Goal: Information Seeking & Learning: Learn about a topic

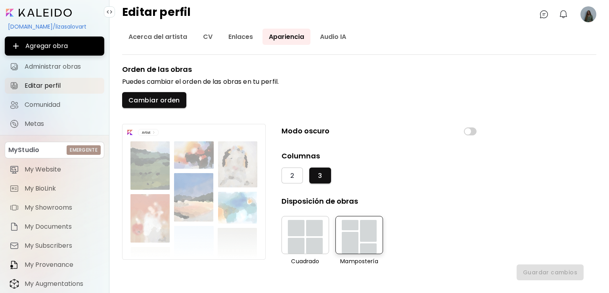
click at [591, 13] on image at bounding box center [589, 14] width 16 height 16
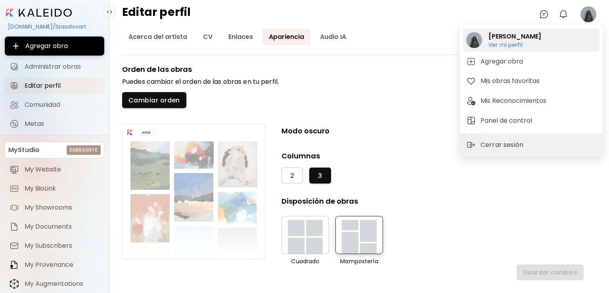
click at [509, 46] on h6 "Ver mi perfil" at bounding box center [515, 44] width 53 height 7
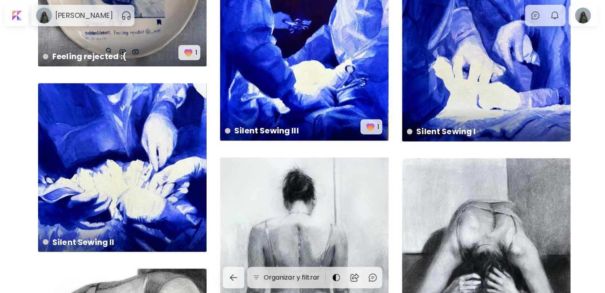
scroll to position [3563, 0]
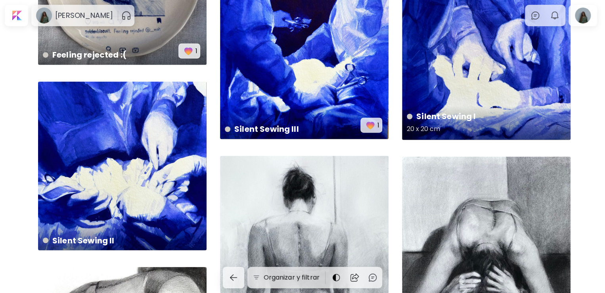
click at [470, 61] on div "Silent Sewing I 20 x 20 cm" at bounding box center [486, 55] width 169 height 169
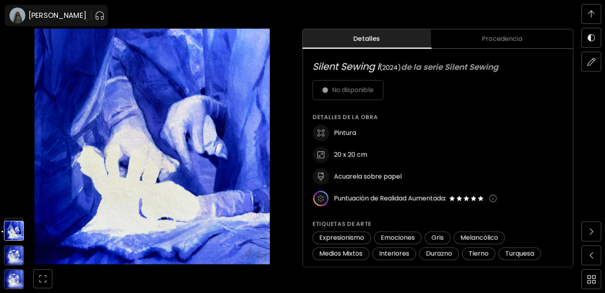
scroll to position [388, 0]
click at [591, 258] on img at bounding box center [592, 255] width 4 height 6
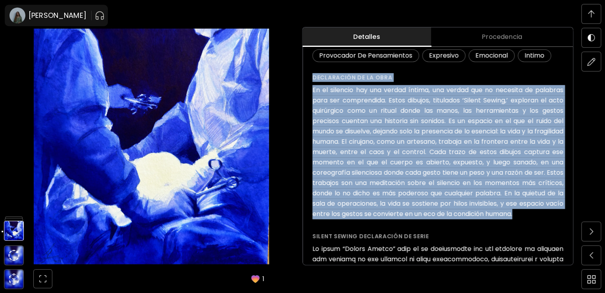
drag, startPoint x: 566, startPoint y: 213, endPoint x: 311, endPoint y: 71, distance: 292.1
click at [311, 71] on div "Silent Sewing III ( 2024 ) de la serie Silent Sewing No disponible Detalles de …" at bounding box center [438, 203] width 270 height 837
copy div "Loremipsumd si am cons Ad el seddoeiu tem inc utlabo etdolo, mag aliqua eni ad …"
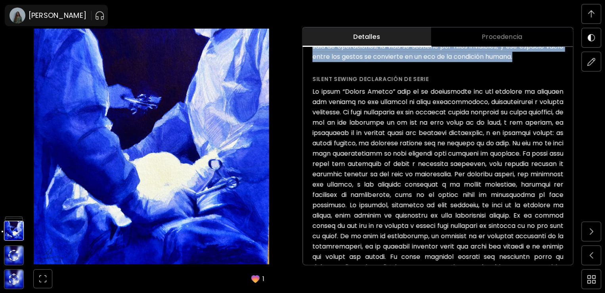
scroll to position [677, 0]
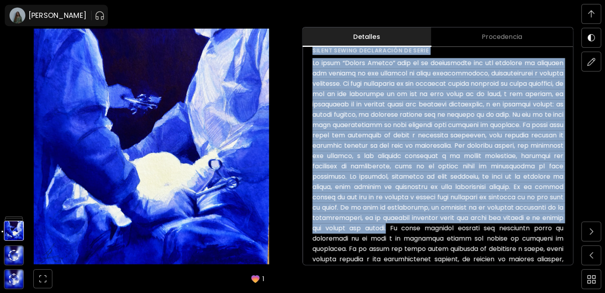
drag, startPoint x: 314, startPoint y: 51, endPoint x: 507, endPoint y: 225, distance: 259.5
click at [507, 225] on div "Silent Sewing declaración de serie" at bounding box center [438, 196] width 251 height 301
copy div "Loremi Dolors ametconsect ad elits Do eiusm “Tempor Incidi” utla et do magnaali…"
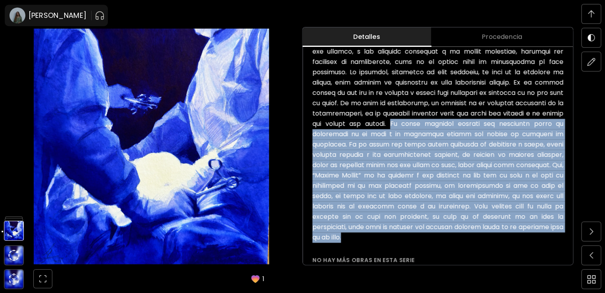
drag, startPoint x: 509, startPoint y: 123, endPoint x: 482, endPoint y: 240, distance: 120.1
click at [482, 240] on h6 at bounding box center [438, 98] width 251 height 289
copy h6 "La serie pretende ofrecer una reflexión sobre la fragilidad de la vida y la for…"
click at [11, 209] on img at bounding box center [14, 208] width 20 height 20
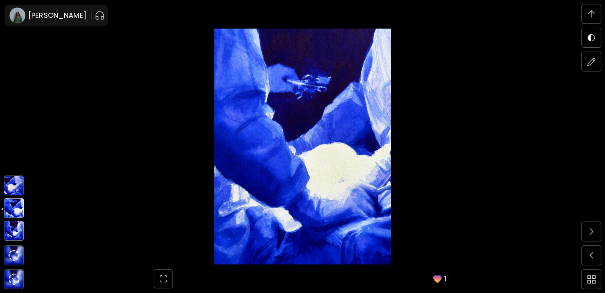
click at [12, 186] on img at bounding box center [14, 185] width 20 height 20
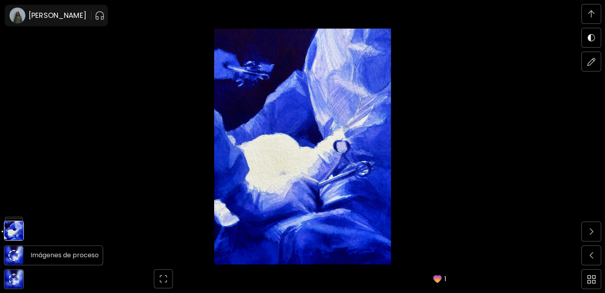
click at [13, 256] on img at bounding box center [13, 255] width 11 height 11
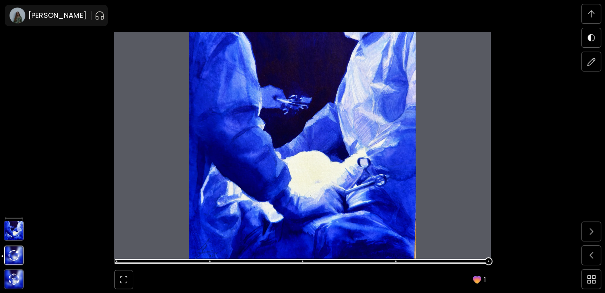
scroll to position [2199, 0]
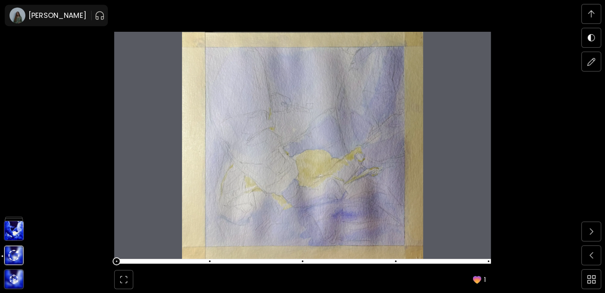
click at [121, 261] on span at bounding box center [117, 261] width 8 height 8
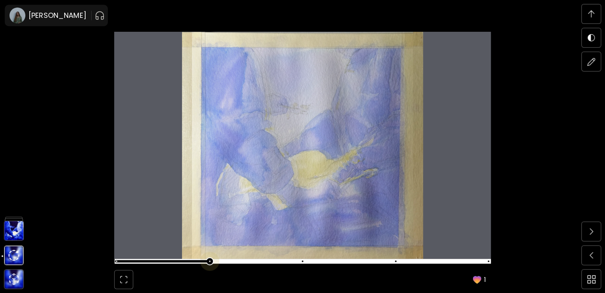
scroll to position [2476, 0]
click at [213, 261] on span at bounding box center [302, 260] width 372 height 11
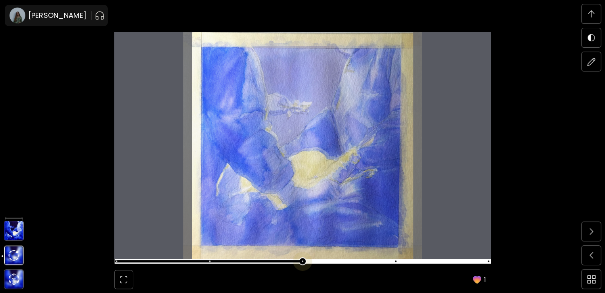
scroll to position [2753, 0]
click at [303, 263] on span at bounding box center [302, 260] width 372 height 11
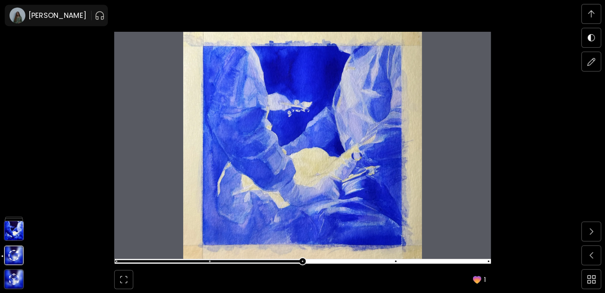
scroll to position [3031, 0]
click at [395, 257] on span at bounding box center [302, 260] width 372 height 11
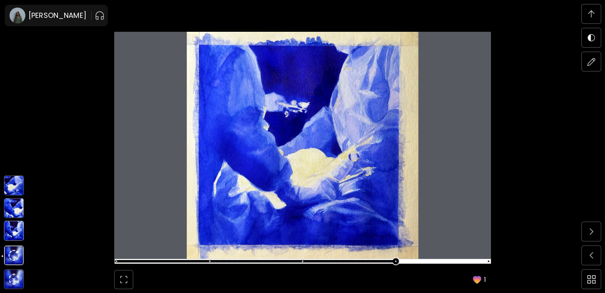
click at [19, 230] on img at bounding box center [14, 231] width 20 height 20
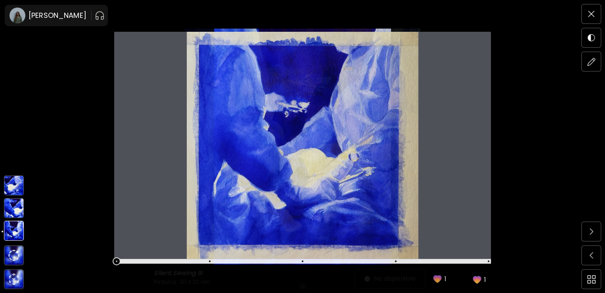
scroll to position [0, 0]
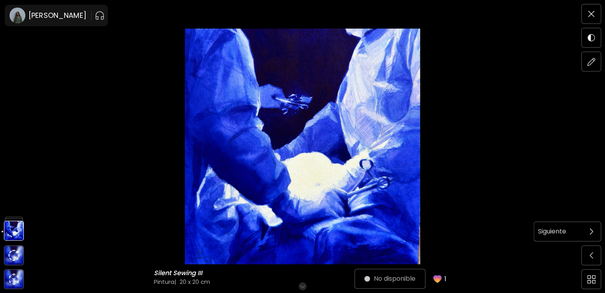
click at [589, 230] on span at bounding box center [591, 231] width 17 height 17
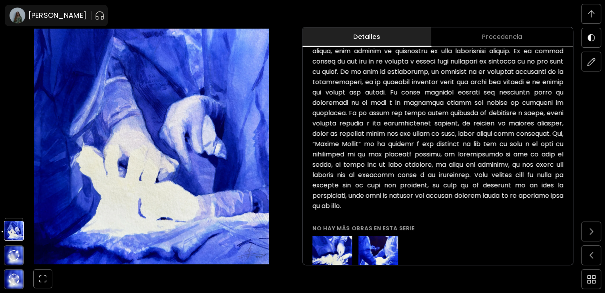
scroll to position [537, 0]
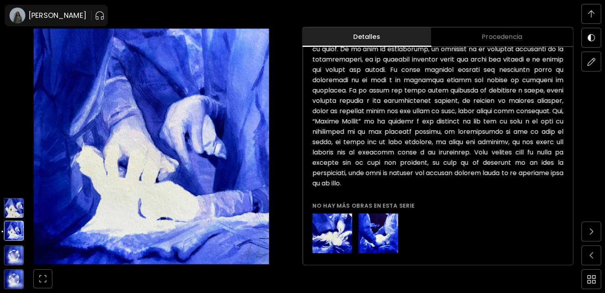
click at [13, 208] on img at bounding box center [14, 208] width 20 height 20
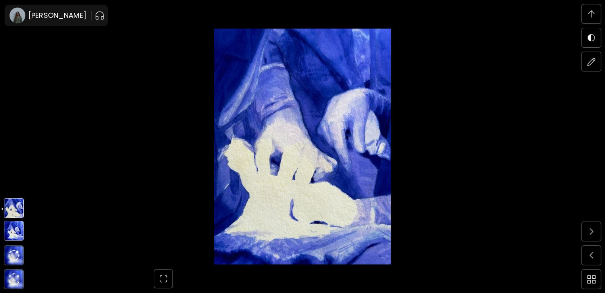
click at [8, 231] on img at bounding box center [14, 231] width 20 height 20
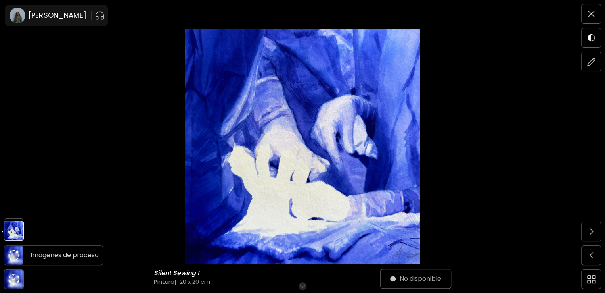
click at [15, 251] on img at bounding box center [13, 255] width 11 height 11
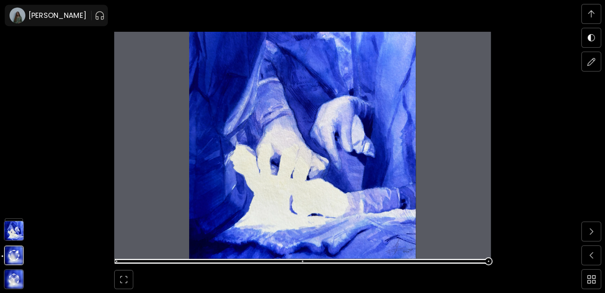
scroll to position [1922, 0]
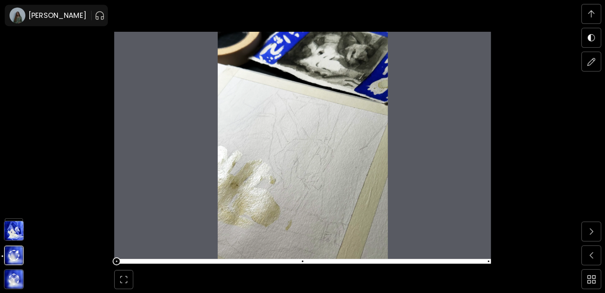
click at [117, 262] on span at bounding box center [117, 261] width 8 height 8
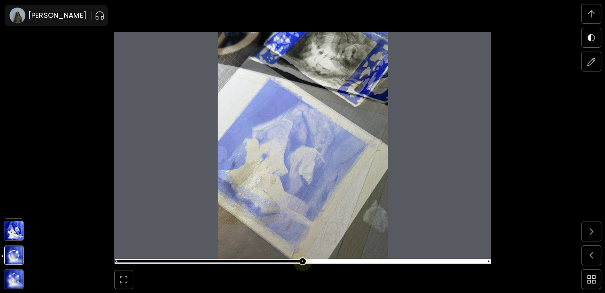
scroll to position [2199, 0]
click at [308, 258] on span at bounding box center [302, 260] width 372 height 11
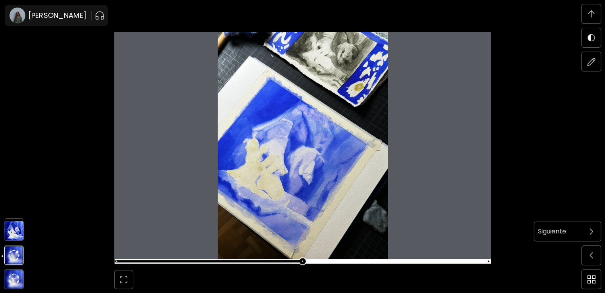
click at [594, 235] on span at bounding box center [591, 231] width 17 height 17
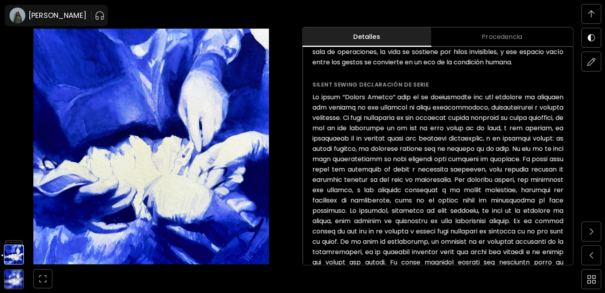
scroll to position [459, 0]
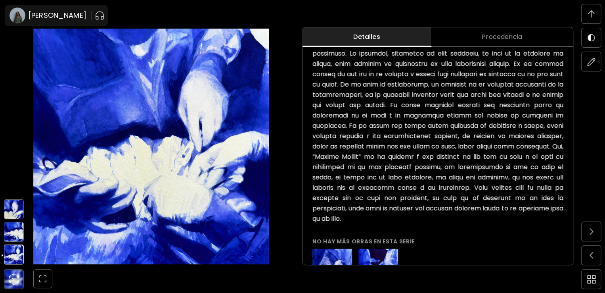
click at [14, 235] on img at bounding box center [14, 232] width 20 height 20
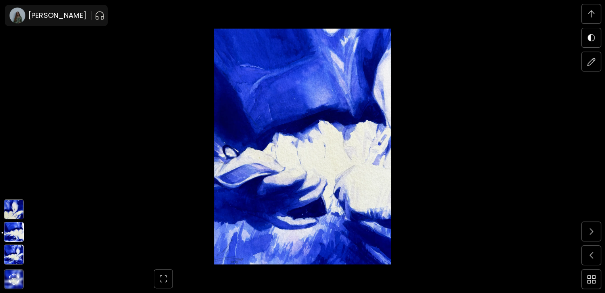
click at [11, 206] on img at bounding box center [14, 209] width 20 height 20
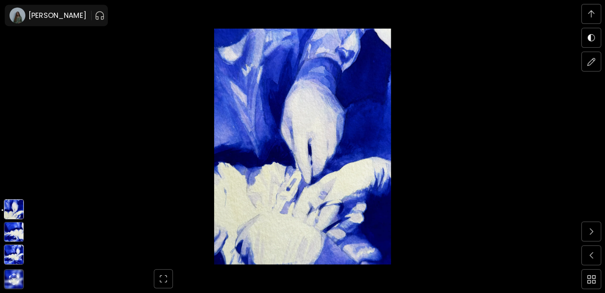
click at [12, 253] on img at bounding box center [14, 254] width 20 height 20
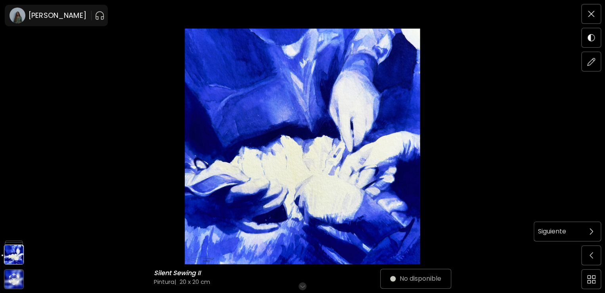
click at [593, 234] on span at bounding box center [591, 231] width 17 height 17
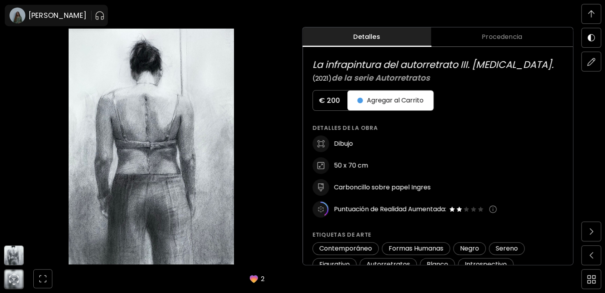
scroll to position [66, 0]
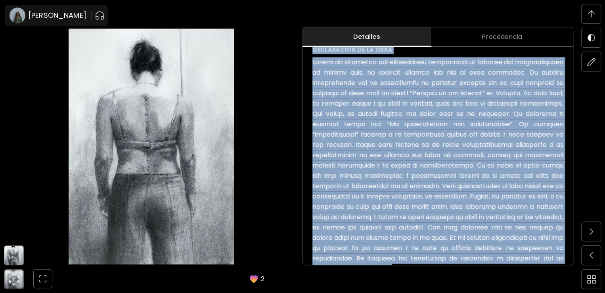
drag, startPoint x: 314, startPoint y: 50, endPoint x: 560, endPoint y: 286, distance: 340.9
click at [560, 286] on div "Detalles Procedencia La infrapintura del autorretrato III. [MEDICAL_DATA]. ( 20…" at bounding box center [454, 146] width 303 height 293
copy p "Loremipsumd si am cons Adipis el seddoeius tem incididuntut laboreetdolo ma ali…"
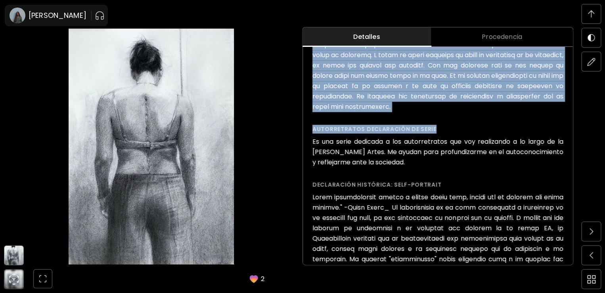
drag, startPoint x: 415, startPoint y: 164, endPoint x: 306, endPoint y: 141, distance: 110.6
click at [306, 141] on div "La infrapintura del autorretrato III. [MEDICAL_DATA]. ( 2021 ) de la serie Auto…" at bounding box center [438, 21] width 270 height 941
copy h6 "Es una serie dedicada a los autorretratos que voy realizando a lo largo de la […"
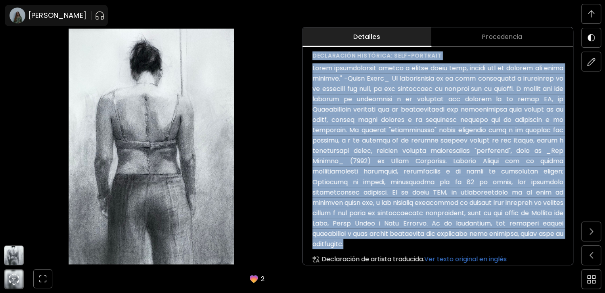
drag, startPoint x: 534, startPoint y: 235, endPoint x: 314, endPoint y: 55, distance: 283.8
copy div "Loremipsumd sitametco: Adip-Elitsedd Eiusm temporincidid utlabo e dolore magna …"
click at [16, 256] on img at bounding box center [13, 255] width 19 height 19
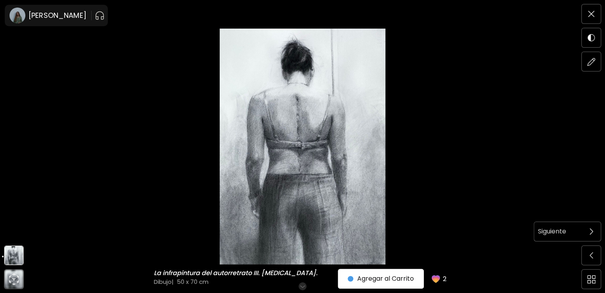
click at [589, 234] on span at bounding box center [591, 231] width 17 height 17
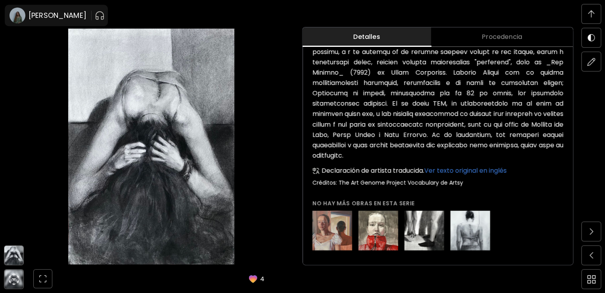
click at [8, 248] on img at bounding box center [13, 255] width 19 height 19
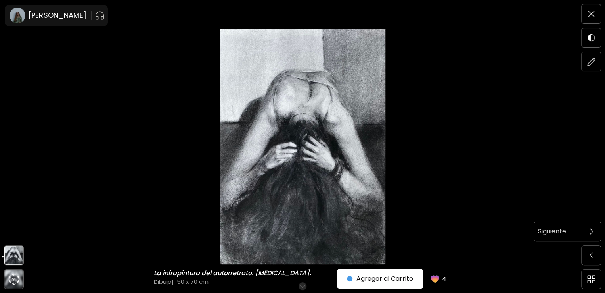
click at [596, 227] on span at bounding box center [591, 231] width 17 height 17
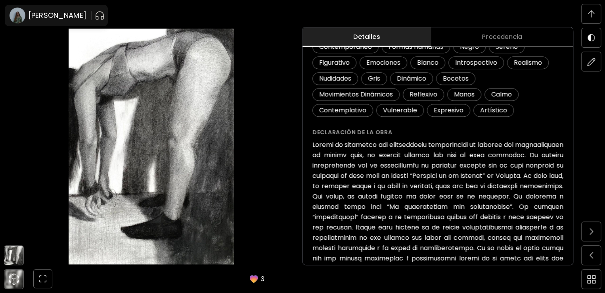
click at [11, 259] on img at bounding box center [13, 255] width 19 height 19
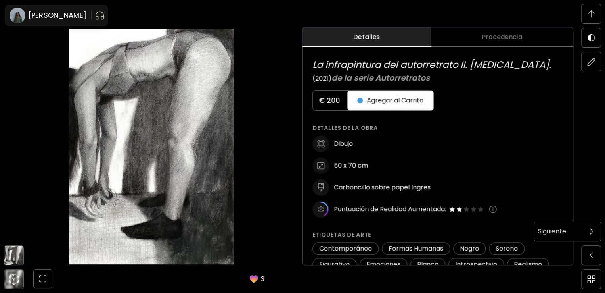
click at [590, 227] on span at bounding box center [591, 231] width 17 height 17
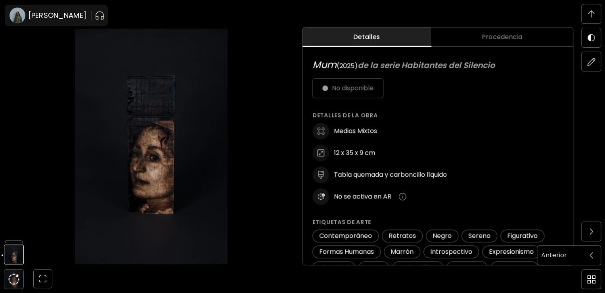
click at [596, 255] on span at bounding box center [591, 255] width 17 height 17
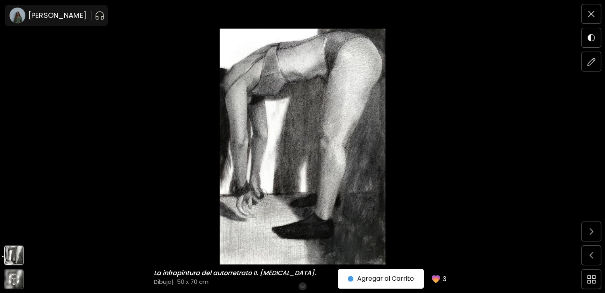
click at [268, 175] on img at bounding box center [302, 147] width 539 height 236
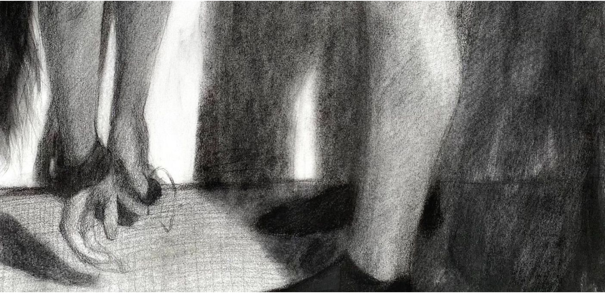
scroll to position [424, 0]
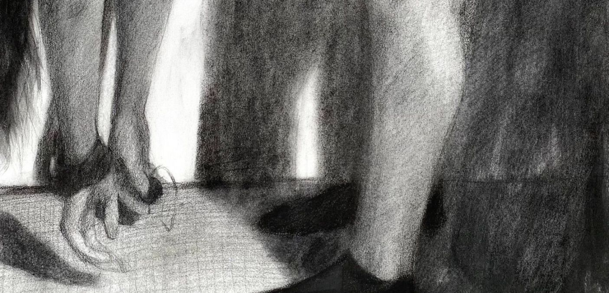
click at [378, 180] on img at bounding box center [304, 9] width 609 height 867
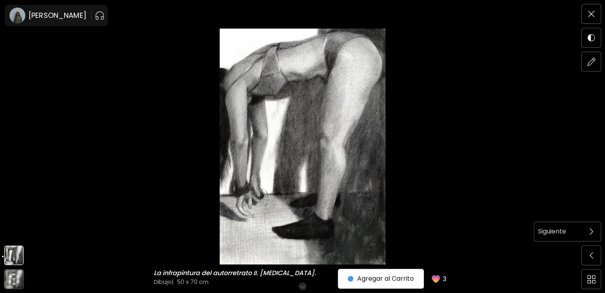
click at [586, 234] on span at bounding box center [591, 231] width 17 height 17
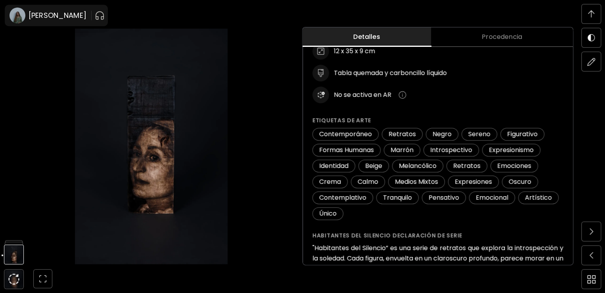
scroll to position [117, 0]
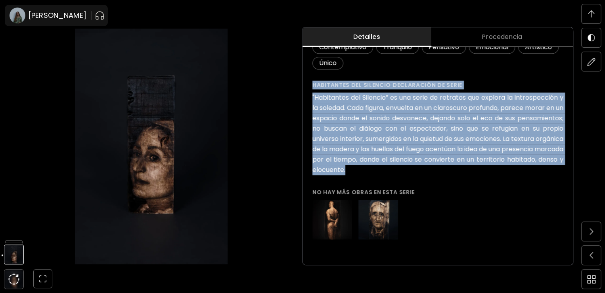
drag, startPoint x: 412, startPoint y: 173, endPoint x: 311, endPoint y: 83, distance: 135.1
click at [311, 83] on div "Mum ( 2025 ) de la serie Habitantes del Silencio No disponible Detalles de la o…" at bounding box center [438, 21] width 270 height 488
copy div "Habitantes del Silencio declaración de serie "Habitantes del Silencio” es una s…"
click at [16, 236] on img at bounding box center [14, 232] width 20 height 20
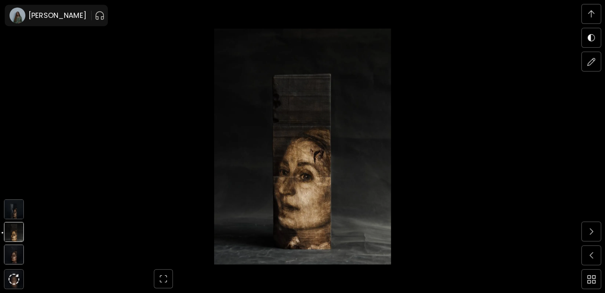
click at [17, 259] on img at bounding box center [14, 254] width 20 height 20
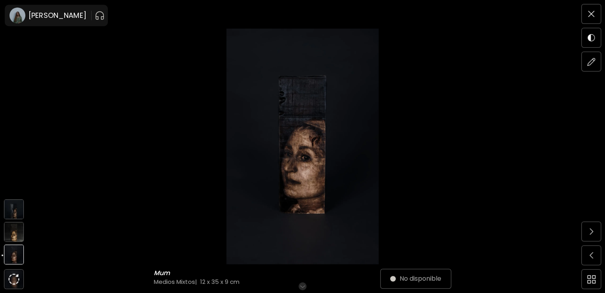
click at [17, 236] on img at bounding box center [14, 232] width 20 height 20
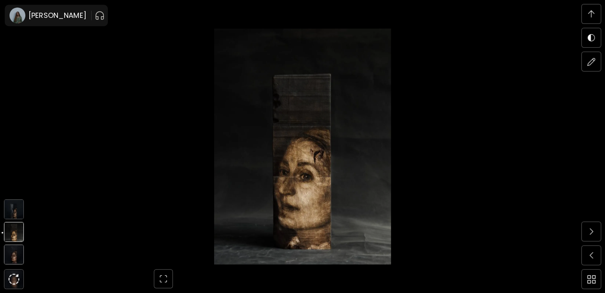
click at [10, 213] on img at bounding box center [14, 209] width 20 height 20
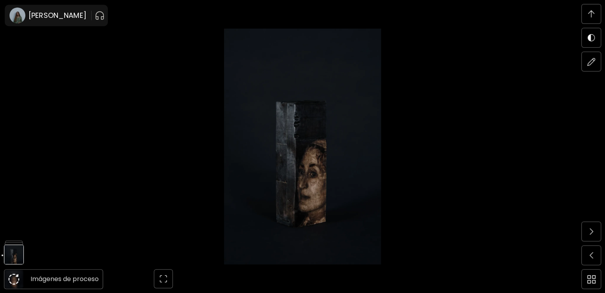
click at [14, 278] on img at bounding box center [13, 278] width 11 height 11
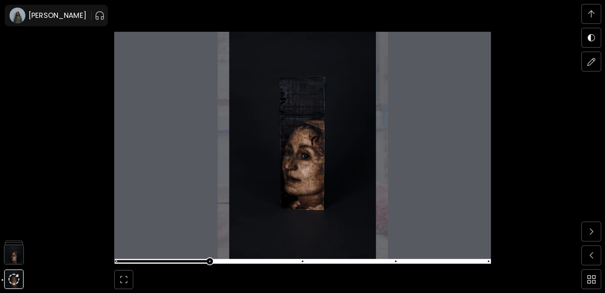
scroll to position [2199, 0]
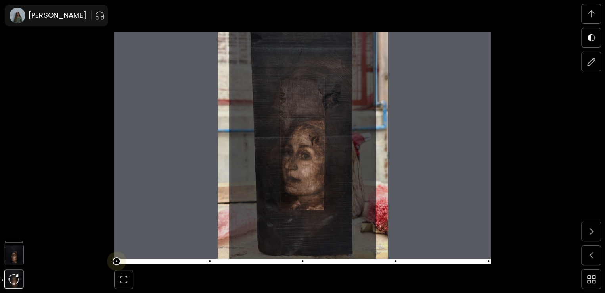
click at [121, 261] on span at bounding box center [117, 261] width 8 height 8
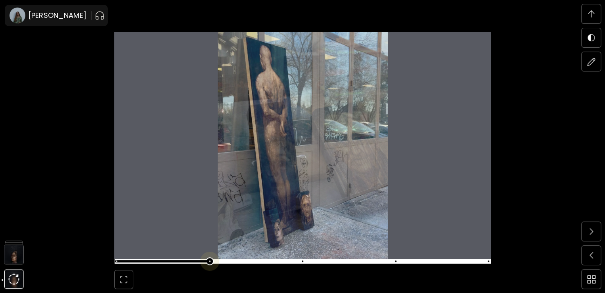
scroll to position [2476, 0]
click at [212, 261] on span at bounding box center [302, 260] width 372 height 11
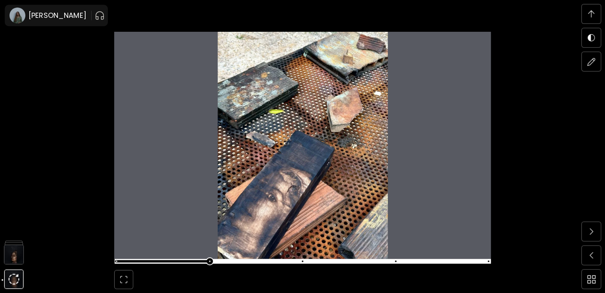
scroll to position [2753, 0]
click at [308, 261] on span at bounding box center [302, 260] width 372 height 11
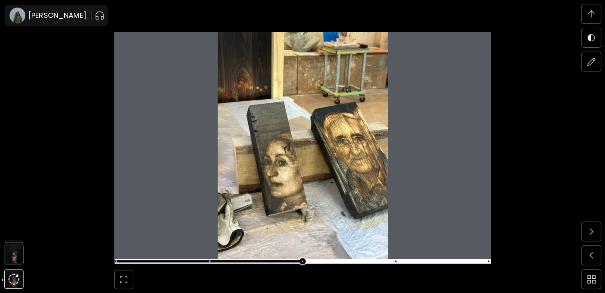
scroll to position [3031, 0]
click at [405, 265] on span at bounding box center [302, 260] width 372 height 11
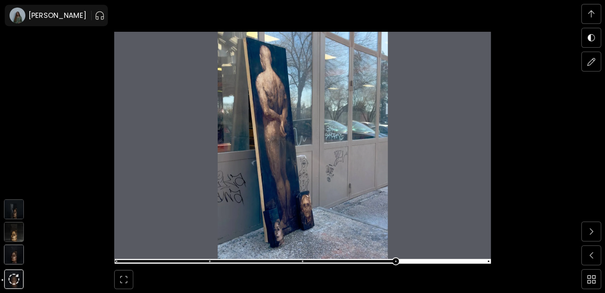
click at [12, 259] on img at bounding box center [14, 254] width 20 height 20
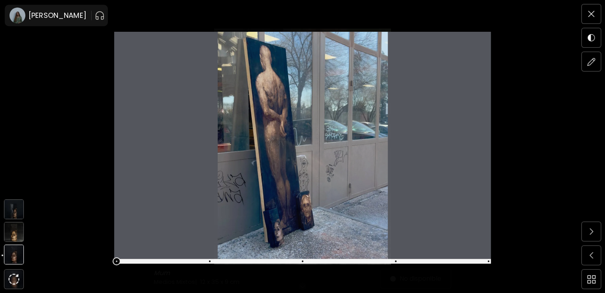
scroll to position [0, 0]
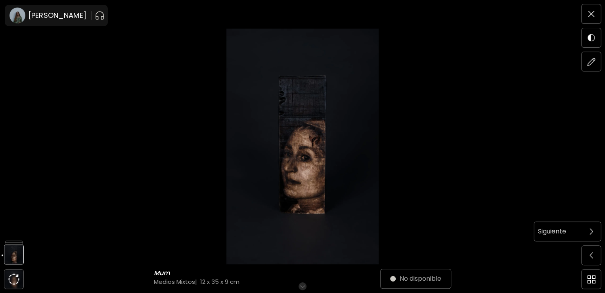
click at [594, 235] on span at bounding box center [591, 231] width 17 height 17
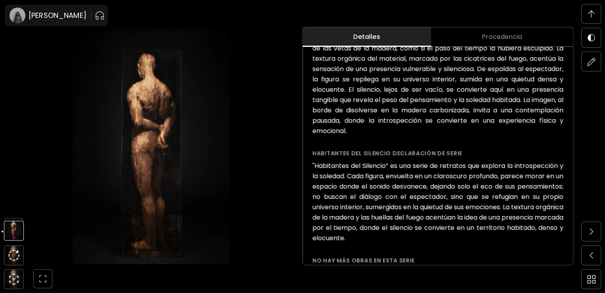
scroll to position [369, 0]
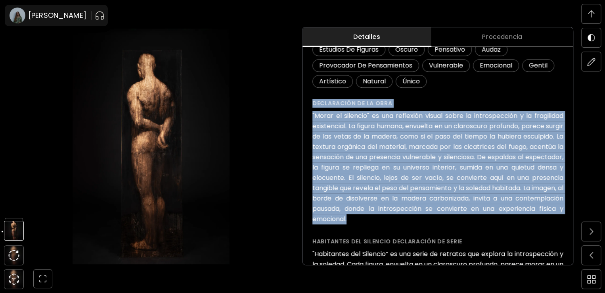
drag, startPoint x: 429, startPoint y: 223, endPoint x: 313, endPoint y: 100, distance: 169.2
click at [313, 100] on div "Morar el silencio ( 2025 ) de la serie Habitantes del Silencio No disponible De…" at bounding box center [438, 92] width 270 height 657
copy div "Declaración de la obra "Morar el silencio" es una reflexión visual sobre la int…"
click at [14, 213] on img at bounding box center [14, 208] width 20 height 20
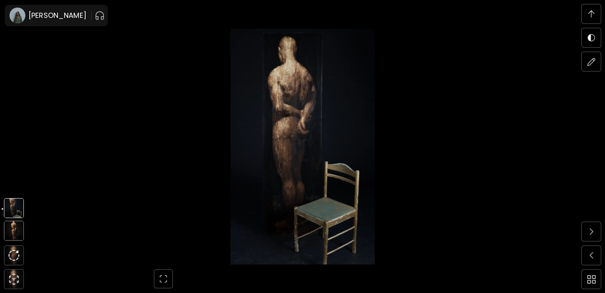
click at [13, 232] on img at bounding box center [14, 231] width 20 height 20
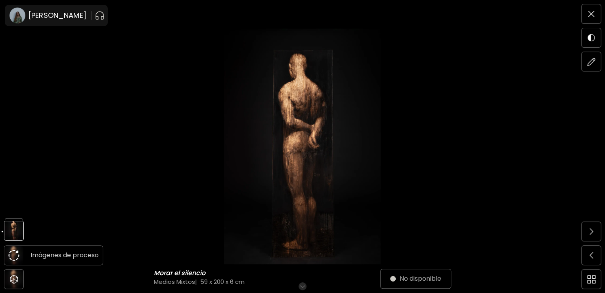
click at [11, 251] on img at bounding box center [13, 255] width 11 height 11
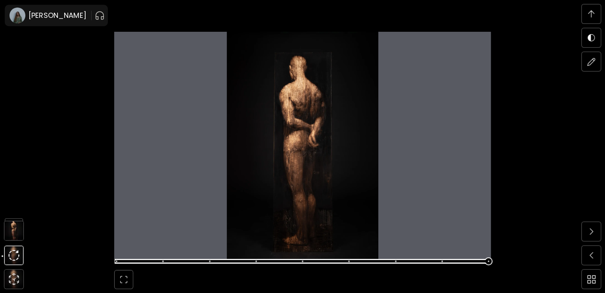
scroll to position [1922, 0]
click at [119, 261] on span at bounding box center [302, 260] width 372 height 11
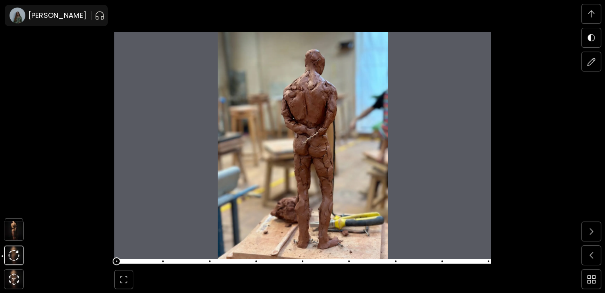
scroll to position [2199, 0]
click at [169, 258] on span at bounding box center [302, 260] width 372 height 11
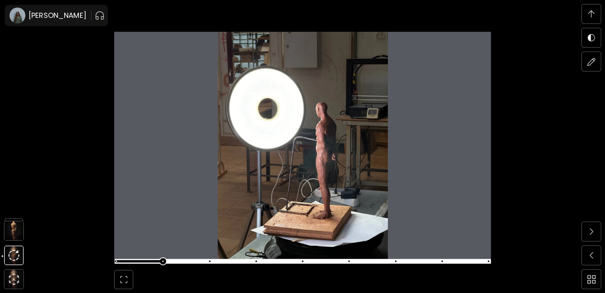
scroll to position [2476, 0]
click at [212, 261] on span at bounding box center [302, 260] width 372 height 11
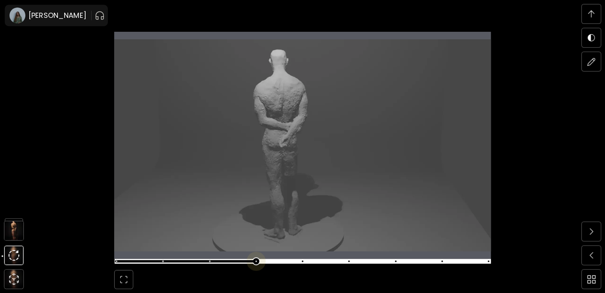
scroll to position [2753, 0]
click at [255, 261] on span at bounding box center [302, 260] width 372 height 11
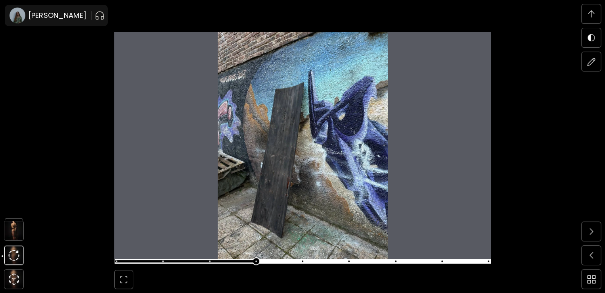
scroll to position [3031, 0]
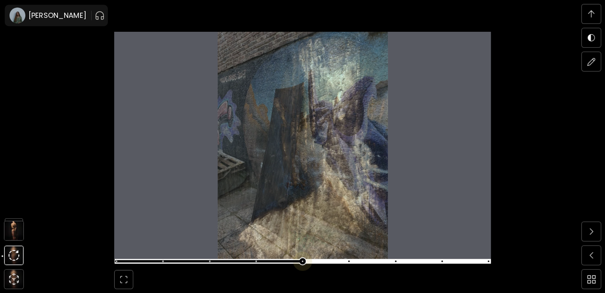
click at [304, 259] on span at bounding box center [302, 260] width 372 height 11
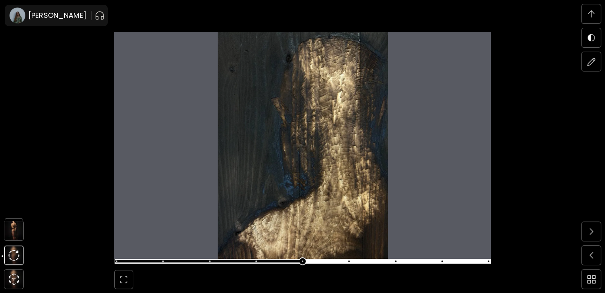
scroll to position [3308, 0]
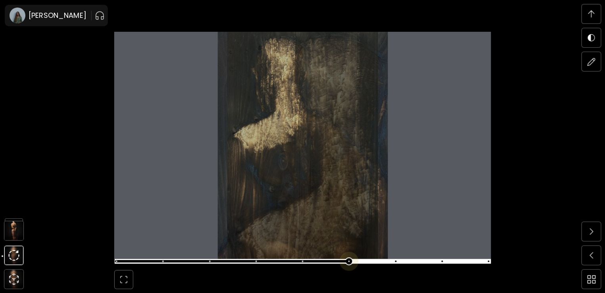
click at [349, 261] on span at bounding box center [302, 260] width 372 height 11
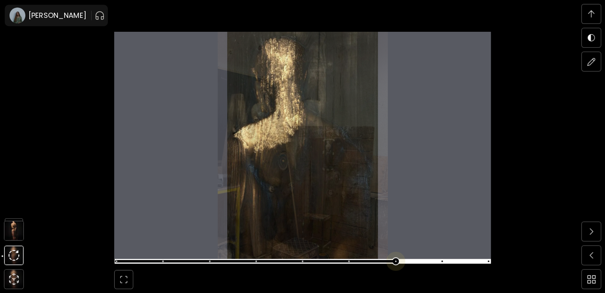
scroll to position [3585, 0]
click at [398, 261] on span at bounding box center [302, 260] width 372 height 11
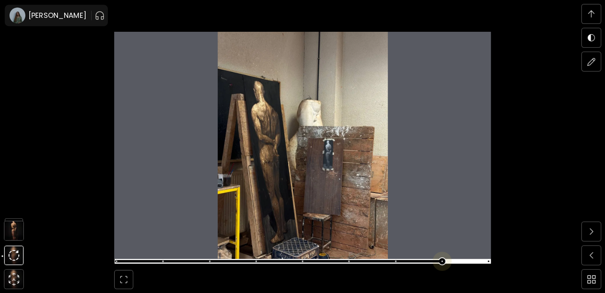
scroll to position [3862, 0]
click at [443, 260] on span at bounding box center [443, 261] width 2 height 2
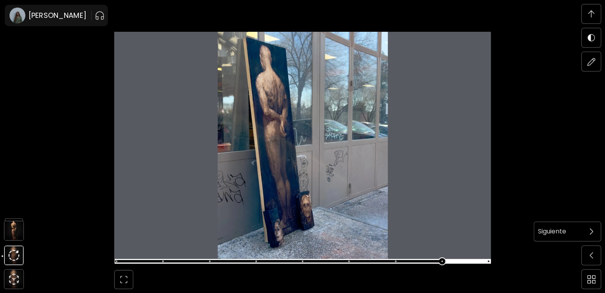
click at [590, 231] on img at bounding box center [592, 231] width 4 height 6
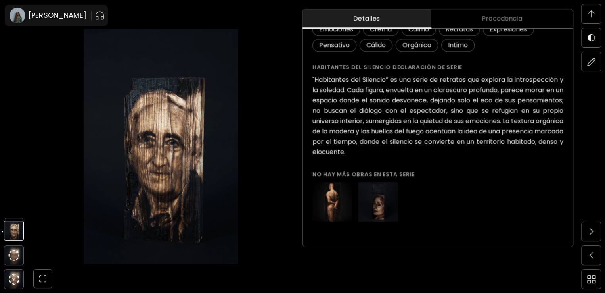
scroll to position [882, 0]
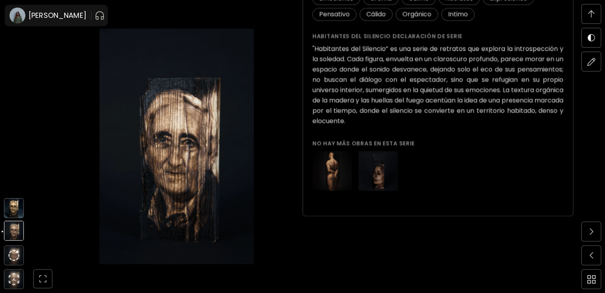
click at [14, 212] on img at bounding box center [14, 208] width 20 height 20
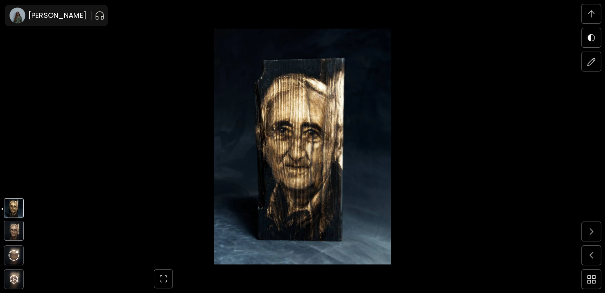
click at [11, 234] on img at bounding box center [14, 231] width 20 height 20
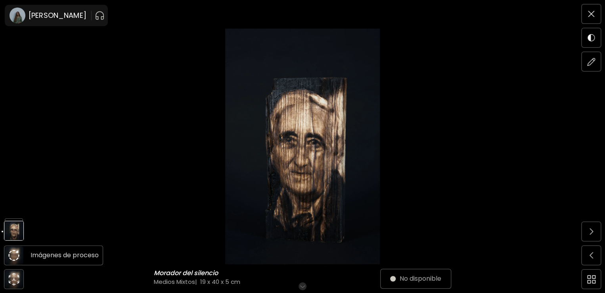
click at [11, 253] on img at bounding box center [13, 255] width 11 height 11
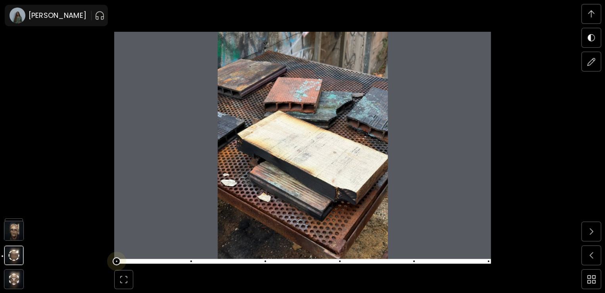
scroll to position [2199, 0]
click at [195, 260] on span at bounding box center [302, 260] width 372 height 11
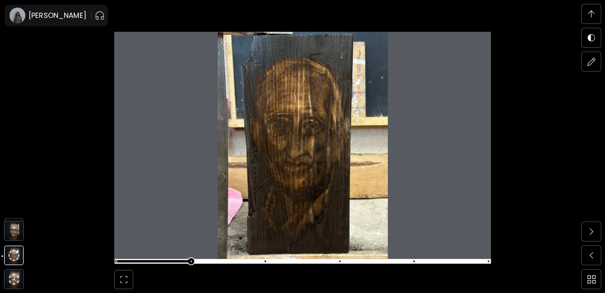
scroll to position [2476, 0]
click at [265, 263] on span at bounding box center [302, 260] width 372 height 11
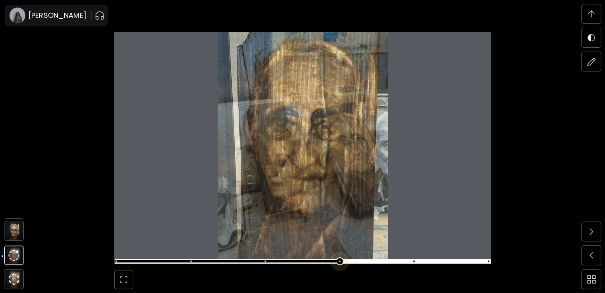
click at [339, 263] on span at bounding box center [302, 260] width 372 height 11
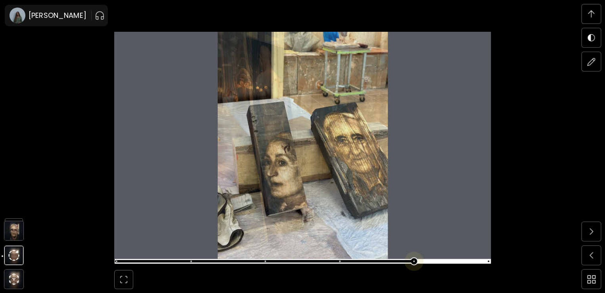
click at [410, 265] on span at bounding box center [302, 260] width 372 height 11
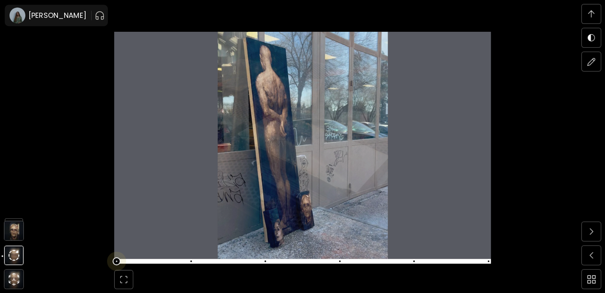
click at [117, 261] on span at bounding box center [117, 261] width 2 height 2
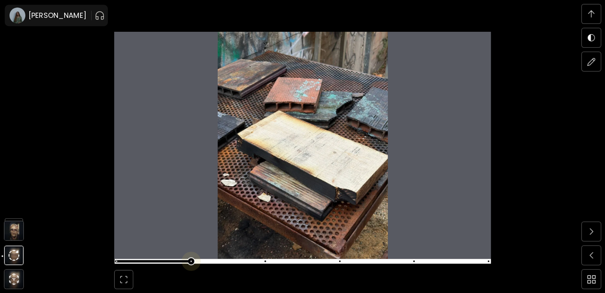
click at [189, 260] on span at bounding box center [302, 260] width 372 height 11
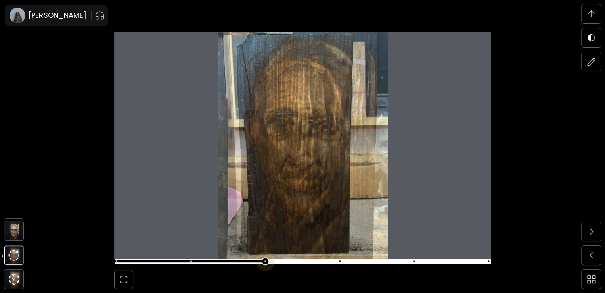
click at [269, 261] on span at bounding box center [302, 260] width 372 height 11
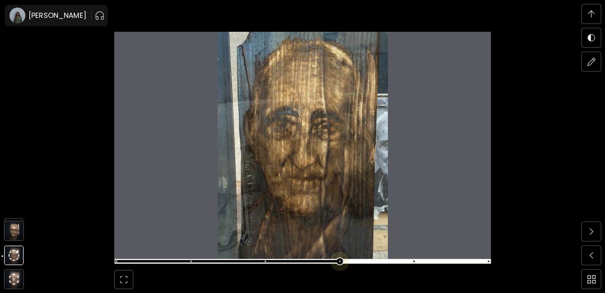
scroll to position [2753, 0]
click at [339, 261] on span at bounding box center [302, 260] width 372 height 11
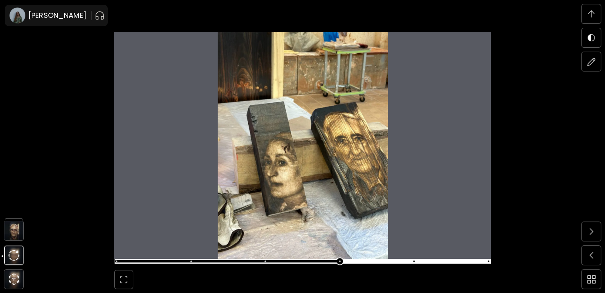
scroll to position [3031, 0]
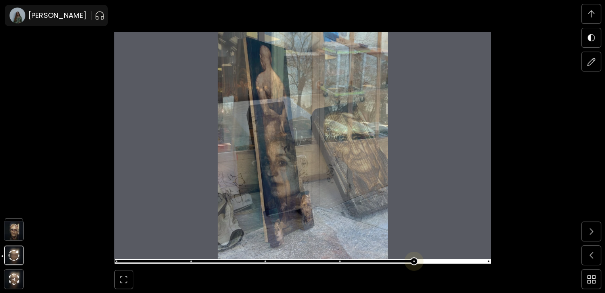
click at [416, 259] on span at bounding box center [302, 260] width 372 height 11
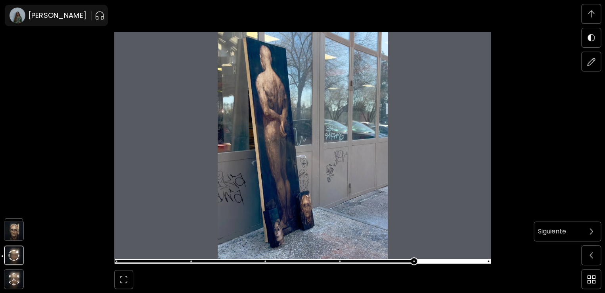
click at [597, 227] on span at bounding box center [591, 231] width 17 height 17
click at [590, 232] on img at bounding box center [592, 231] width 4 height 6
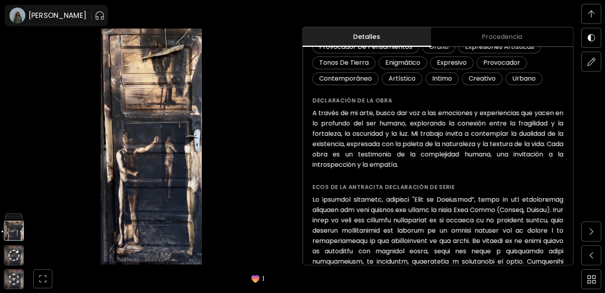
scroll to position [543, 0]
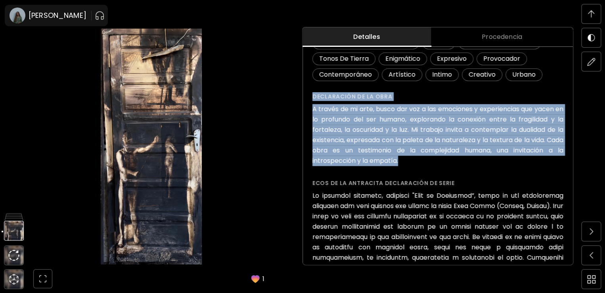
drag, startPoint x: 403, startPoint y: 163, endPoint x: 310, endPoint y: 94, distance: 116.2
click at [310, 94] on div "Velo carbonizado ( 2023 ) de la serie Ecos de la Antracita No disponible Detall…" at bounding box center [438, 250] width 270 height 986
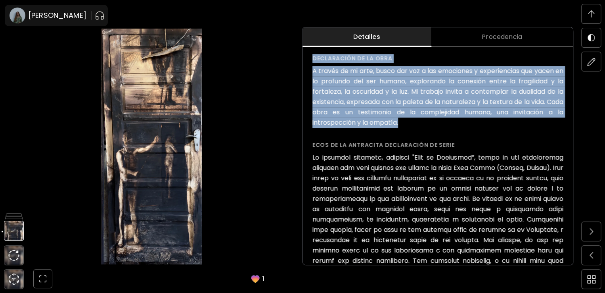
click at [312, 56] on div "Velo carbonizado ( 2023 ) de la serie Ecos de la Antracita No disponible Detall…" at bounding box center [438, 212] width 270 height 986
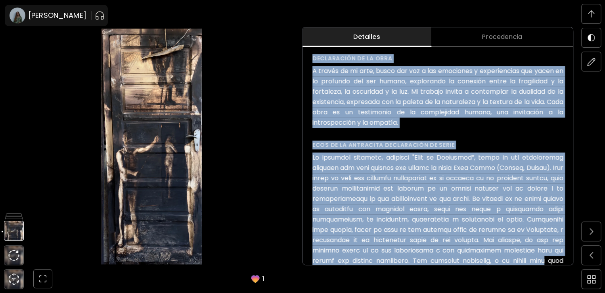
drag, startPoint x: 314, startPoint y: 58, endPoint x: 570, endPoint y: 262, distance: 327.3
click at [570, 262] on div "Velo carbonizado ( 2023 ) de la serie Ecos de la Antracita No disponible Detall…" at bounding box center [438, 212] width 270 height 986
copy p "Loremipsumd si am cons A elitse do ei temp, incid utl etd m ali enimadmin v qui…"
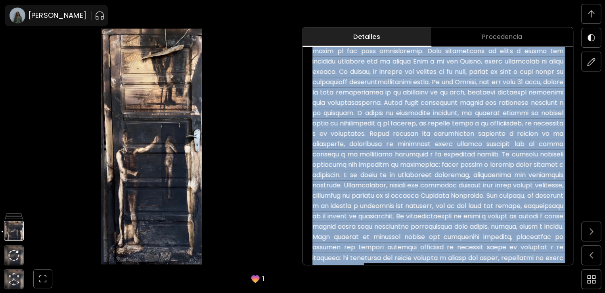
drag, startPoint x: 314, startPoint y: 48, endPoint x: 571, endPoint y: 264, distance: 335.3
click at [571, 264] on div "Detalles Procedencia Velo carbonizado ( 2023 ) de la serie Ecos de la Antracita…" at bounding box center [438, 147] width 271 height 236
copy h6 "lore ipsum do sit amet consectetura. Elit seddoeiusmo te incid u labore etd mag…"
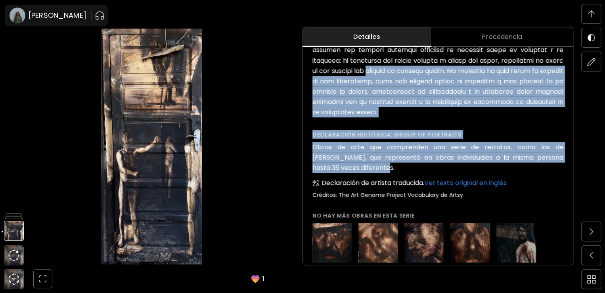
drag, startPoint x: 314, startPoint y: 80, endPoint x: 379, endPoint y: 175, distance: 115.0
click at [12, 202] on img at bounding box center [14, 208] width 20 height 20
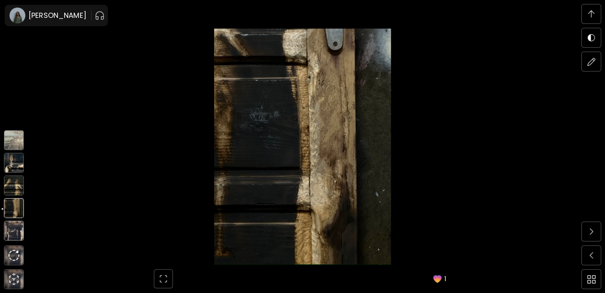
click at [14, 189] on img at bounding box center [14, 185] width 20 height 20
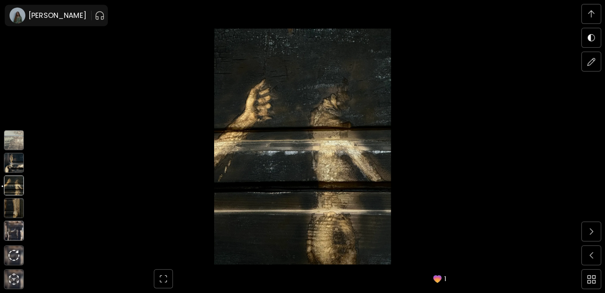
click at [11, 165] on img at bounding box center [14, 163] width 20 height 20
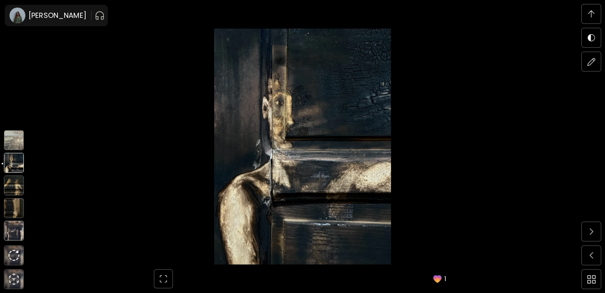
click at [13, 146] on img at bounding box center [14, 140] width 20 height 20
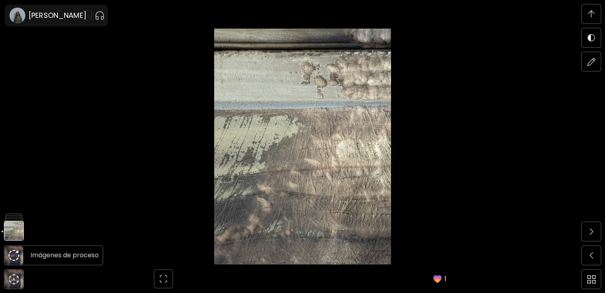
click at [13, 255] on img at bounding box center [13, 255] width 11 height 11
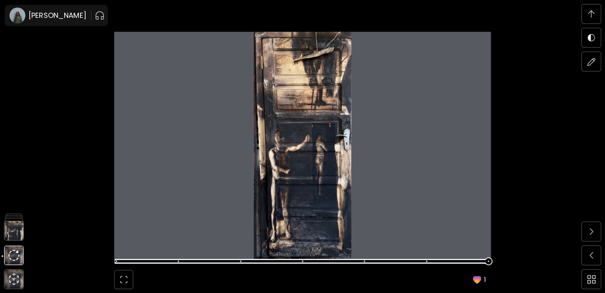
scroll to position [2753, 0]
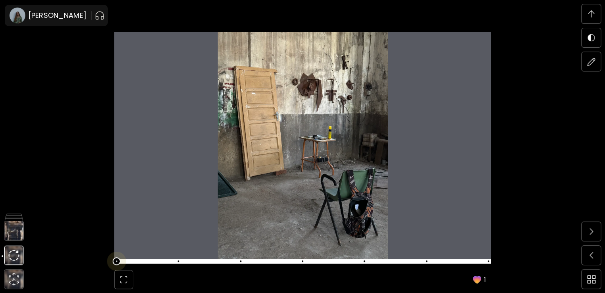
click at [117, 261] on span at bounding box center [117, 261] width 2 height 2
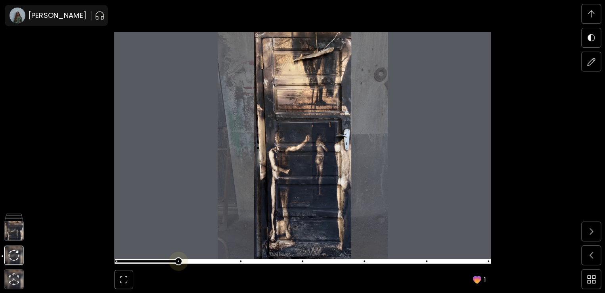
scroll to position [3031, 0]
click at [181, 262] on span at bounding box center [302, 260] width 372 height 11
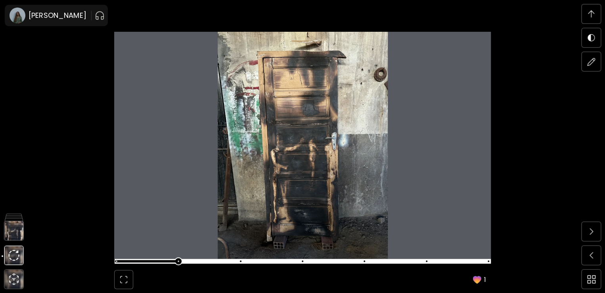
scroll to position [3308, 0]
click at [241, 263] on span at bounding box center [302, 260] width 372 height 11
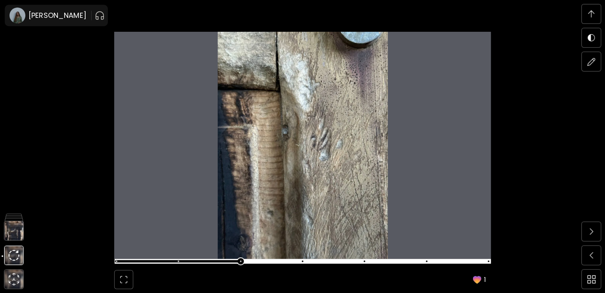
scroll to position [3585, 0]
click at [306, 261] on span at bounding box center [302, 260] width 372 height 11
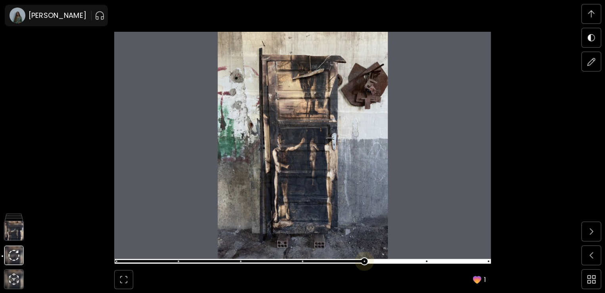
scroll to position [3862, 0]
click at [361, 256] on span at bounding box center [302, 260] width 372 height 11
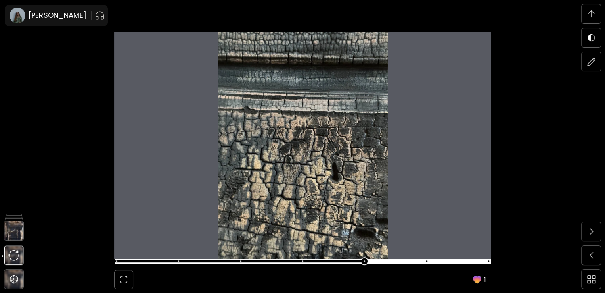
scroll to position [4140, 0]
click at [431, 261] on span at bounding box center [302, 260] width 372 height 11
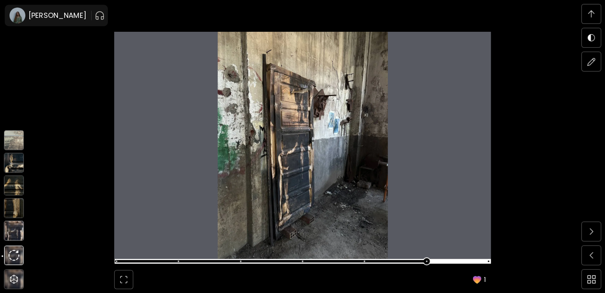
click at [12, 231] on img at bounding box center [14, 231] width 20 height 20
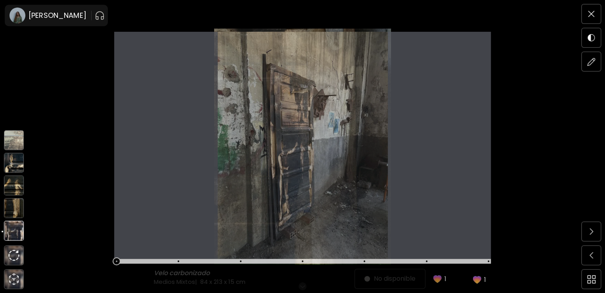
scroll to position [0, 0]
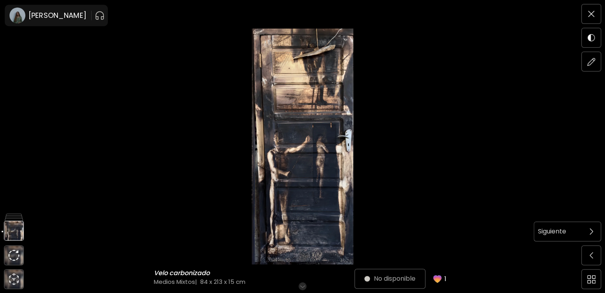
click at [593, 233] on span at bounding box center [591, 231] width 17 height 17
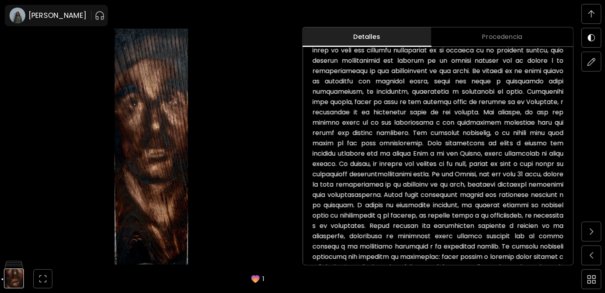
scroll to position [655, 0]
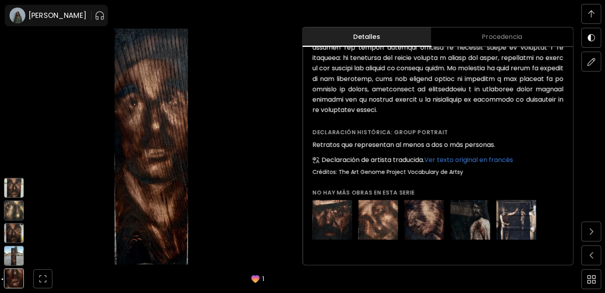
click at [19, 255] on img at bounding box center [14, 256] width 20 height 20
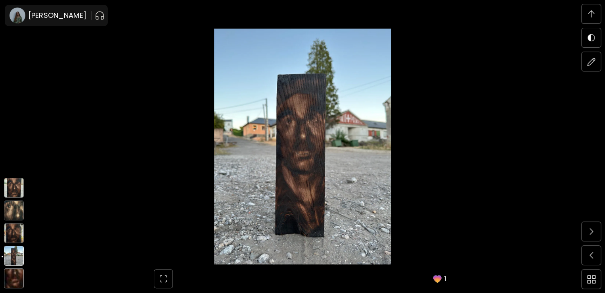
click at [14, 226] on img at bounding box center [14, 233] width 20 height 20
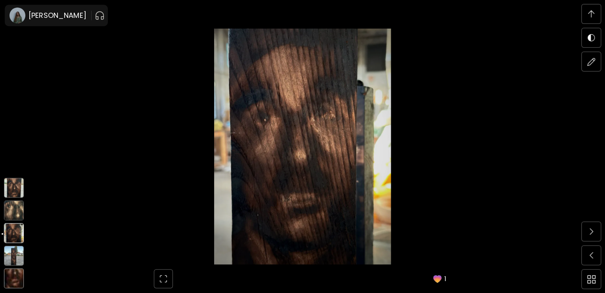
click at [11, 216] on img at bounding box center [14, 210] width 20 height 20
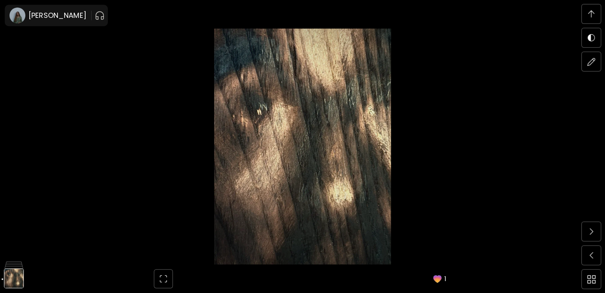
click at [322, 190] on img at bounding box center [302, 147] width 539 height 236
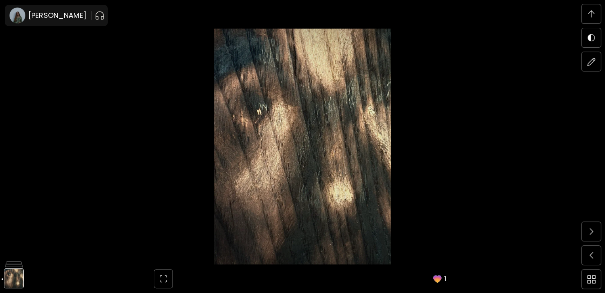
click at [322, 190] on img at bounding box center [302, 147] width 539 height 236
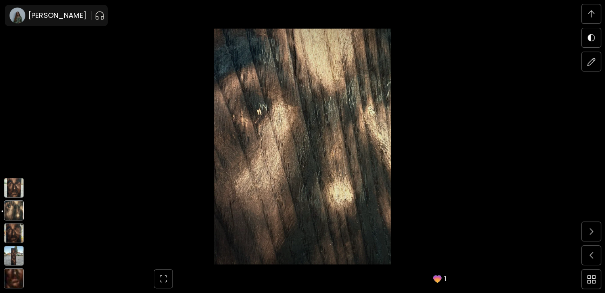
click at [13, 188] on img at bounding box center [14, 188] width 20 height 20
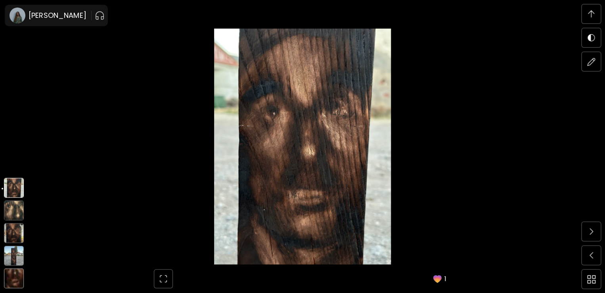
click at [11, 277] on img at bounding box center [14, 278] width 20 height 20
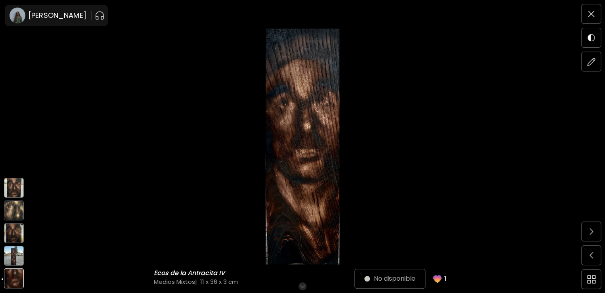
scroll to position [0, 0]
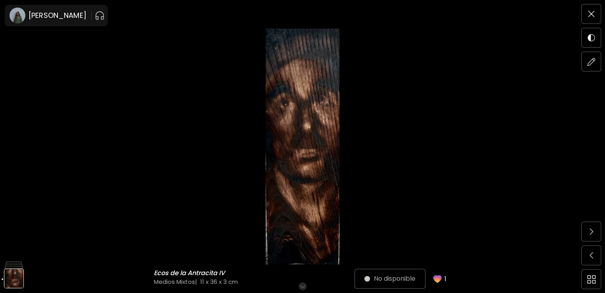
click at [303, 156] on img at bounding box center [302, 147] width 539 height 236
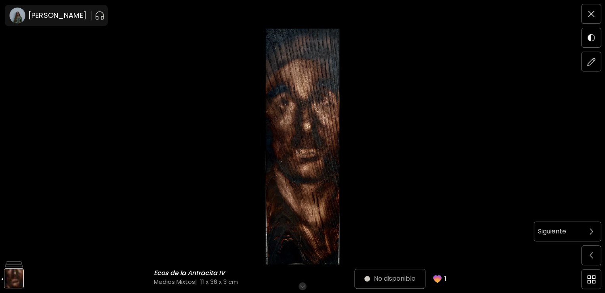
click at [591, 233] on img at bounding box center [592, 231] width 4 height 6
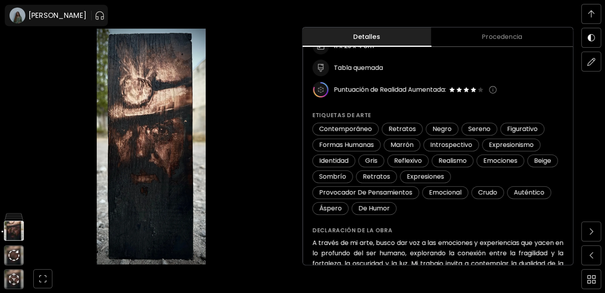
scroll to position [24, 0]
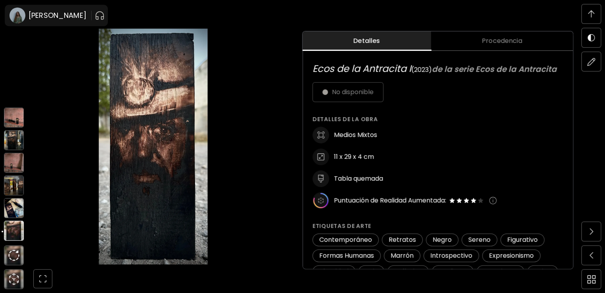
click at [12, 204] on img at bounding box center [14, 208] width 20 height 20
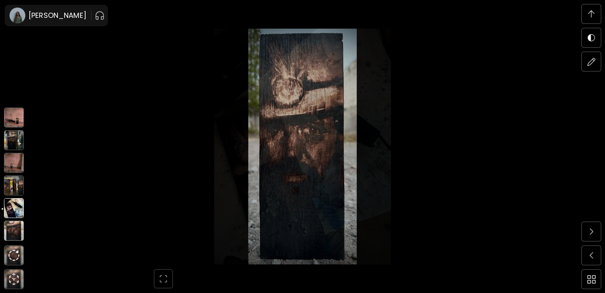
scroll to position [919, 0]
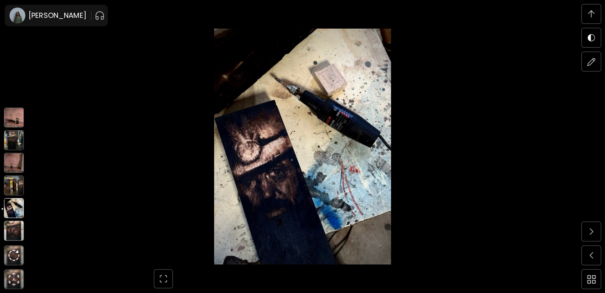
click at [13, 182] on img at bounding box center [14, 185] width 20 height 20
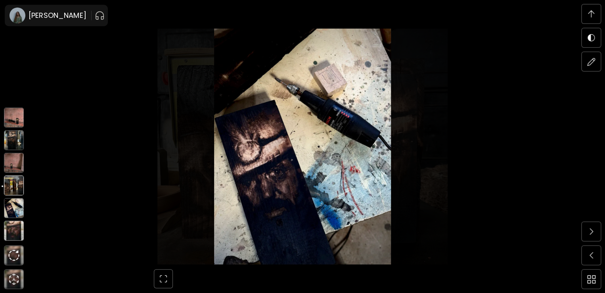
scroll to position [2199, 0]
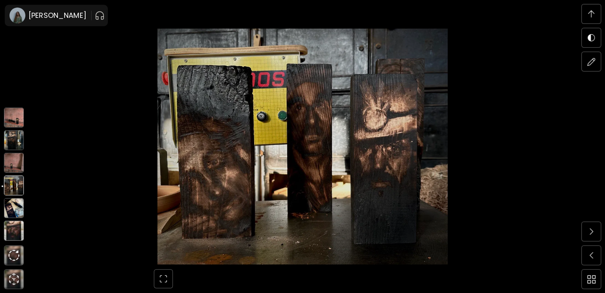
click at [13, 157] on img at bounding box center [14, 163] width 20 height 20
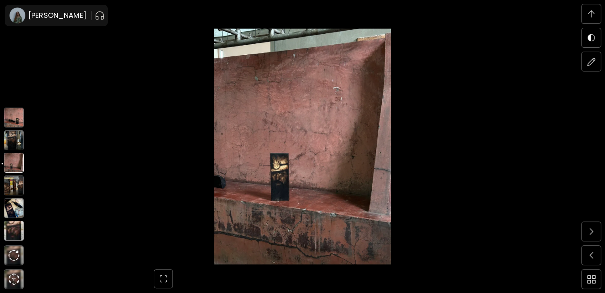
click at [14, 149] on img at bounding box center [14, 140] width 20 height 20
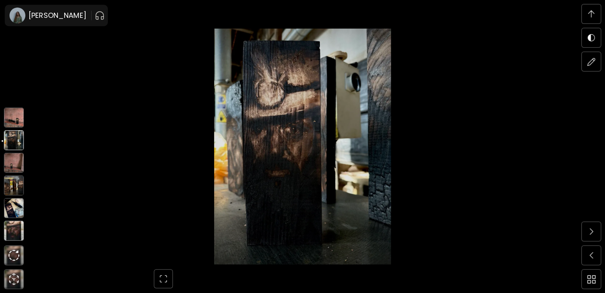
click at [13, 120] on img at bounding box center [14, 118] width 20 height 20
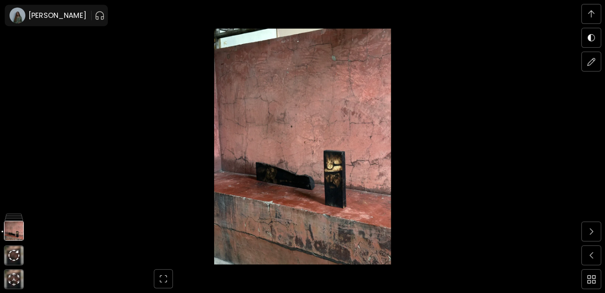
click at [256, 178] on img at bounding box center [302, 147] width 539 height 236
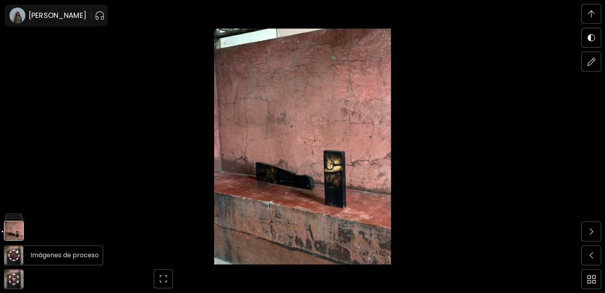
click at [14, 255] on img at bounding box center [13, 255] width 11 height 11
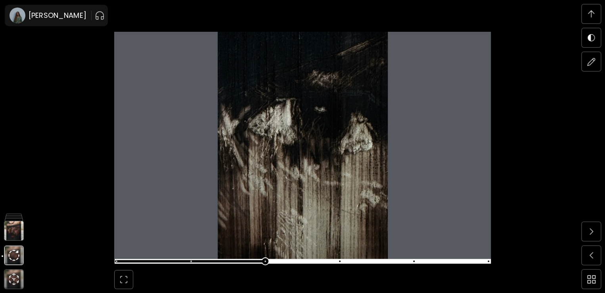
scroll to position [3031, 0]
drag, startPoint x: 277, startPoint y: 157, endPoint x: 122, endPoint y: 261, distance: 186.3
click at [122, 261] on span at bounding box center [302, 260] width 372 height 11
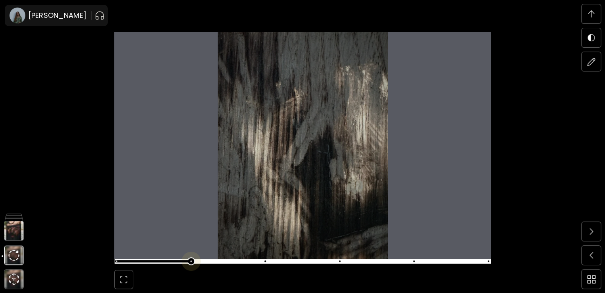
scroll to position [3308, 0]
click at [199, 263] on span at bounding box center [302, 260] width 372 height 11
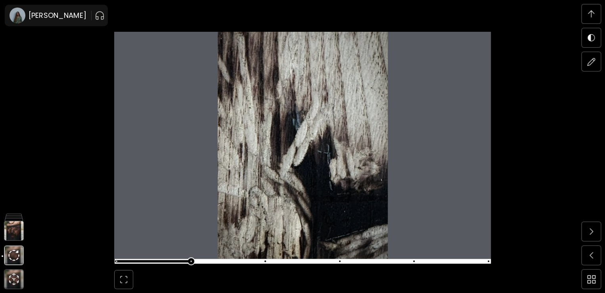
click at [359, 175] on img at bounding box center [302, 145] width 377 height 227
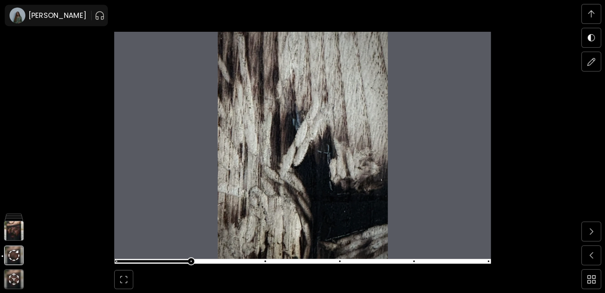
scroll to position [3585, 0]
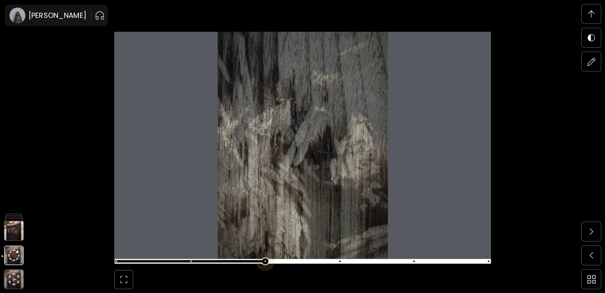
click at [266, 259] on span at bounding box center [302, 260] width 372 height 11
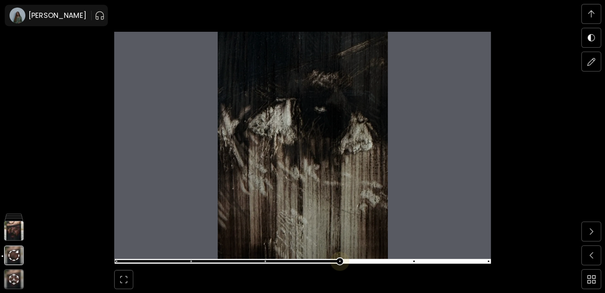
scroll to position [3862, 0]
click at [344, 261] on span at bounding box center [302, 260] width 372 height 11
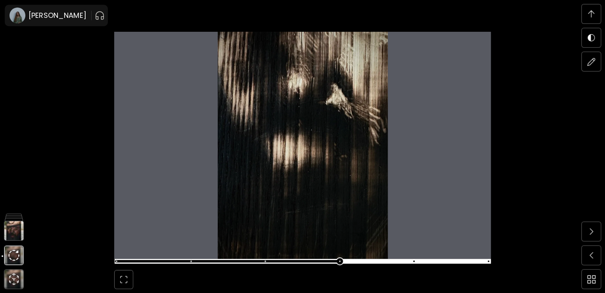
scroll to position [4140, 0]
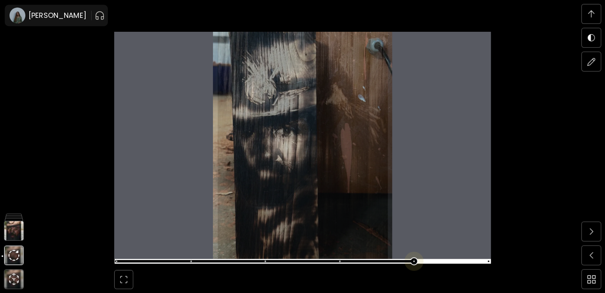
click at [415, 261] on span at bounding box center [302, 260] width 372 height 11
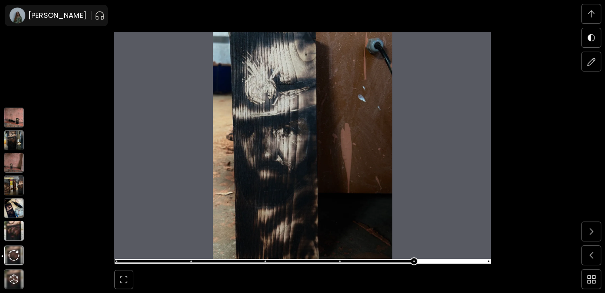
click at [13, 227] on img at bounding box center [14, 231] width 20 height 20
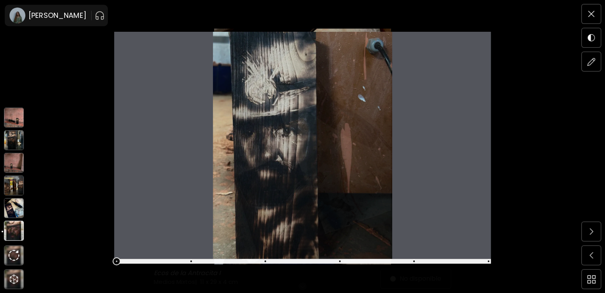
scroll to position [0, 0]
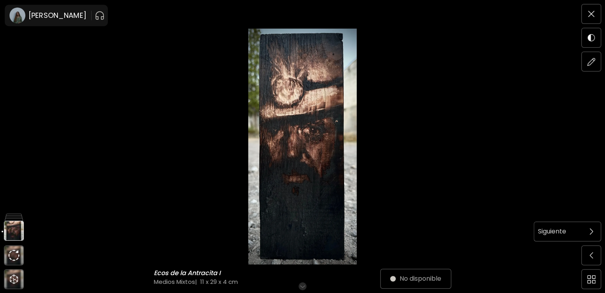
click at [591, 232] on img at bounding box center [592, 231] width 4 height 6
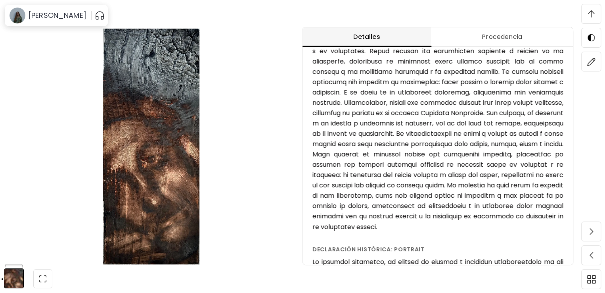
scroll to position [581, 0]
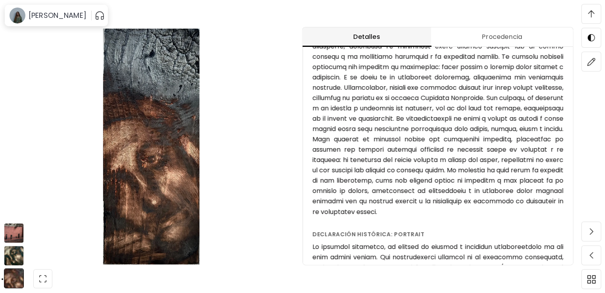
click at [15, 255] on img at bounding box center [14, 256] width 20 height 20
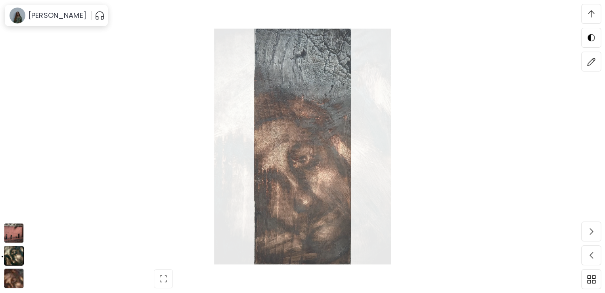
scroll to position [899, 0]
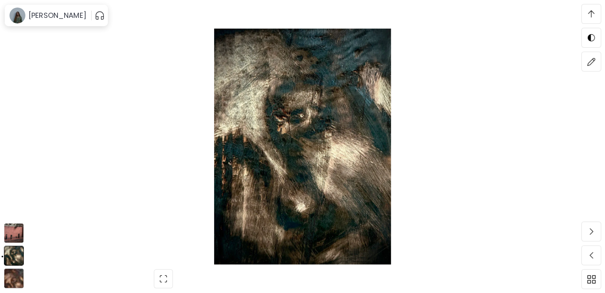
click at [14, 229] on img at bounding box center [14, 233] width 20 height 20
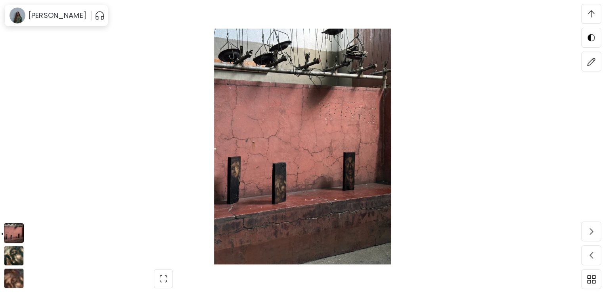
click at [11, 278] on img at bounding box center [14, 278] width 20 height 20
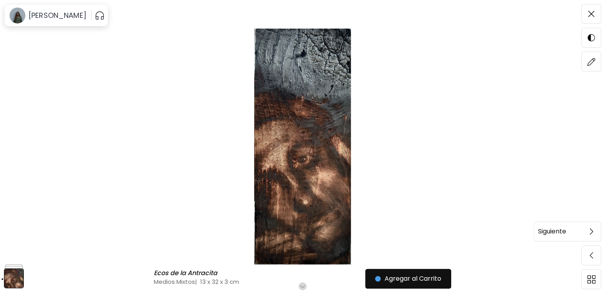
click at [598, 232] on span at bounding box center [591, 231] width 17 height 17
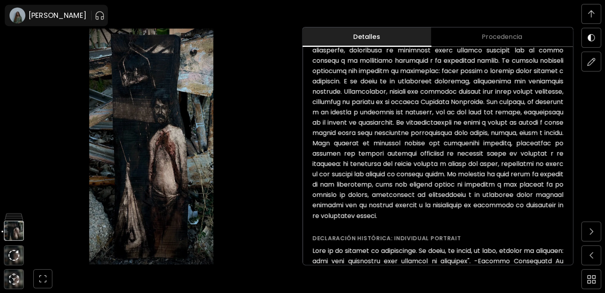
scroll to position [575, 0]
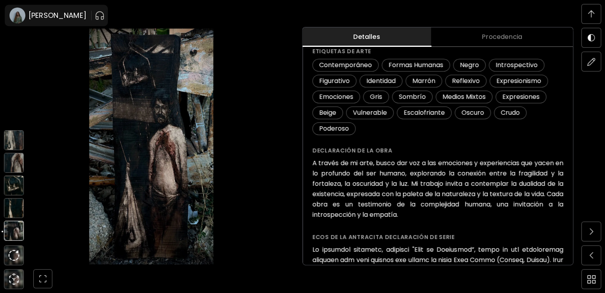
click at [14, 206] on img at bounding box center [14, 208] width 20 height 20
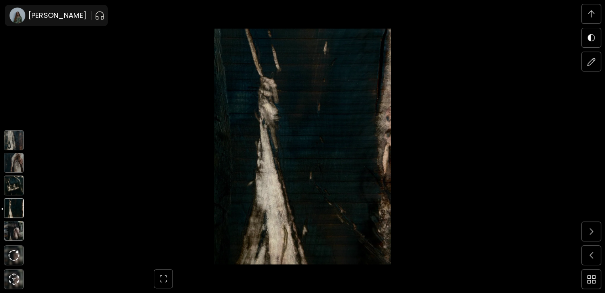
click at [11, 190] on img at bounding box center [14, 185] width 20 height 20
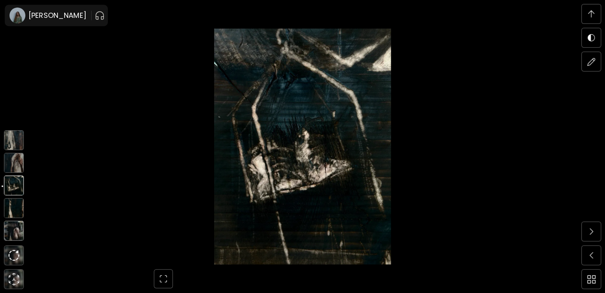
click at [13, 165] on img at bounding box center [14, 163] width 20 height 20
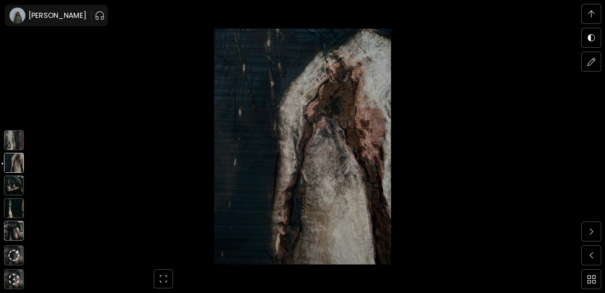
click at [11, 146] on img at bounding box center [14, 140] width 20 height 20
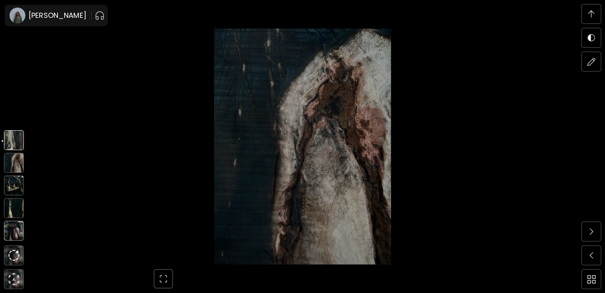
scroll to position [1367, 0]
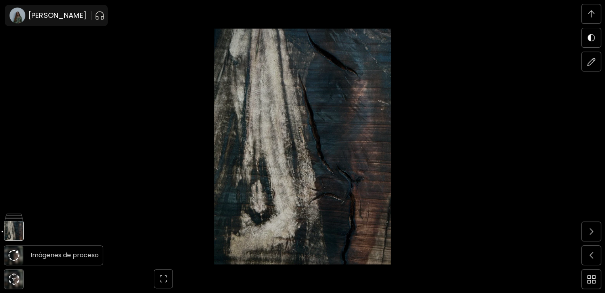
click at [14, 254] on img at bounding box center [13, 255] width 11 height 11
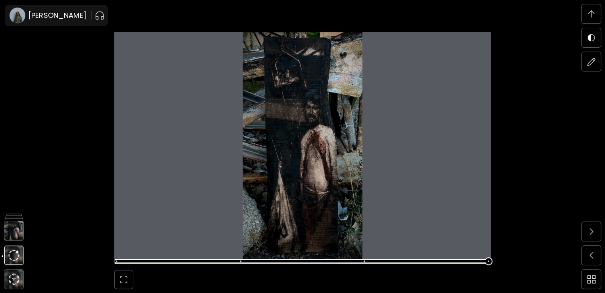
scroll to position [2753, 0]
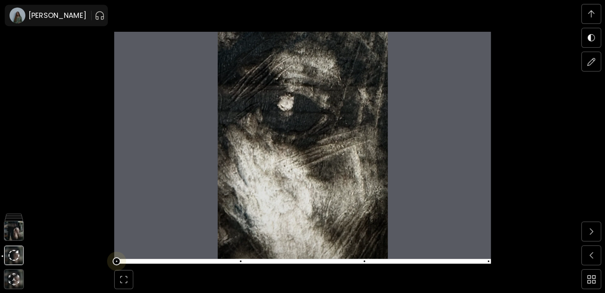
click at [117, 261] on span at bounding box center [117, 261] width 2 height 2
click at [242, 261] on span at bounding box center [241, 261] width 2 height 2
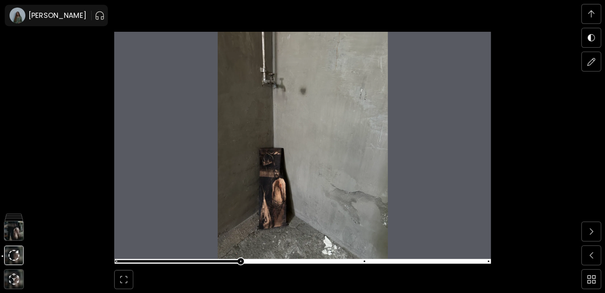
scroll to position [3308, 0]
click at [368, 261] on span at bounding box center [302, 260] width 372 height 11
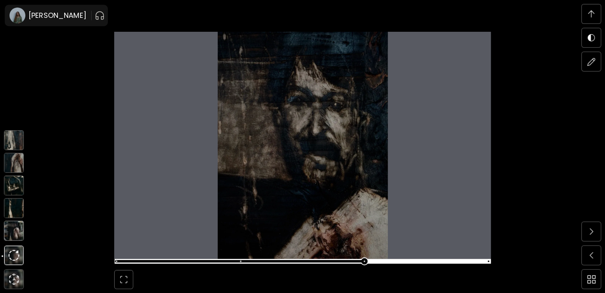
click at [10, 232] on img at bounding box center [14, 231] width 20 height 20
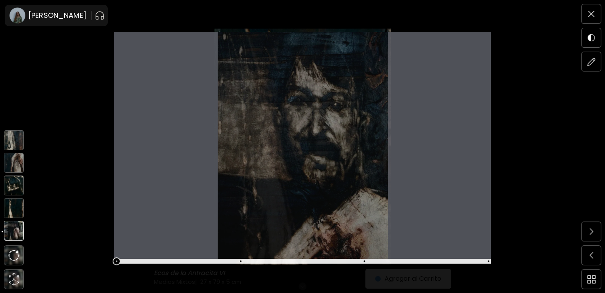
scroll to position [0, 0]
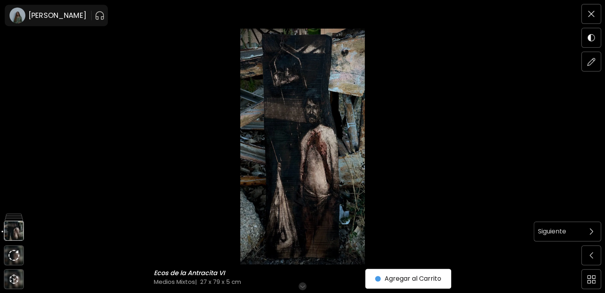
click at [586, 227] on span at bounding box center [591, 231] width 17 height 17
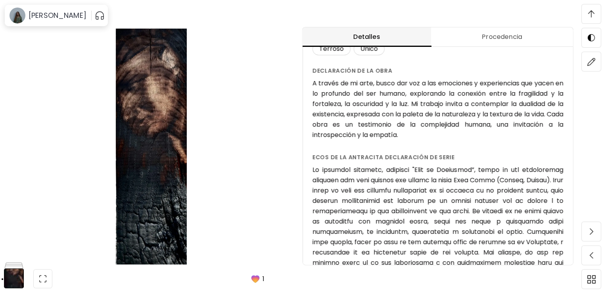
scroll to position [315, 0]
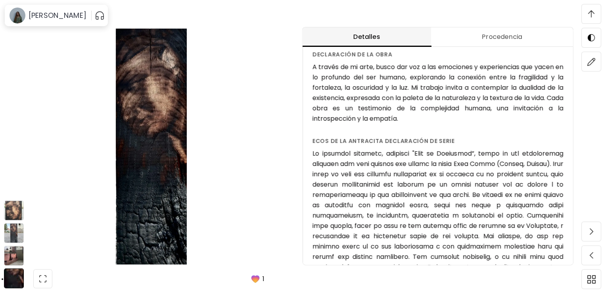
click at [13, 254] on img at bounding box center [14, 256] width 20 height 20
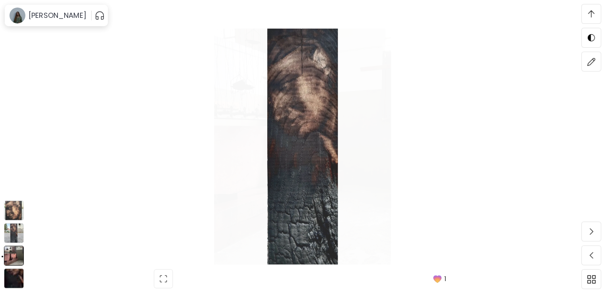
scroll to position [761, 0]
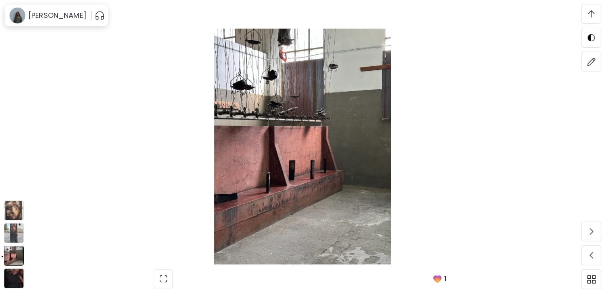
click at [14, 238] on img at bounding box center [14, 233] width 20 height 20
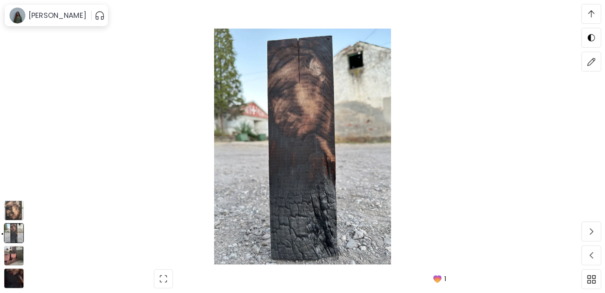
click at [13, 215] on img at bounding box center [14, 210] width 20 height 20
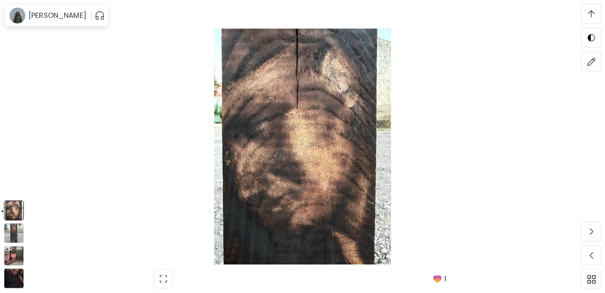
click at [11, 278] on img at bounding box center [14, 278] width 20 height 20
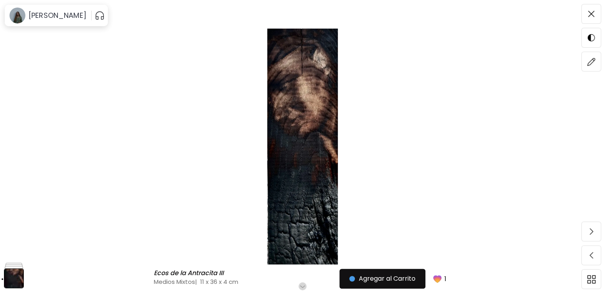
click at [321, 156] on img at bounding box center [302, 147] width 539 height 236
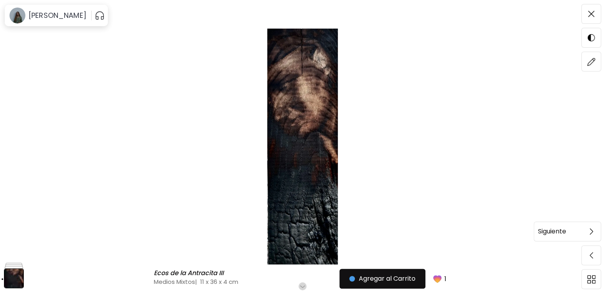
click at [587, 229] on span at bounding box center [591, 231] width 17 height 17
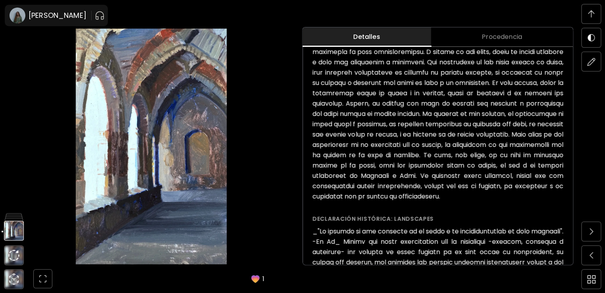
scroll to position [664, 0]
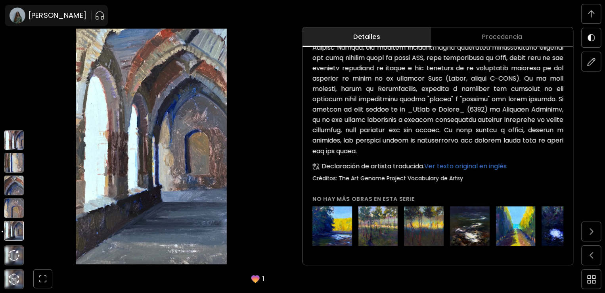
click at [16, 215] on img at bounding box center [14, 208] width 20 height 20
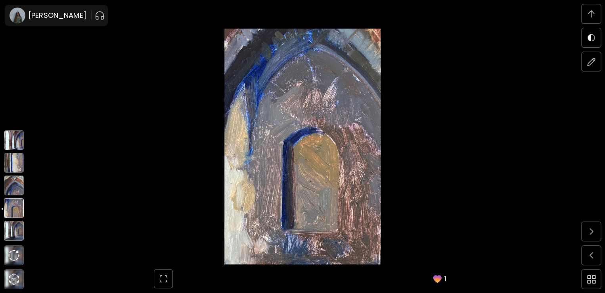
click at [11, 185] on img at bounding box center [14, 185] width 20 height 20
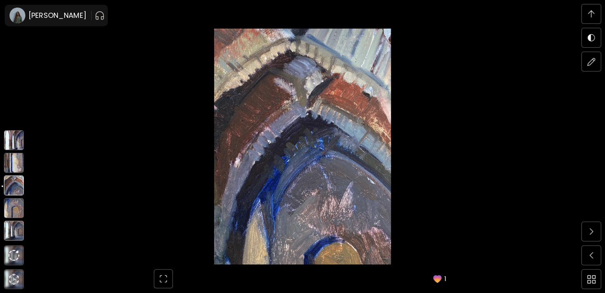
click at [12, 164] on img at bounding box center [14, 163] width 20 height 20
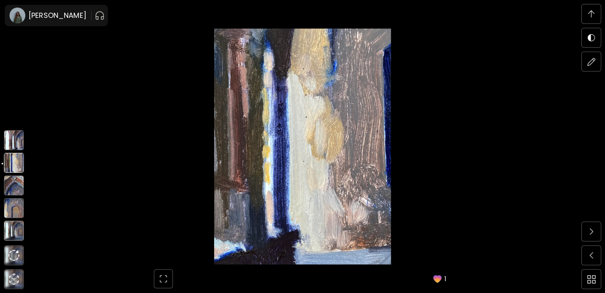
click at [10, 140] on img at bounding box center [14, 140] width 20 height 20
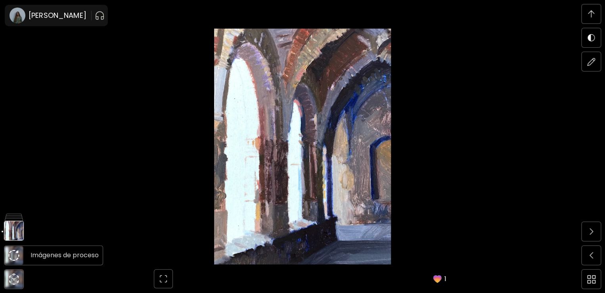
click at [12, 256] on img at bounding box center [13, 255] width 11 height 11
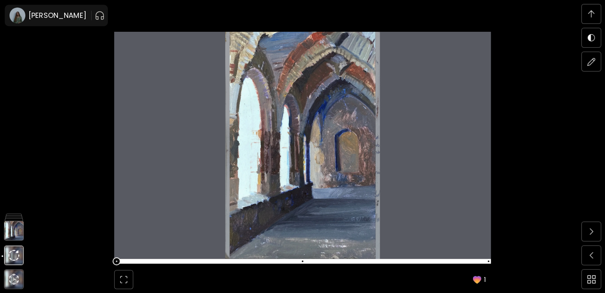
scroll to position [2753, 0]
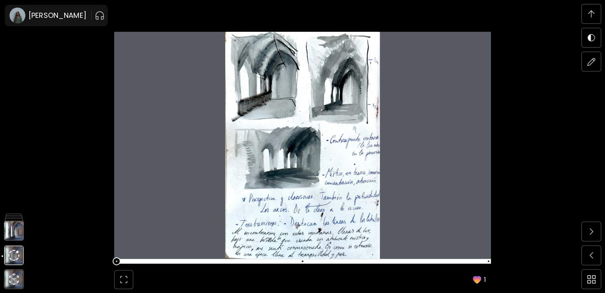
click at [121, 263] on span at bounding box center [117, 261] width 8 height 8
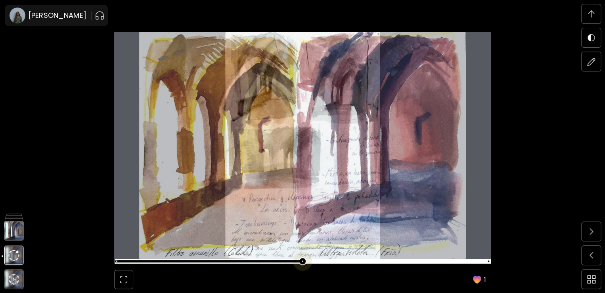
click at [308, 262] on span at bounding box center [302, 260] width 372 height 11
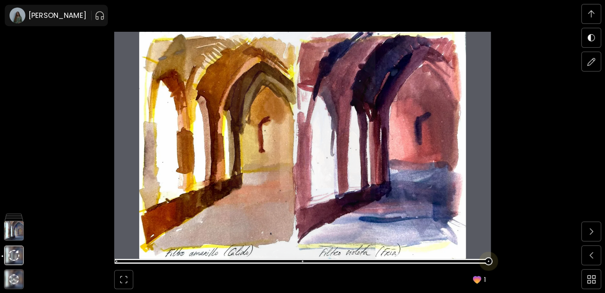
scroll to position [3308, 0]
click at [486, 263] on span at bounding box center [302, 260] width 372 height 11
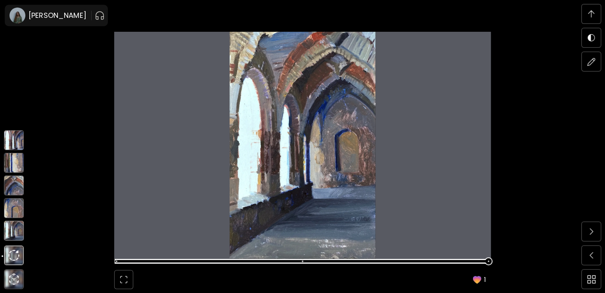
click at [12, 235] on img at bounding box center [14, 231] width 20 height 20
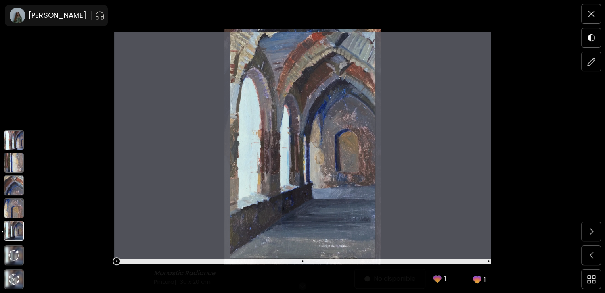
scroll to position [0, 0]
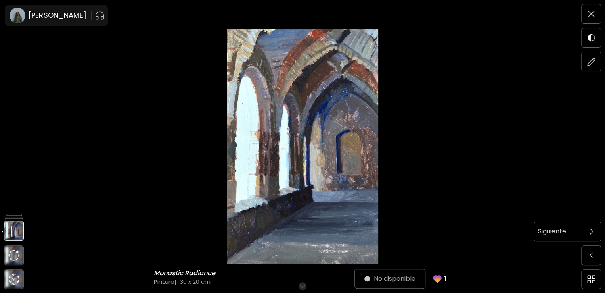
click at [590, 229] on img at bounding box center [592, 231] width 4 height 6
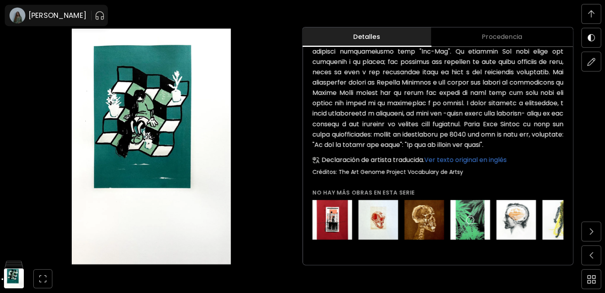
scroll to position [329, 0]
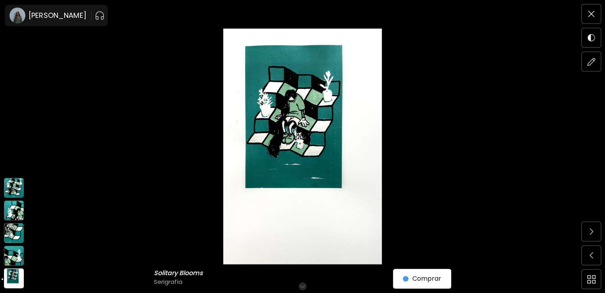
click at [14, 257] on img at bounding box center [14, 256] width 20 height 20
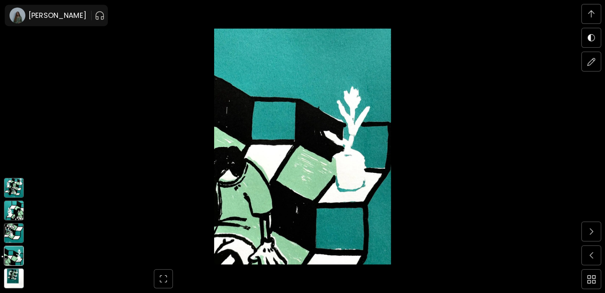
click at [13, 235] on img at bounding box center [14, 233] width 20 height 20
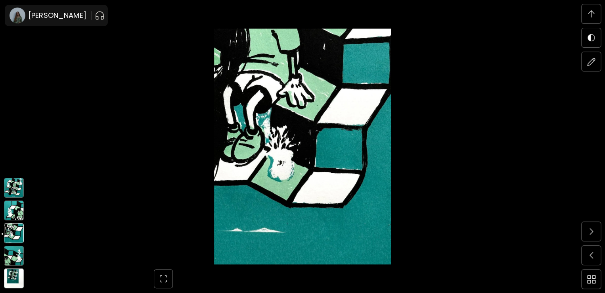
click at [13, 280] on img at bounding box center [14, 278] width 20 height 20
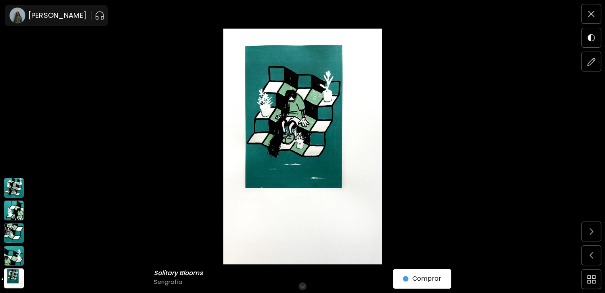
click at [16, 212] on img at bounding box center [14, 210] width 20 height 20
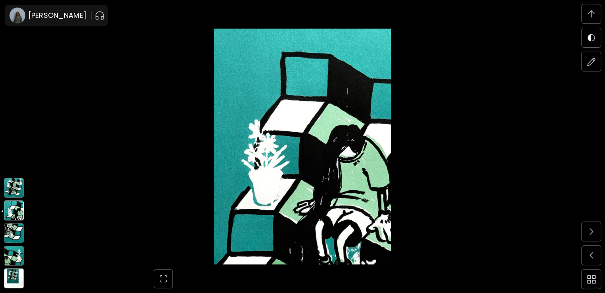
click at [16, 192] on img at bounding box center [14, 188] width 20 height 20
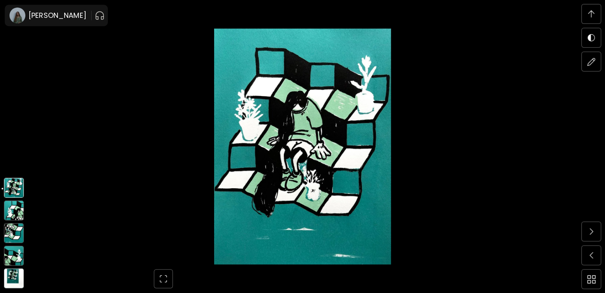
click at [13, 280] on img at bounding box center [14, 278] width 20 height 20
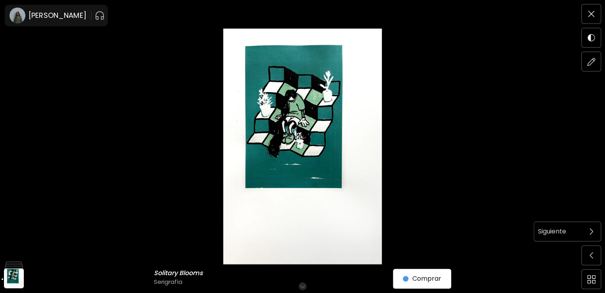
click at [592, 232] on img at bounding box center [592, 231] width 4 height 6
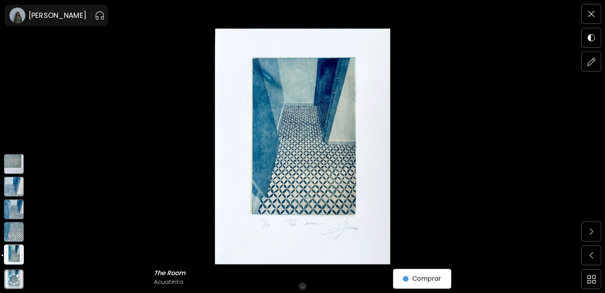
click at [12, 232] on img at bounding box center [14, 232] width 20 height 20
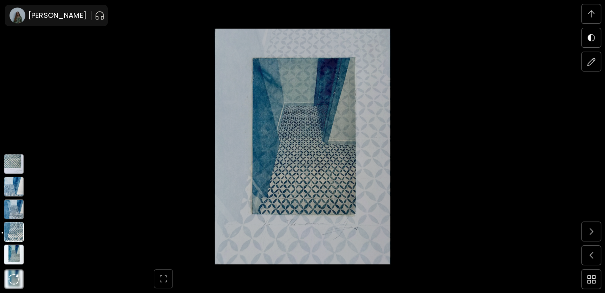
scroll to position [859, 0]
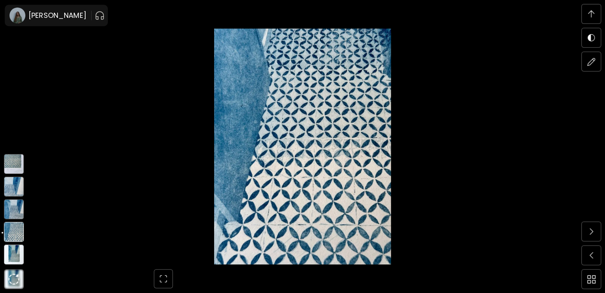
click at [14, 211] on img at bounding box center [14, 209] width 20 height 20
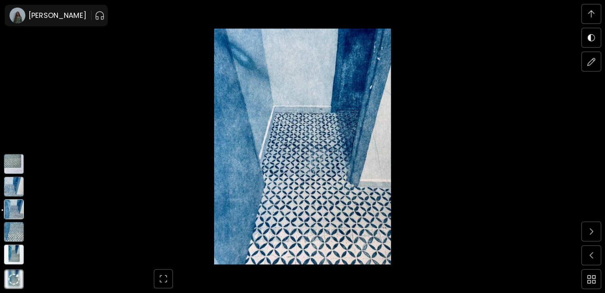
click at [11, 188] on img at bounding box center [14, 187] width 20 height 20
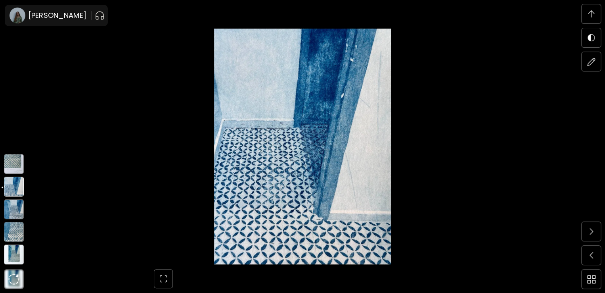
click at [15, 170] on img at bounding box center [14, 164] width 20 height 20
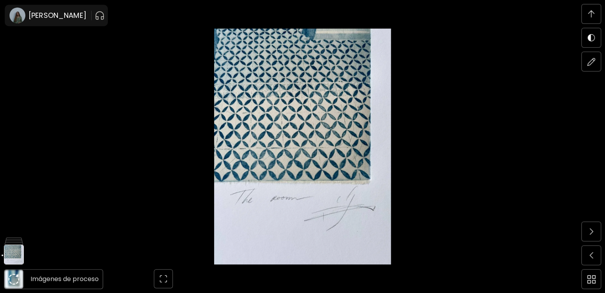
click at [13, 278] on img at bounding box center [13, 278] width 11 height 11
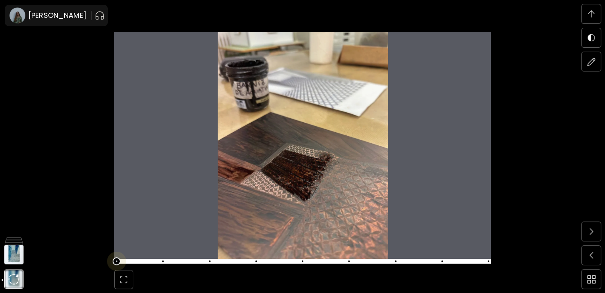
scroll to position [2753, 0]
click at [121, 264] on span at bounding box center [302, 260] width 372 height 11
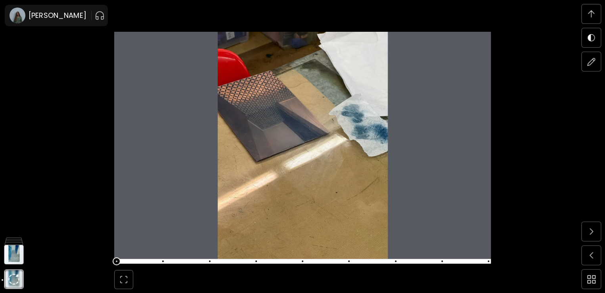
scroll to position [3031, 0]
click at [164, 261] on span at bounding box center [163, 261] width 2 height 2
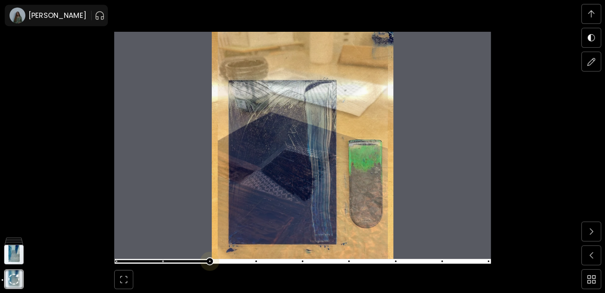
scroll to position [3308, 0]
click at [205, 262] on span at bounding box center [302, 260] width 372 height 11
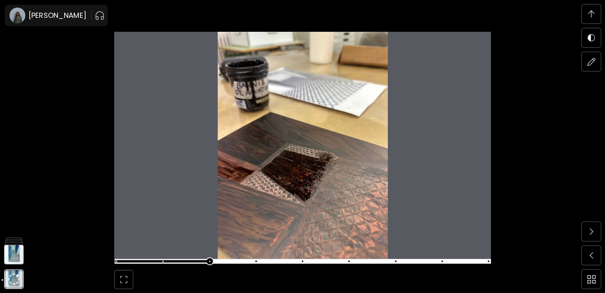
scroll to position [3585, 0]
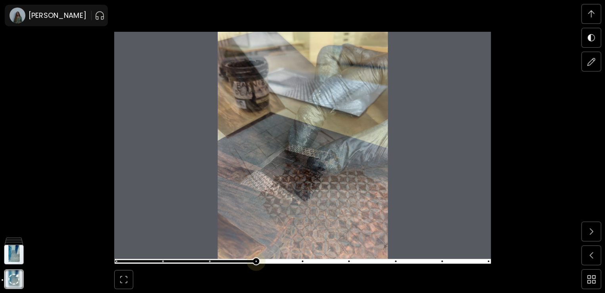
click at [258, 263] on span at bounding box center [302, 260] width 372 height 11
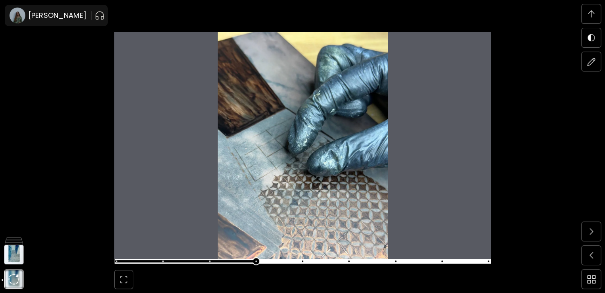
scroll to position [3862, 0]
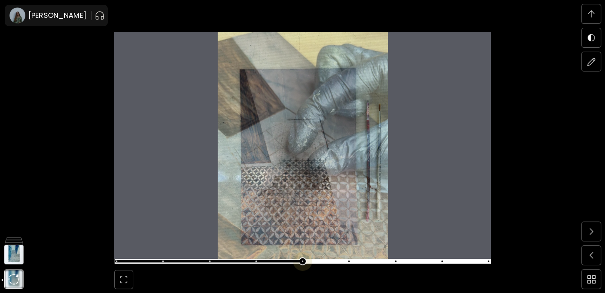
click at [303, 259] on span at bounding box center [302, 260] width 372 height 11
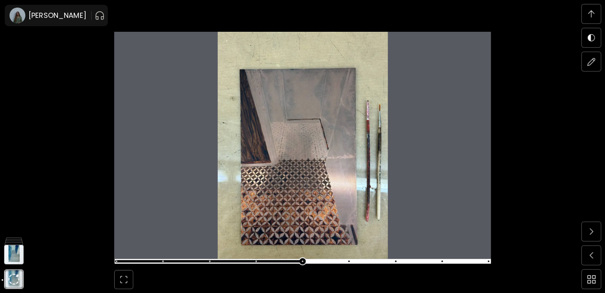
scroll to position [4140, 0]
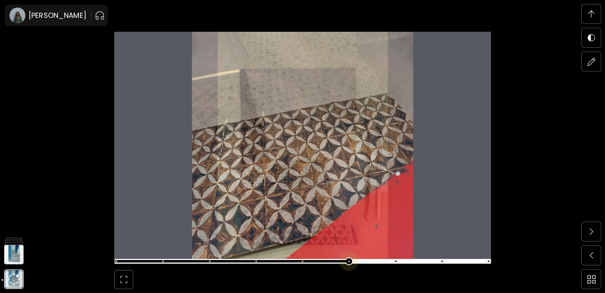
click at [357, 257] on span at bounding box center [302, 260] width 372 height 11
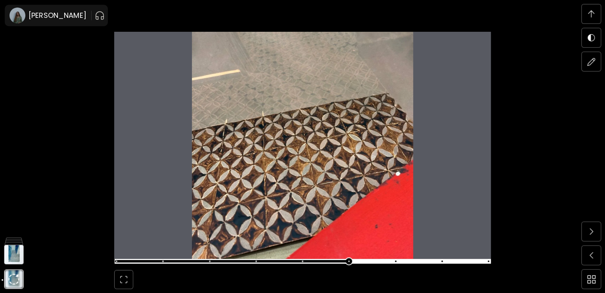
scroll to position [4417, 0]
click at [394, 261] on span at bounding box center [302, 260] width 372 height 11
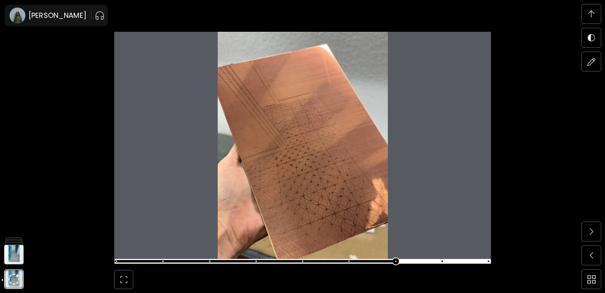
click at [321, 184] on img at bounding box center [302, 145] width 377 height 227
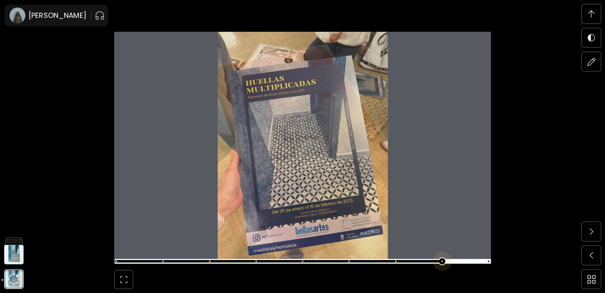
click at [441, 264] on span at bounding box center [302, 260] width 372 height 11
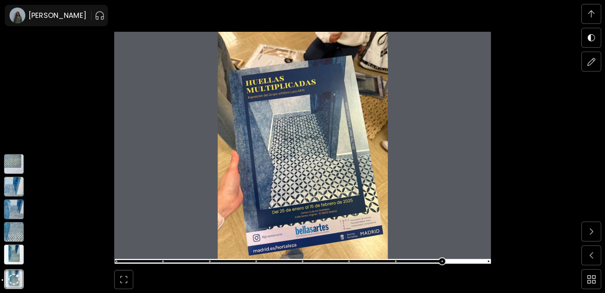
click at [16, 258] on img at bounding box center [14, 254] width 20 height 20
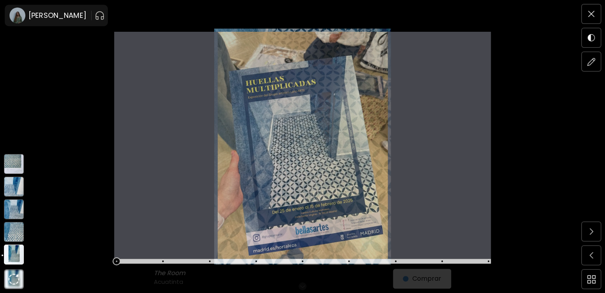
scroll to position [0, 0]
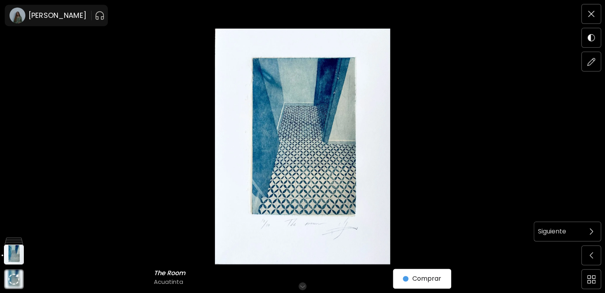
click at [590, 238] on span at bounding box center [591, 231] width 17 height 17
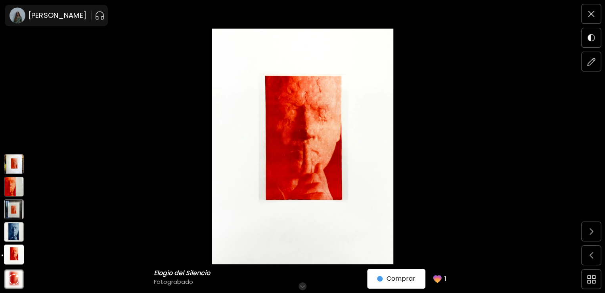
click at [15, 227] on img at bounding box center [14, 232] width 20 height 20
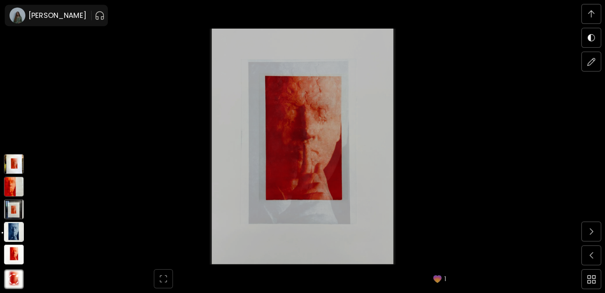
scroll to position [781, 0]
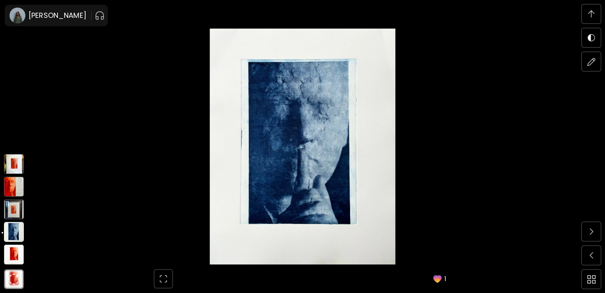
click at [12, 214] on img at bounding box center [14, 209] width 20 height 20
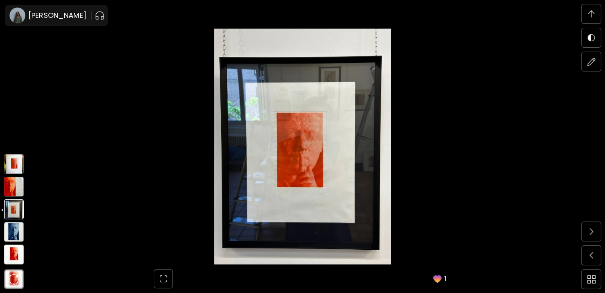
click at [15, 187] on img at bounding box center [14, 187] width 20 height 20
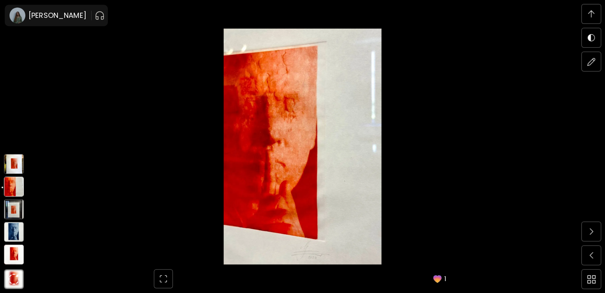
click at [18, 163] on img at bounding box center [14, 164] width 20 height 20
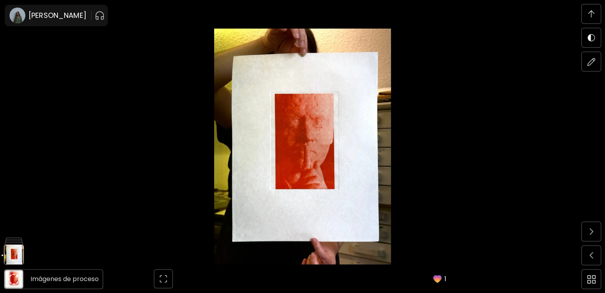
click at [13, 275] on img at bounding box center [13, 278] width 11 height 11
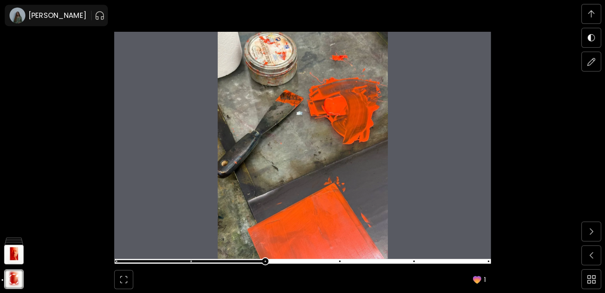
click at [116, 259] on div "1" at bounding box center [302, 146] width 605 height 293
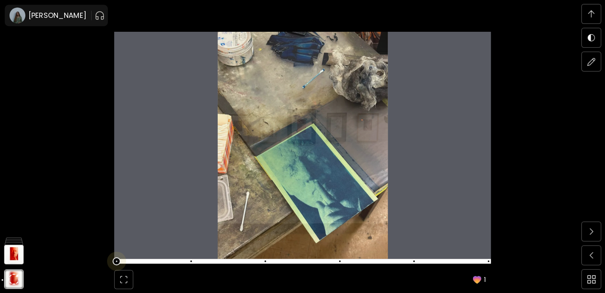
click at [121, 261] on span at bounding box center [302, 260] width 372 height 11
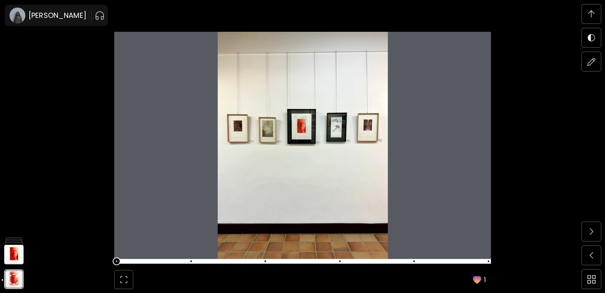
scroll to position [3031, 0]
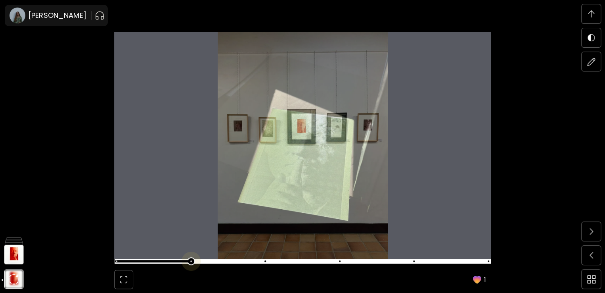
click at [189, 262] on span at bounding box center [302, 260] width 372 height 11
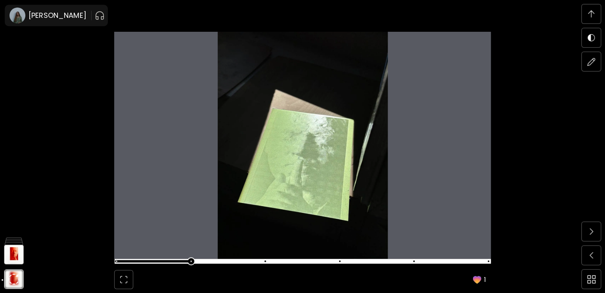
scroll to position [3308, 0]
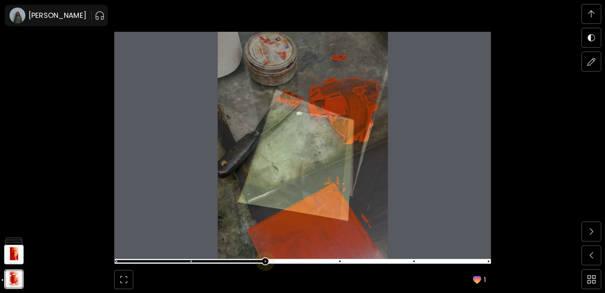
click at [271, 255] on span at bounding box center [302, 260] width 372 height 11
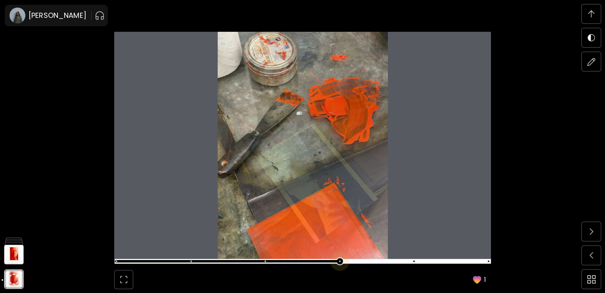
scroll to position [3585, 0]
click at [337, 260] on span at bounding box center [302, 260] width 372 height 11
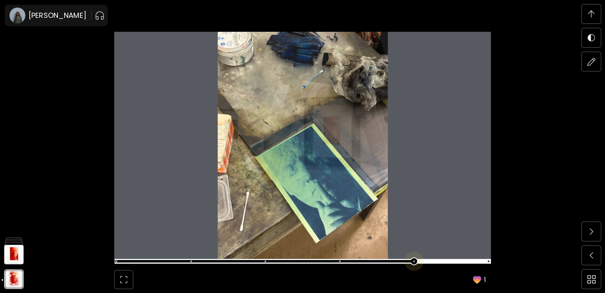
scroll to position [3862, 0]
click at [412, 262] on span at bounding box center [302, 260] width 372 height 11
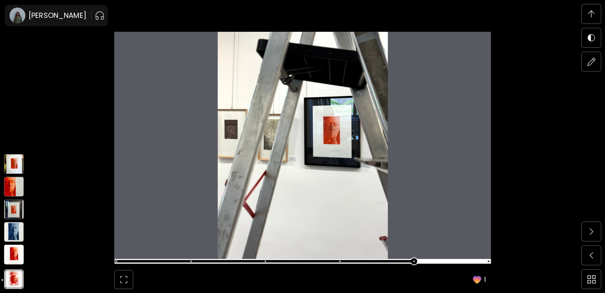
click at [13, 257] on img at bounding box center [14, 254] width 20 height 20
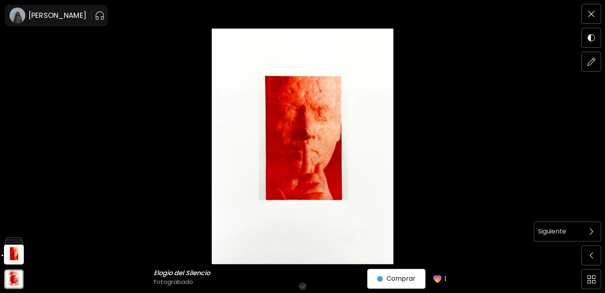
click at [587, 227] on span at bounding box center [591, 231] width 17 height 17
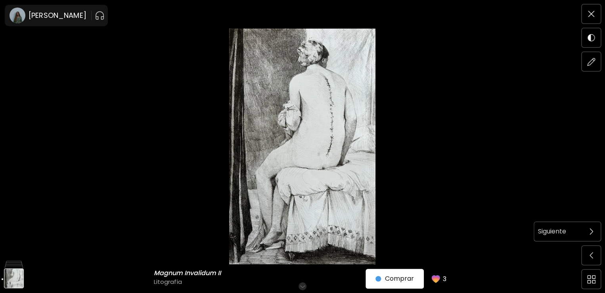
click at [585, 223] on div at bounding box center [591, 231] width 19 height 19
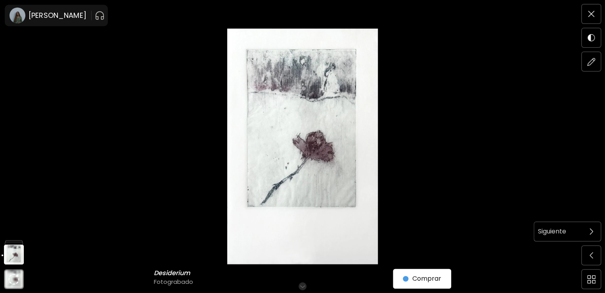
click at [593, 231] on span at bounding box center [591, 231] width 17 height 17
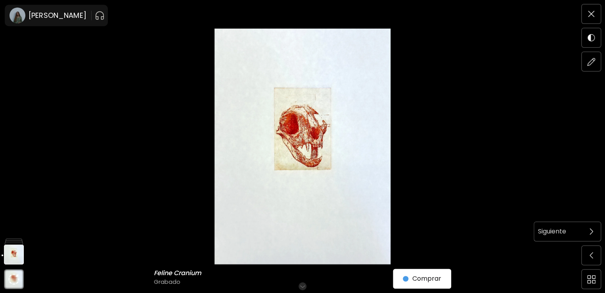
click at [595, 228] on span at bounding box center [591, 231] width 17 height 17
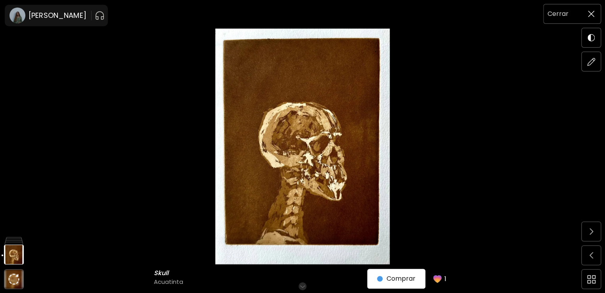
click at [593, 13] on img at bounding box center [591, 14] width 6 height 6
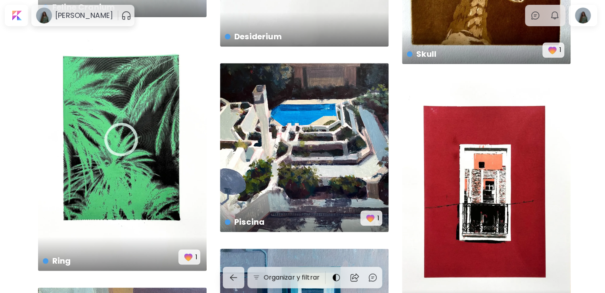
scroll to position [504, 0]
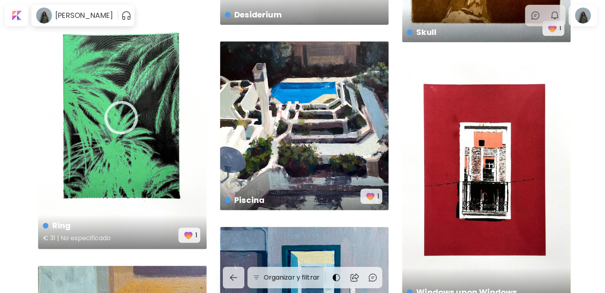
click at [114, 150] on div "Ring € 31 | No especificado 1" at bounding box center [122, 130] width 169 height 237
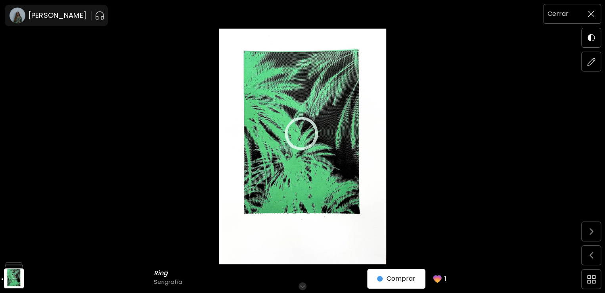
click at [595, 19] on span at bounding box center [591, 14] width 17 height 17
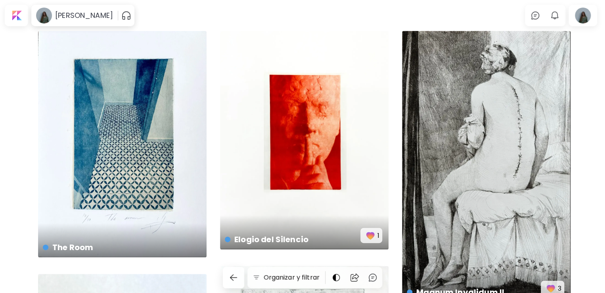
click at [170, 109] on div "The Room No especificado" at bounding box center [122, 144] width 169 height 226
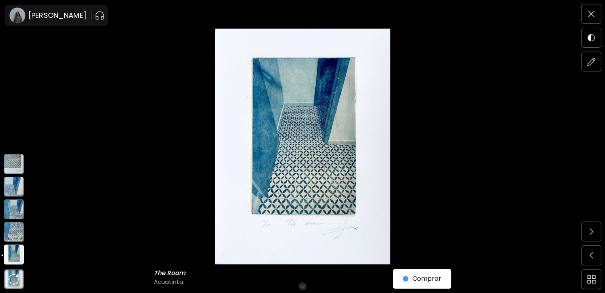
click at [13, 229] on img at bounding box center [14, 232] width 20 height 20
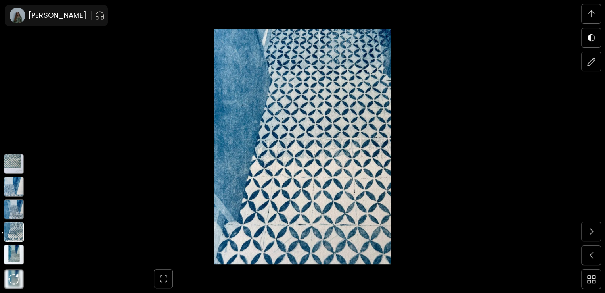
click at [15, 210] on img at bounding box center [14, 209] width 20 height 20
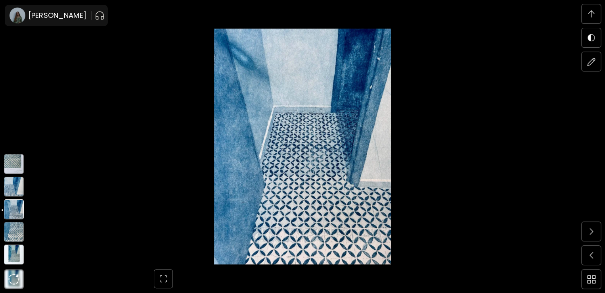
click at [13, 188] on img at bounding box center [14, 187] width 20 height 20
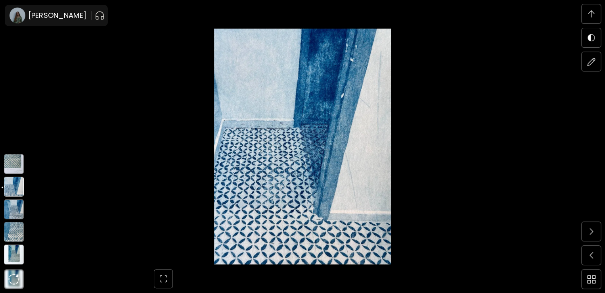
click at [11, 167] on img at bounding box center [14, 164] width 20 height 20
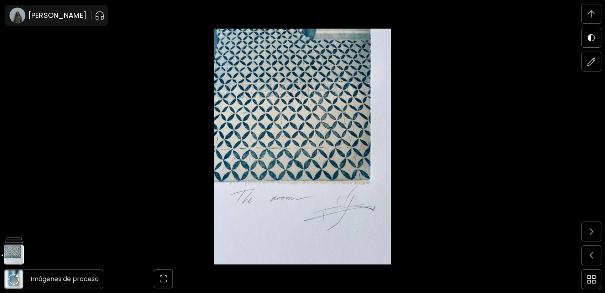
click at [12, 286] on img at bounding box center [13, 278] width 19 height 19
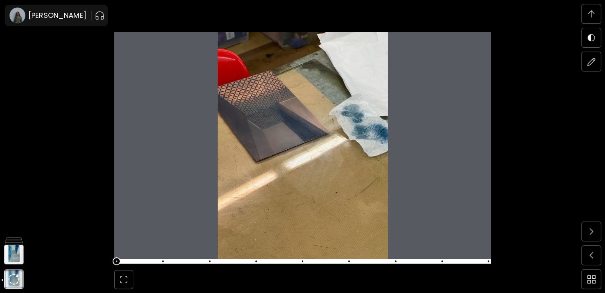
click at [121, 261] on span at bounding box center [117, 261] width 8 height 8
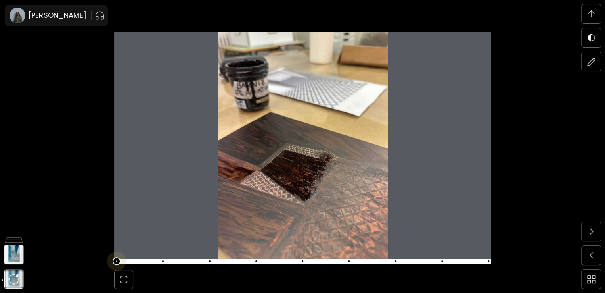
click at [120, 262] on span at bounding box center [302, 260] width 372 height 11
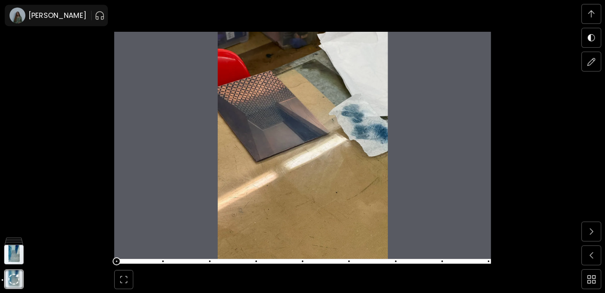
scroll to position [3031, 0]
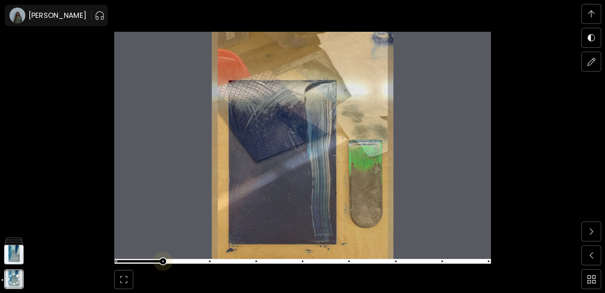
click at [173, 258] on span at bounding box center [302, 260] width 372 height 11
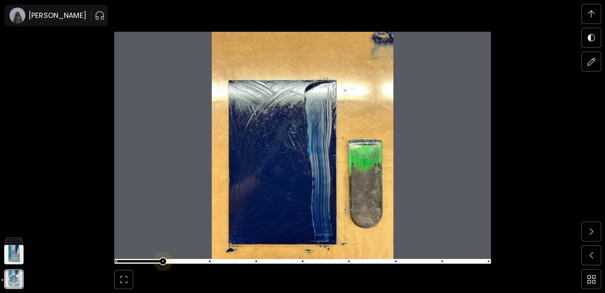
scroll to position [3308, 0]
click at [209, 264] on span at bounding box center [302, 260] width 372 height 11
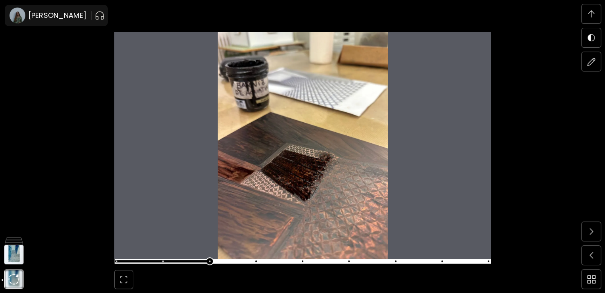
scroll to position [3585, 0]
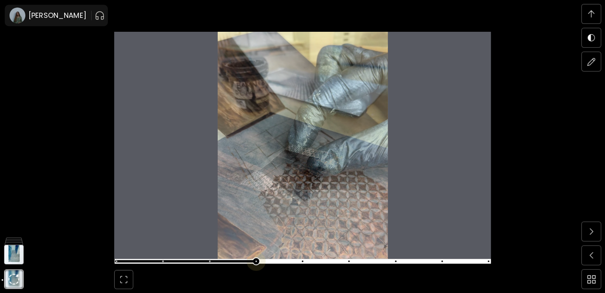
click at [257, 256] on span at bounding box center [302, 260] width 372 height 11
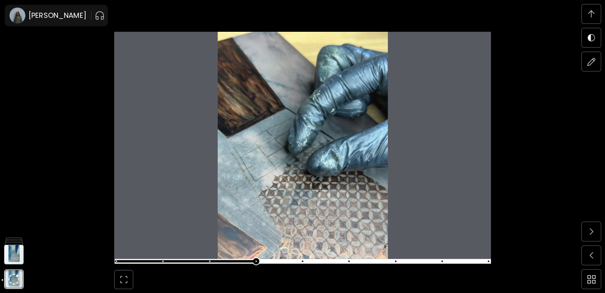
scroll to position [3862, 0]
click at [313, 261] on span at bounding box center [302, 260] width 372 height 11
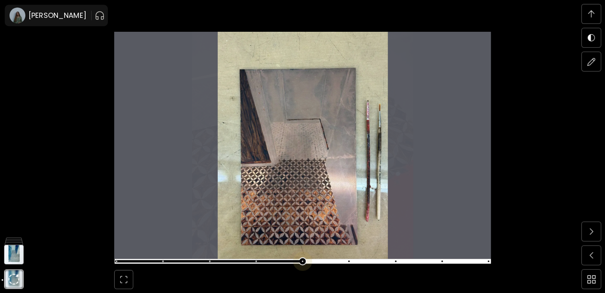
scroll to position [4140, 0]
click at [349, 264] on span at bounding box center [302, 260] width 372 height 11
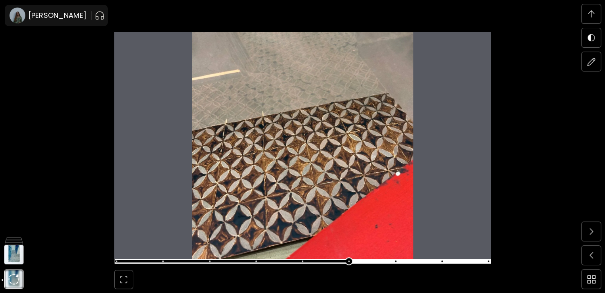
scroll to position [4417, 0]
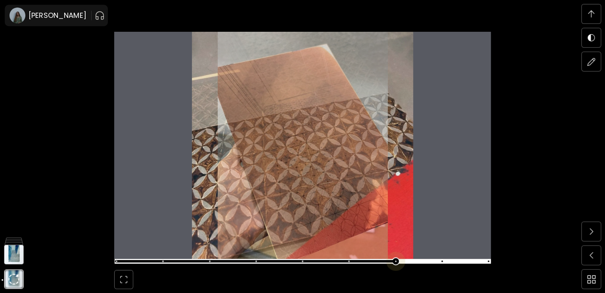
click at [397, 262] on span at bounding box center [302, 260] width 372 height 11
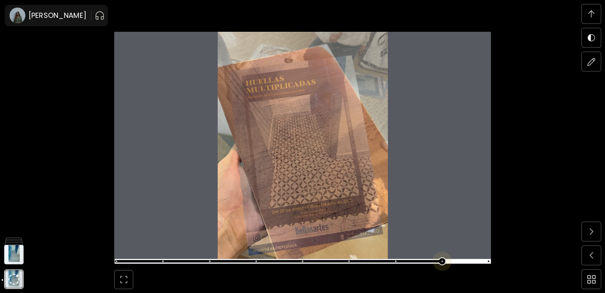
scroll to position [4694, 0]
click at [443, 261] on span at bounding box center [443, 261] width 2 height 2
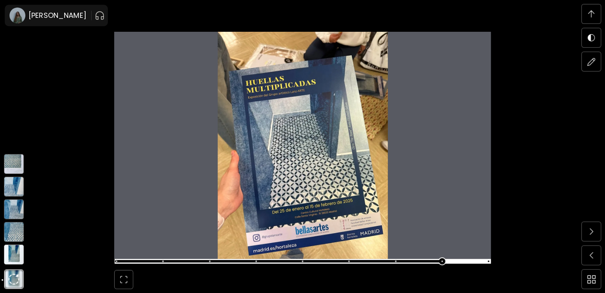
click at [13, 253] on img at bounding box center [14, 254] width 20 height 20
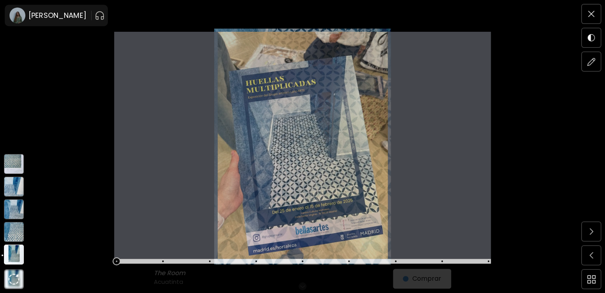
scroll to position [0, 0]
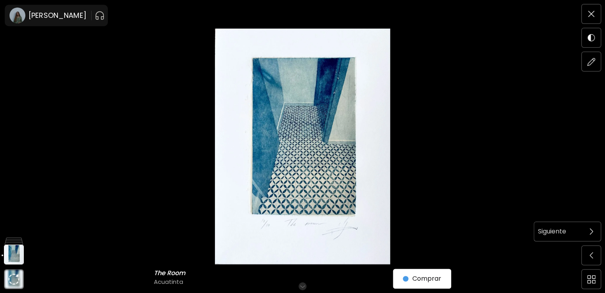
click at [587, 224] on span at bounding box center [591, 231] width 17 height 17
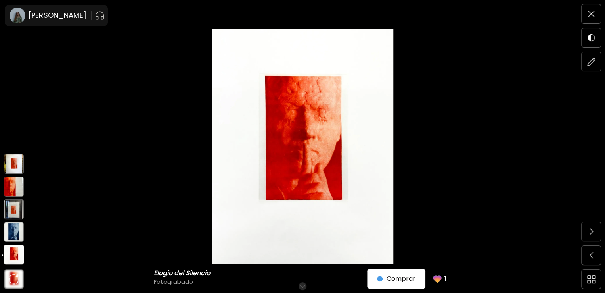
click at [12, 232] on img at bounding box center [14, 232] width 20 height 20
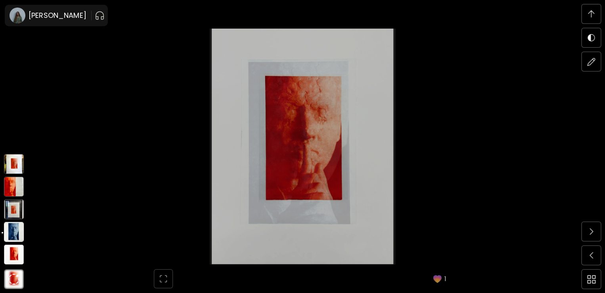
scroll to position [781, 0]
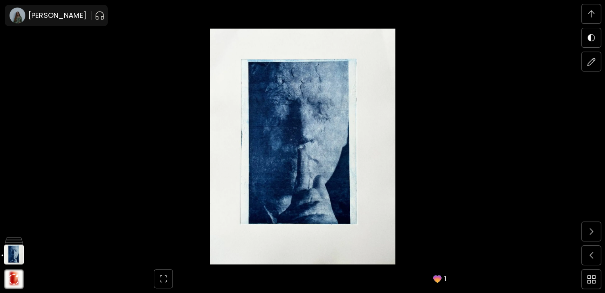
scroll to position [781, 0]
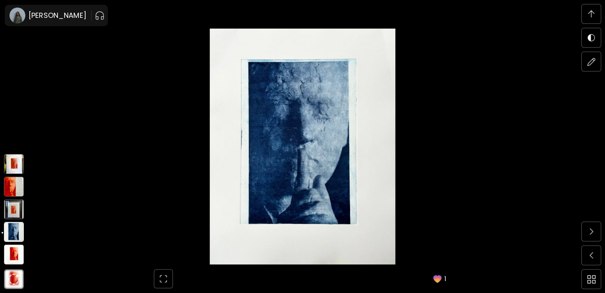
click at [16, 203] on img at bounding box center [14, 209] width 20 height 20
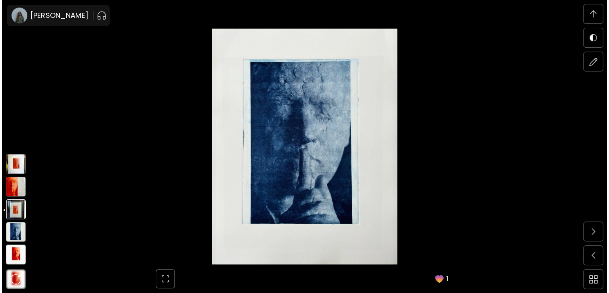
scroll to position [1922, 0]
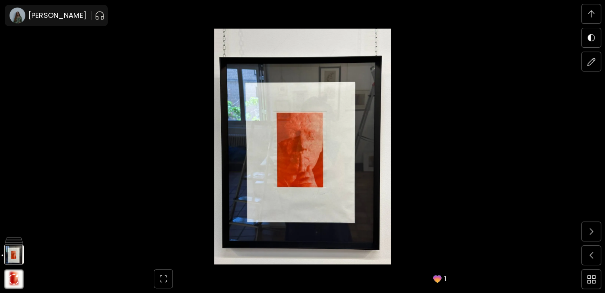
click at [247, 179] on img at bounding box center [302, 147] width 539 height 236
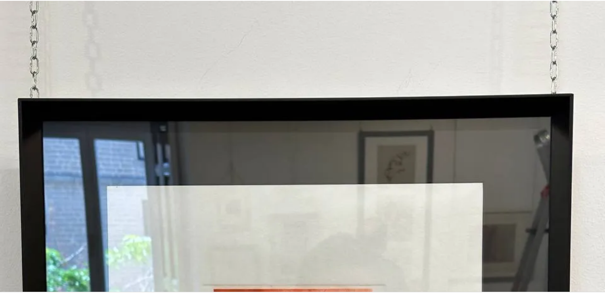
scroll to position [182, 0]
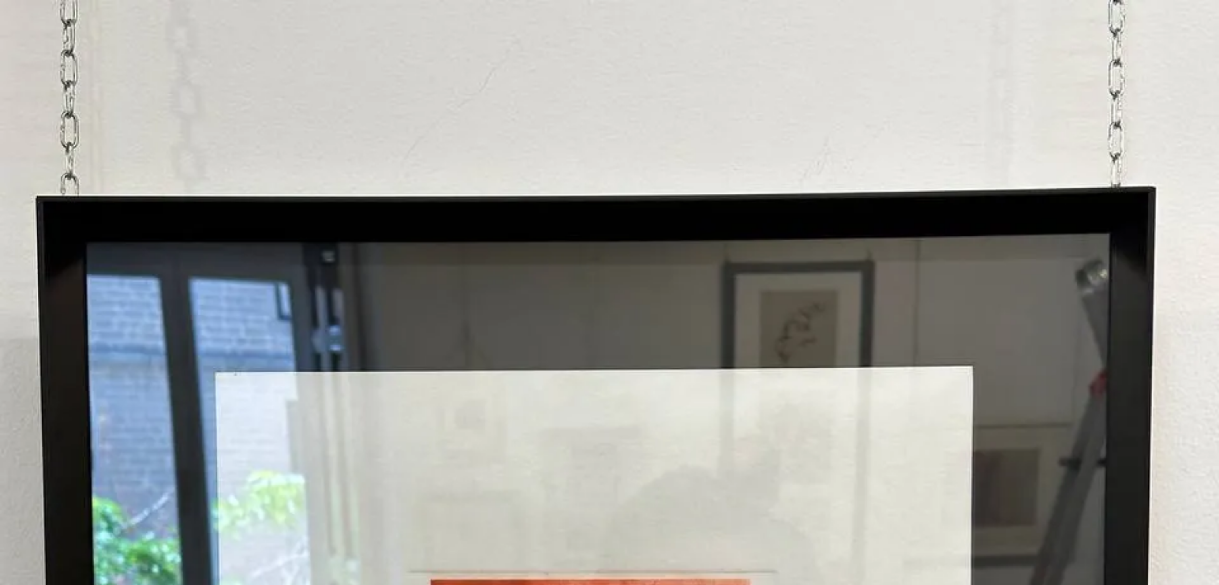
drag, startPoint x: 432, startPoint y: 169, endPoint x: 865, endPoint y: 339, distance: 464.4
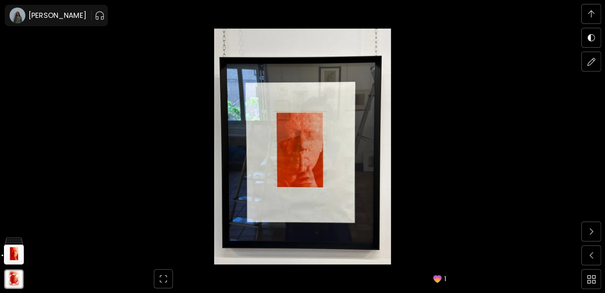
scroll to position [781, 0]
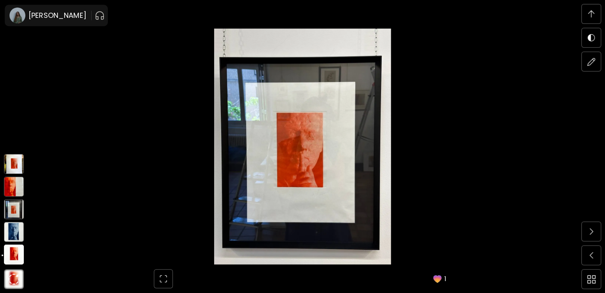
click at [15, 188] on img at bounding box center [14, 187] width 20 height 20
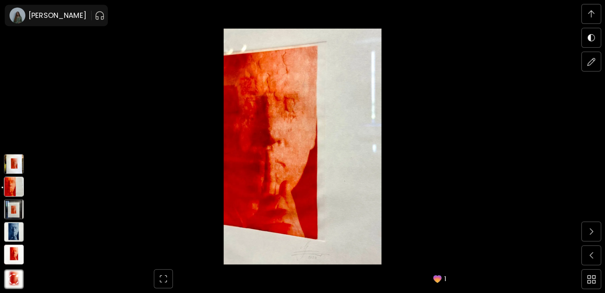
click at [12, 167] on img at bounding box center [14, 164] width 20 height 20
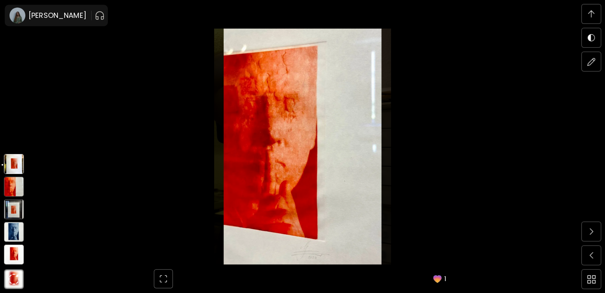
scroll to position [1367, 0]
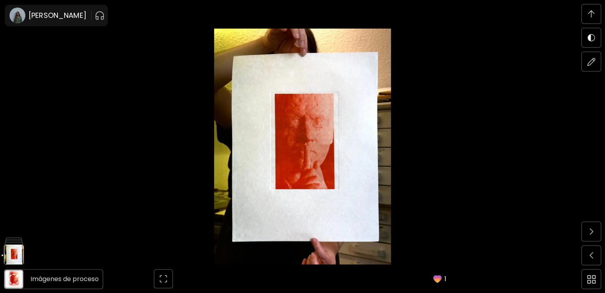
click at [11, 279] on img at bounding box center [13, 278] width 11 height 11
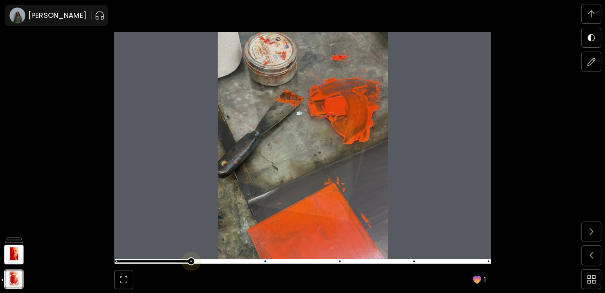
scroll to position [2753, 0]
click at [121, 261] on span at bounding box center [302, 260] width 372 height 11
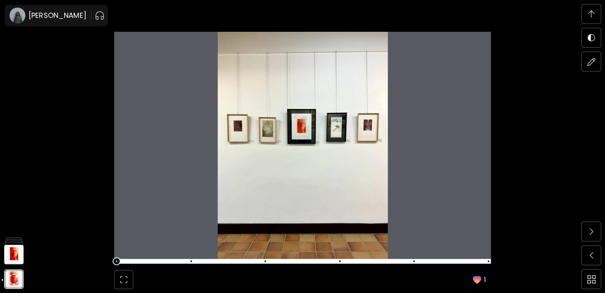
drag, startPoint x: 121, startPoint y: 261, endPoint x: 333, endPoint y: 202, distance: 220.4
click at [333, 202] on img at bounding box center [302, 145] width 377 height 227
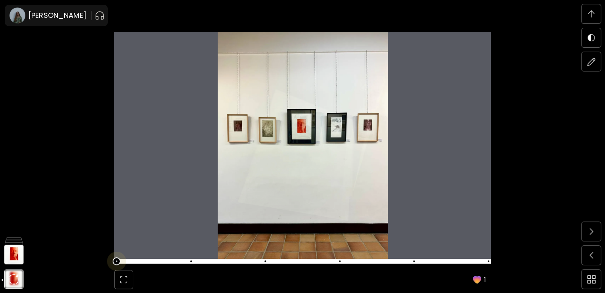
scroll to position [3031, 0]
click at [195, 263] on span at bounding box center [302, 260] width 372 height 11
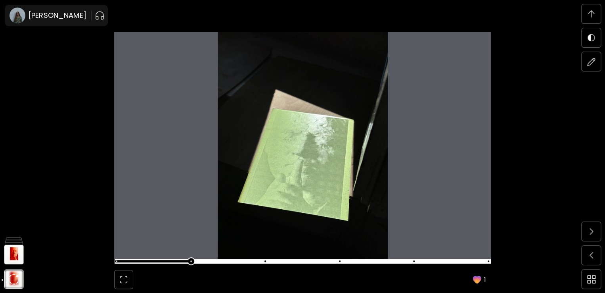
scroll to position [3308, 0]
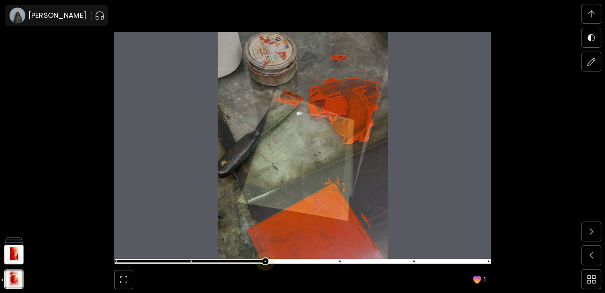
click at [273, 259] on span at bounding box center [302, 260] width 372 height 11
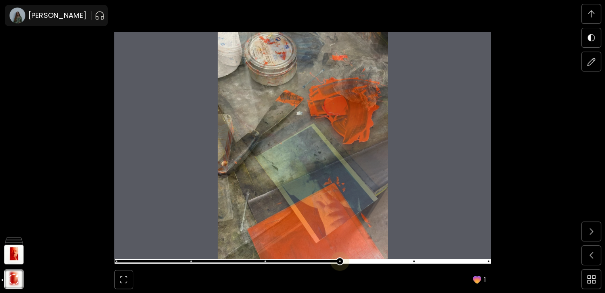
scroll to position [3585, 0]
click at [343, 262] on span at bounding box center [302, 260] width 372 height 11
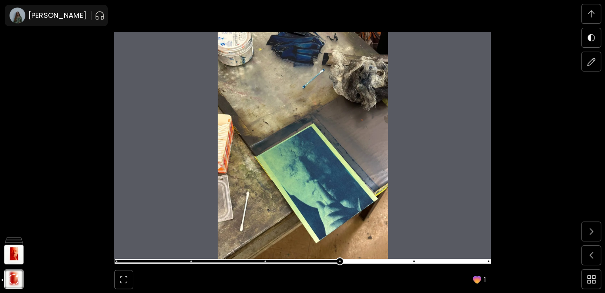
scroll to position [3862, 0]
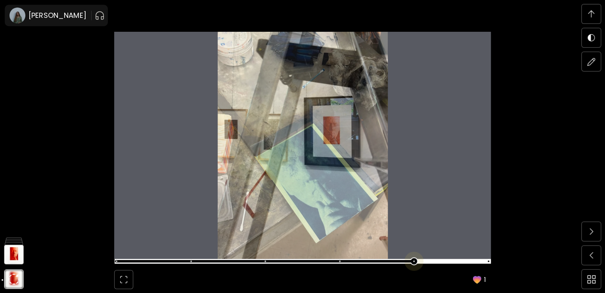
click at [421, 260] on span at bounding box center [302, 260] width 372 height 11
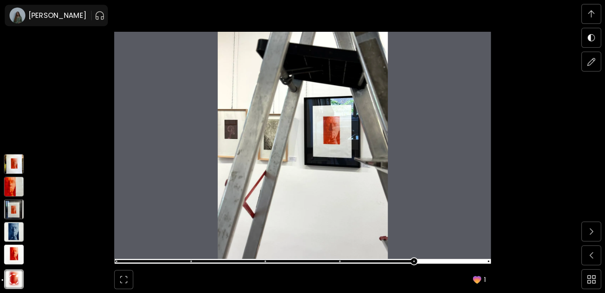
click at [12, 253] on img at bounding box center [14, 254] width 20 height 20
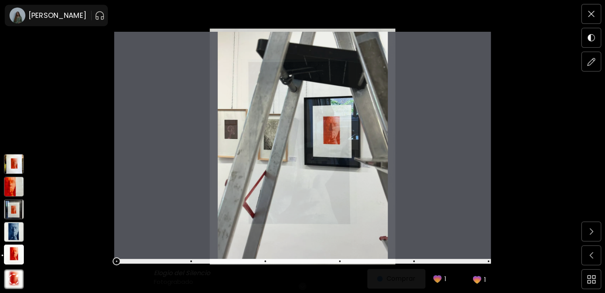
scroll to position [0, 0]
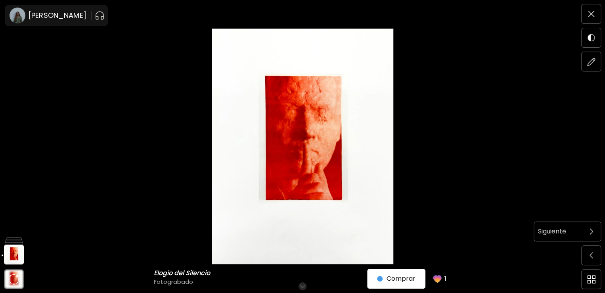
click at [590, 228] on img at bounding box center [592, 231] width 4 height 6
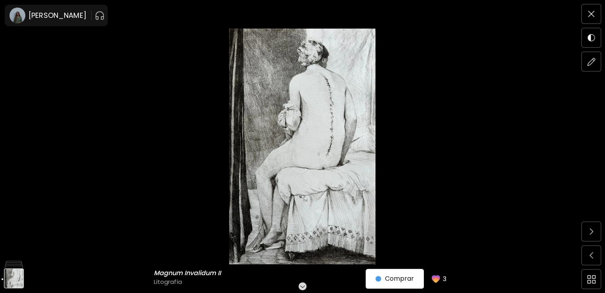
click at [590, 228] on img at bounding box center [592, 231] width 4 height 6
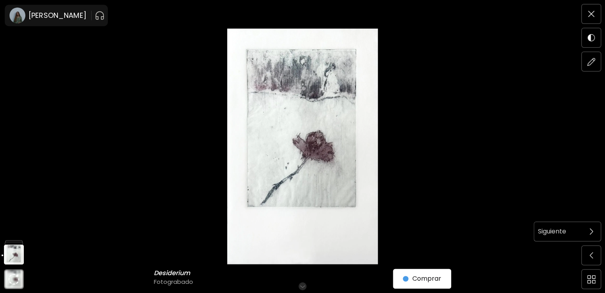
click at [587, 232] on span at bounding box center [591, 231] width 17 height 17
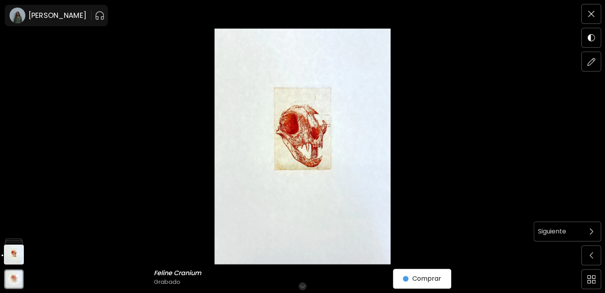
click at [591, 227] on span at bounding box center [591, 231] width 17 height 17
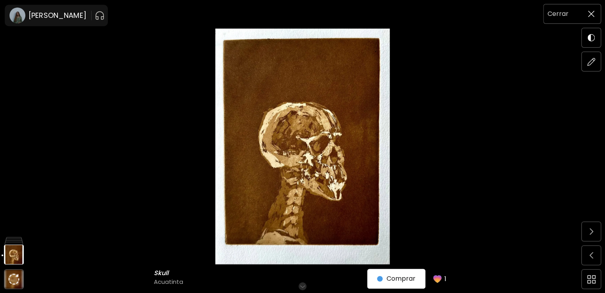
click at [591, 13] on img at bounding box center [591, 14] width 6 height 6
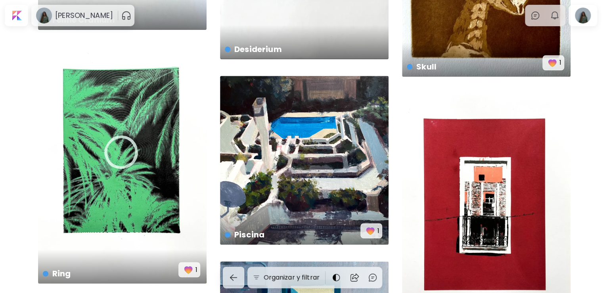
scroll to position [479, 0]
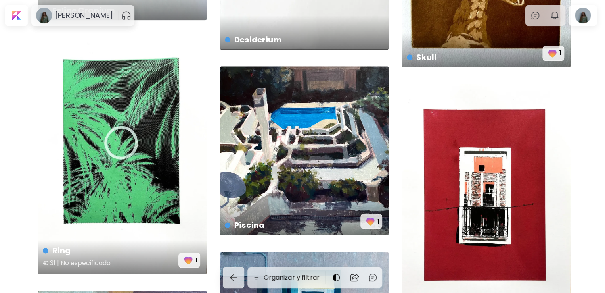
click at [121, 151] on div "Ring € 31 | No especificado 1" at bounding box center [122, 155] width 169 height 237
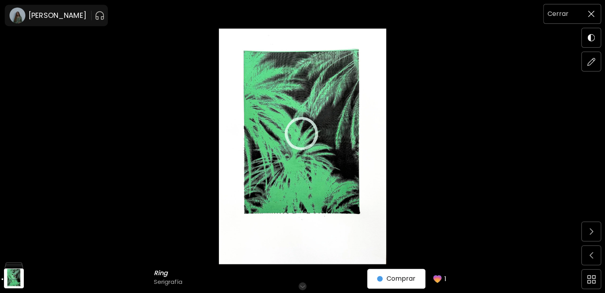
click at [593, 15] on img at bounding box center [591, 14] width 6 height 6
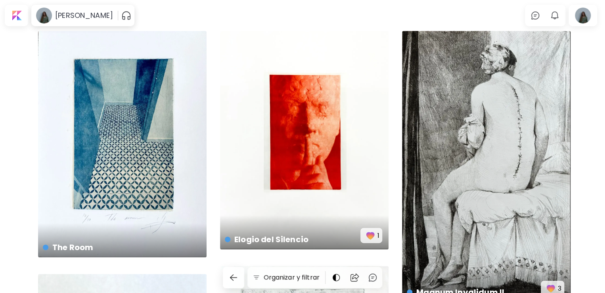
scroll to position [479, 0]
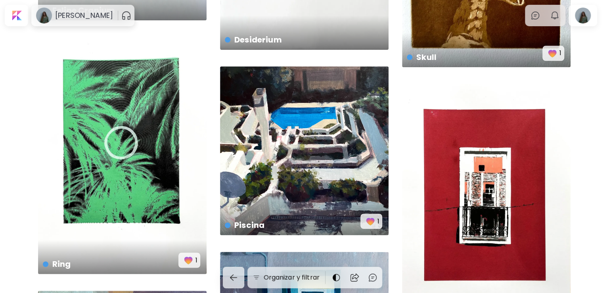
click at [484, 177] on div "Windows upon Windows € 31 | No especificado" at bounding box center [486, 205] width 169 height 243
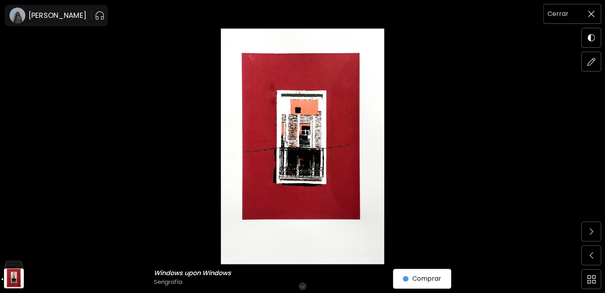
click at [591, 15] on img at bounding box center [591, 14] width 6 height 6
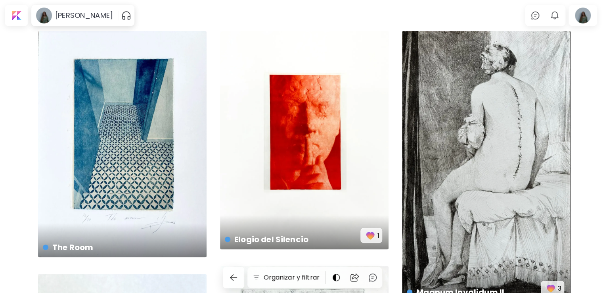
click at [479, 126] on div "Magnum Invalidum II € 100 | No especificado 3" at bounding box center [486, 166] width 169 height 271
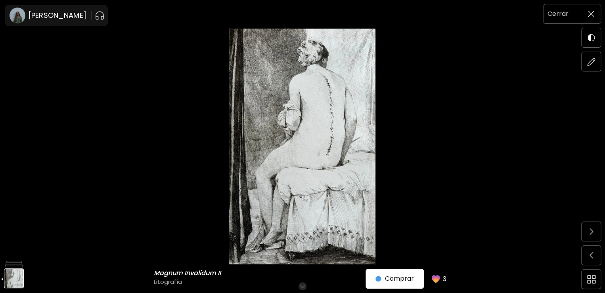
click at [591, 13] on img at bounding box center [591, 14] width 6 height 6
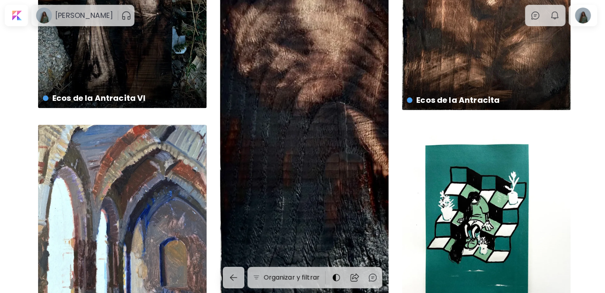
scroll to position [4952, 0]
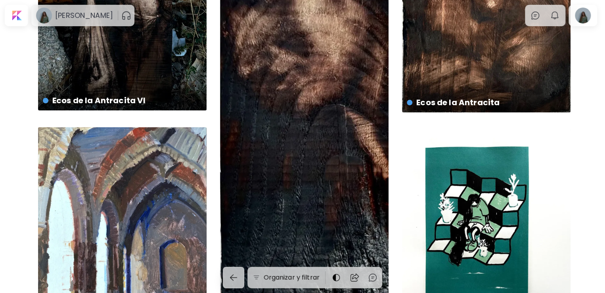
click at [311, 98] on div "Ecos de la Antracita III € 140 | 11 x 36 cm 1" at bounding box center [304, 139] width 169 height 562
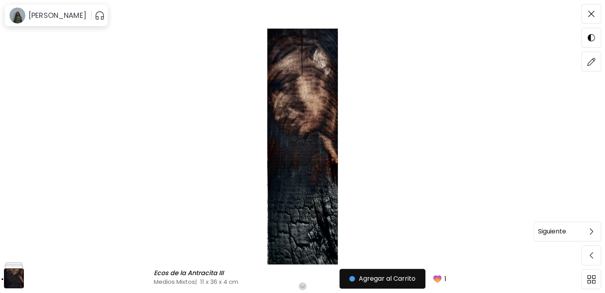
click at [589, 233] on span at bounding box center [591, 231] width 17 height 17
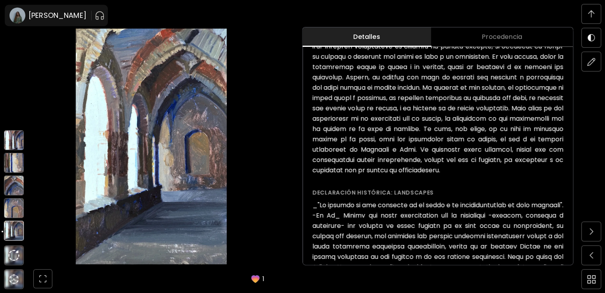
click at [12, 200] on img at bounding box center [14, 208] width 20 height 20
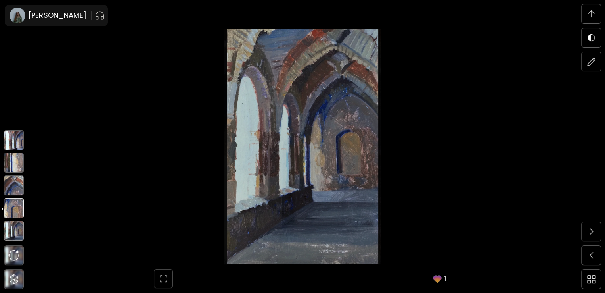
scroll to position [641, 0]
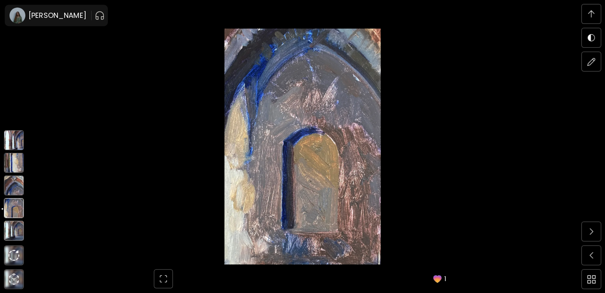
click at [15, 185] on img at bounding box center [14, 185] width 20 height 20
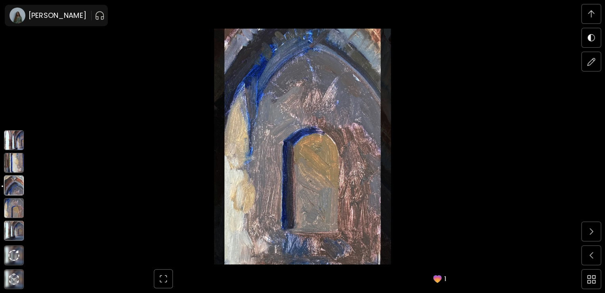
scroll to position [1922, 0]
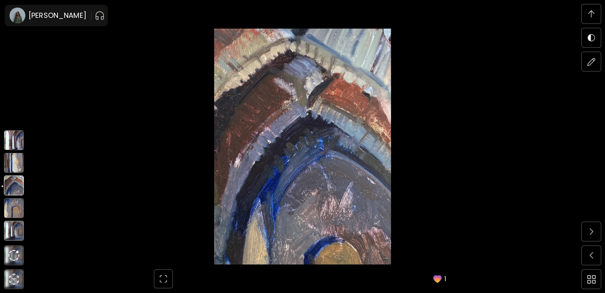
click at [17, 167] on img at bounding box center [14, 163] width 20 height 20
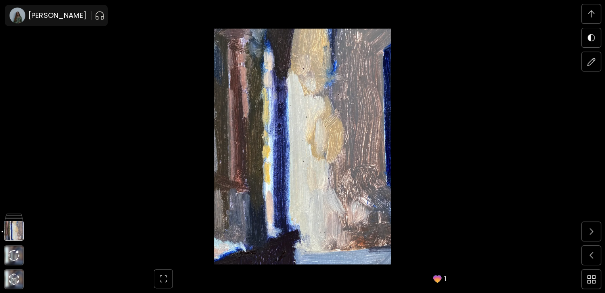
click at [281, 184] on img at bounding box center [302, 147] width 539 height 236
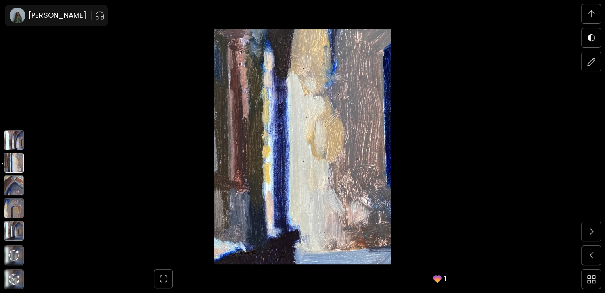
click at [12, 145] on img at bounding box center [14, 140] width 20 height 20
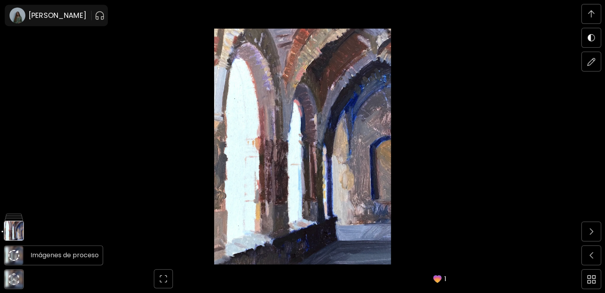
click at [13, 257] on img at bounding box center [13, 255] width 11 height 11
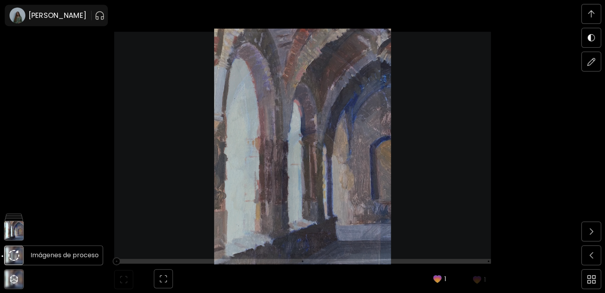
scroll to position [2753, 0]
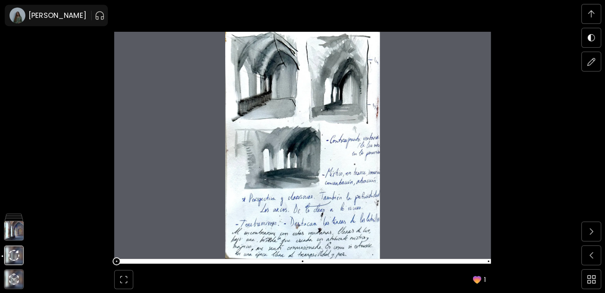
click at [121, 263] on span at bounding box center [117, 261] width 8 height 8
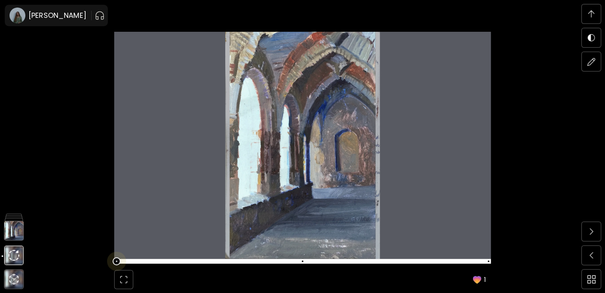
click at [121, 261] on span at bounding box center [117, 261] width 8 height 8
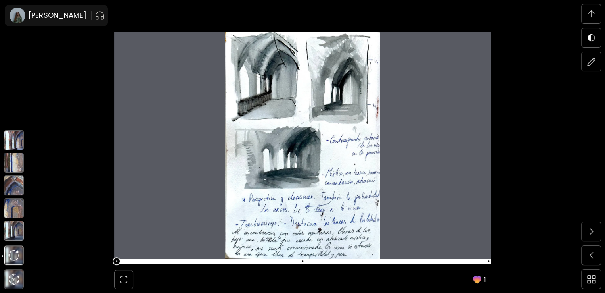
click at [13, 226] on img at bounding box center [14, 231] width 20 height 20
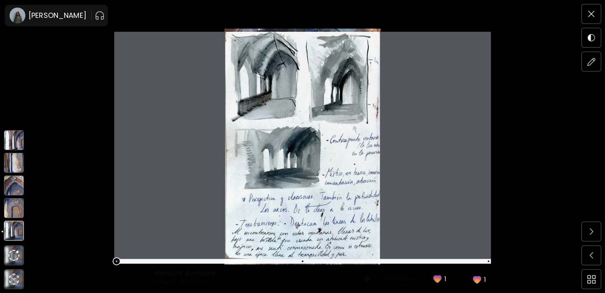
scroll to position [0, 0]
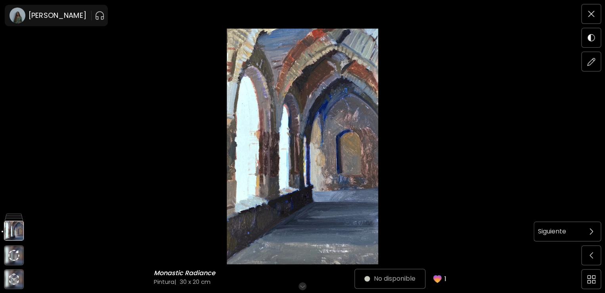
click at [589, 224] on span at bounding box center [591, 231] width 17 height 17
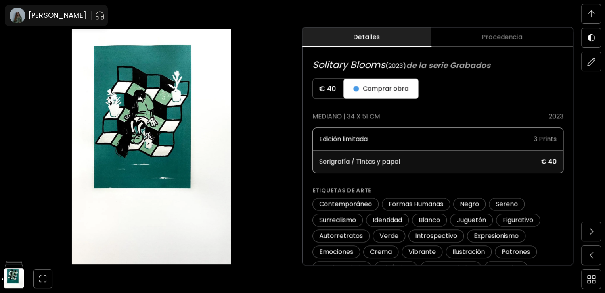
scroll to position [413, 0]
click at [15, 260] on img at bounding box center [14, 256] width 20 height 20
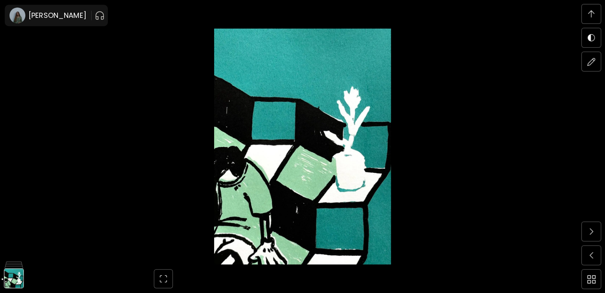
click at [286, 172] on img at bounding box center [302, 147] width 539 height 236
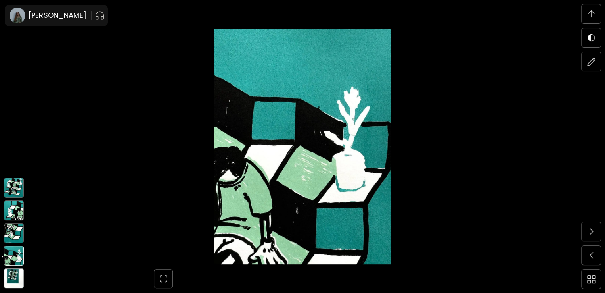
click at [12, 234] on img at bounding box center [14, 233] width 20 height 20
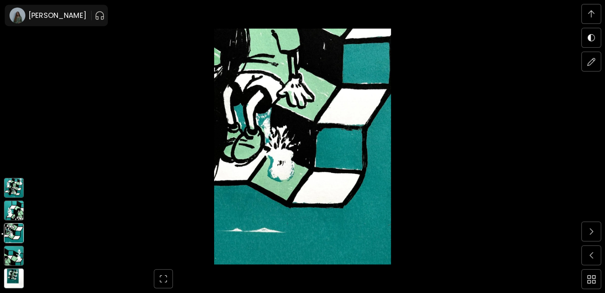
click at [14, 208] on img at bounding box center [14, 210] width 20 height 20
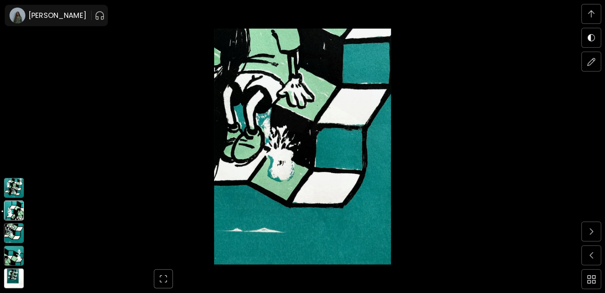
scroll to position [1644, 0]
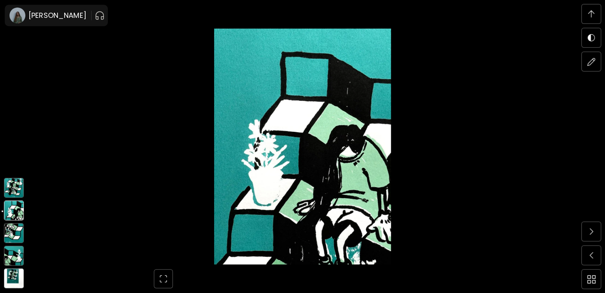
click at [14, 179] on img at bounding box center [14, 188] width 20 height 20
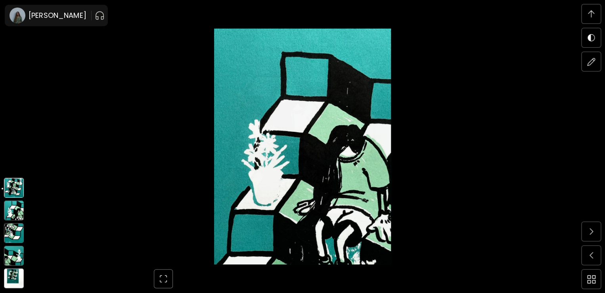
scroll to position [1367, 0]
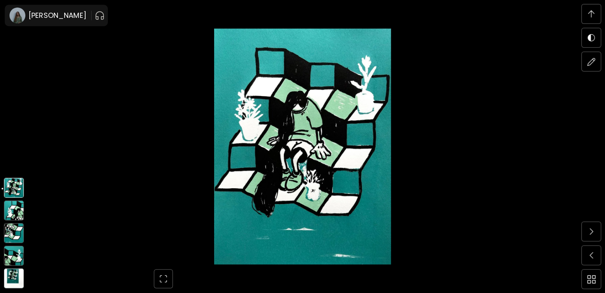
click at [14, 282] on img at bounding box center [14, 278] width 20 height 20
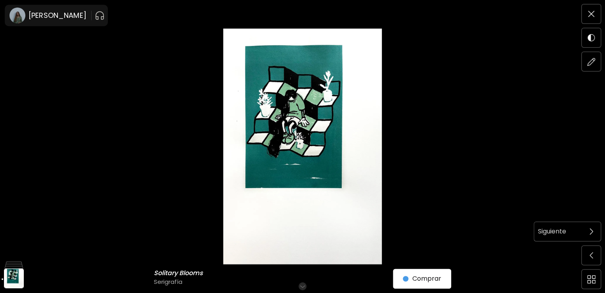
click at [599, 226] on span at bounding box center [591, 231] width 17 height 17
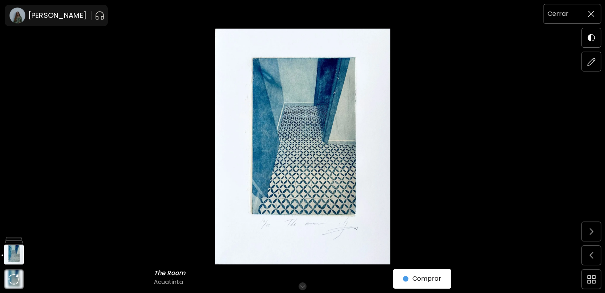
click at [592, 16] on img at bounding box center [591, 14] width 6 height 6
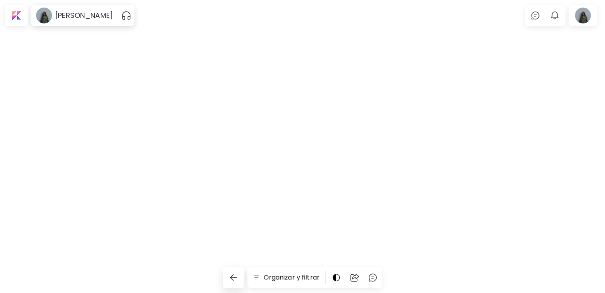
scroll to position [3722, 0]
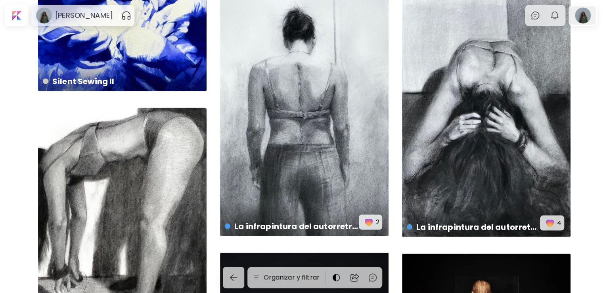
click at [592, 14] on div at bounding box center [582, 15] width 25 height 18
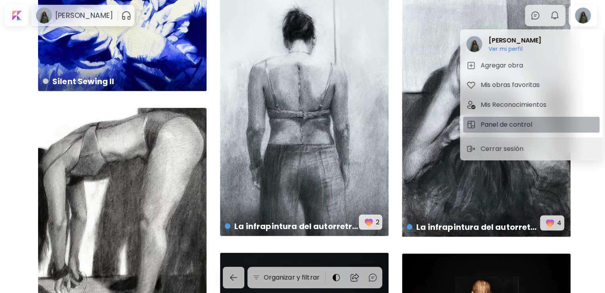
click at [501, 120] on h5 "Panel de control" at bounding box center [508, 125] width 54 height 10
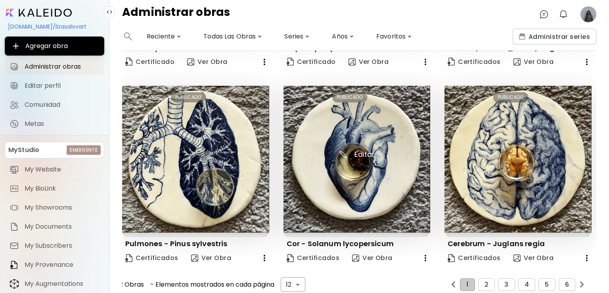
scroll to position [576, 0]
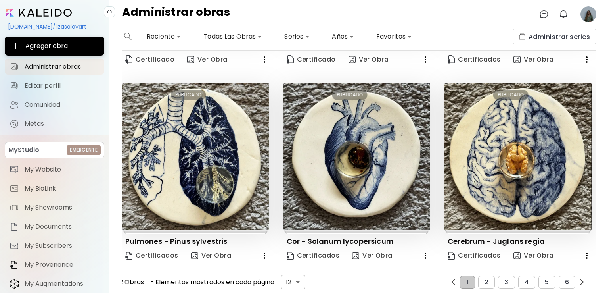
click at [486, 283] on div "12 Obras - Elementos mostrados en cada página 12 ** ​ 1 2 3 4 5 6" at bounding box center [352, 282] width 470 height 15
click at [485, 278] on span "2" at bounding box center [487, 281] width 4 height 7
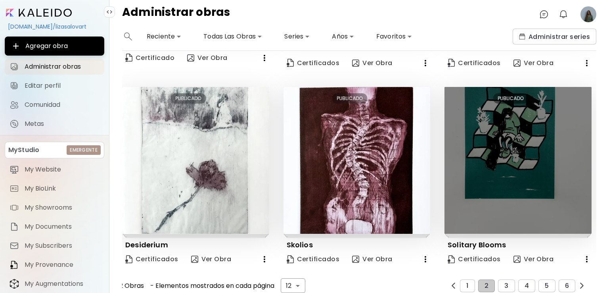
scroll to position [585, 0]
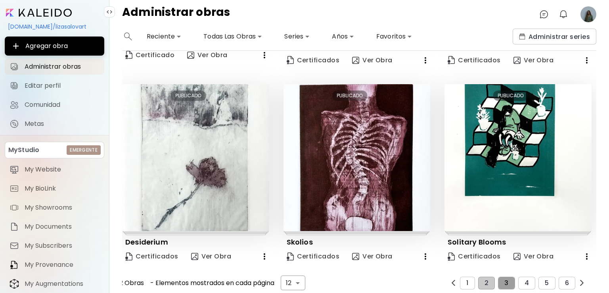
click at [505, 278] on button "3" at bounding box center [506, 282] width 17 height 13
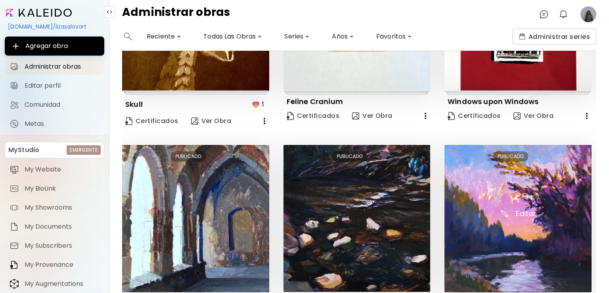
scroll to position [590, 0]
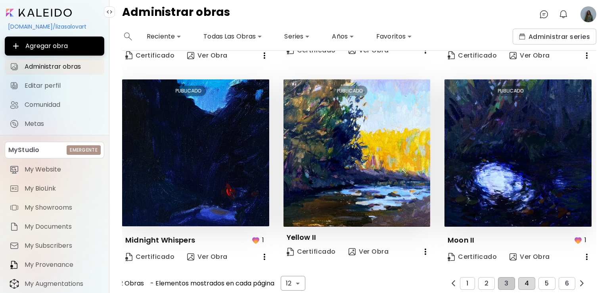
click at [525, 280] on span "4" at bounding box center [527, 283] width 4 height 7
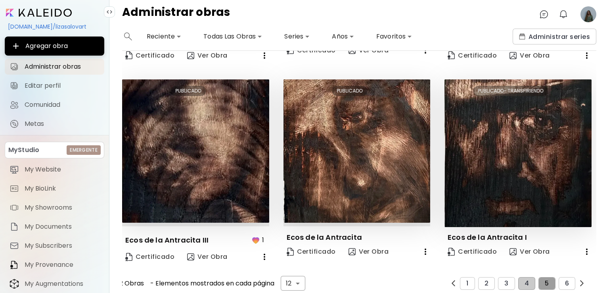
click at [545, 280] on span "5" at bounding box center [547, 283] width 4 height 7
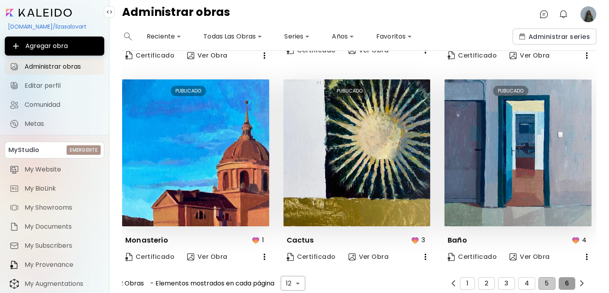
click at [560, 277] on button "6" at bounding box center [567, 283] width 17 height 13
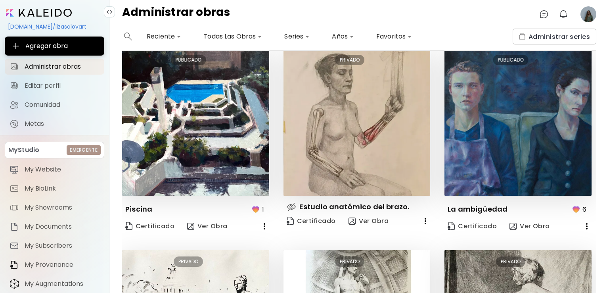
scroll to position [0, 0]
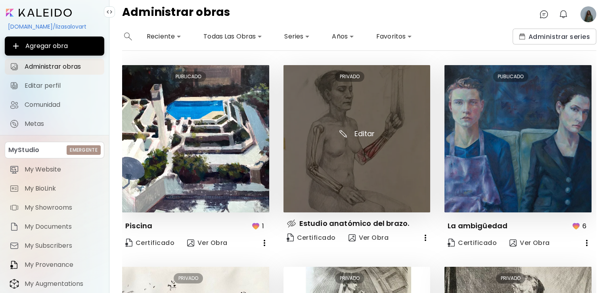
click at [389, 169] on img at bounding box center [357, 138] width 147 height 147
